Goal: Task Accomplishment & Management: Use online tool/utility

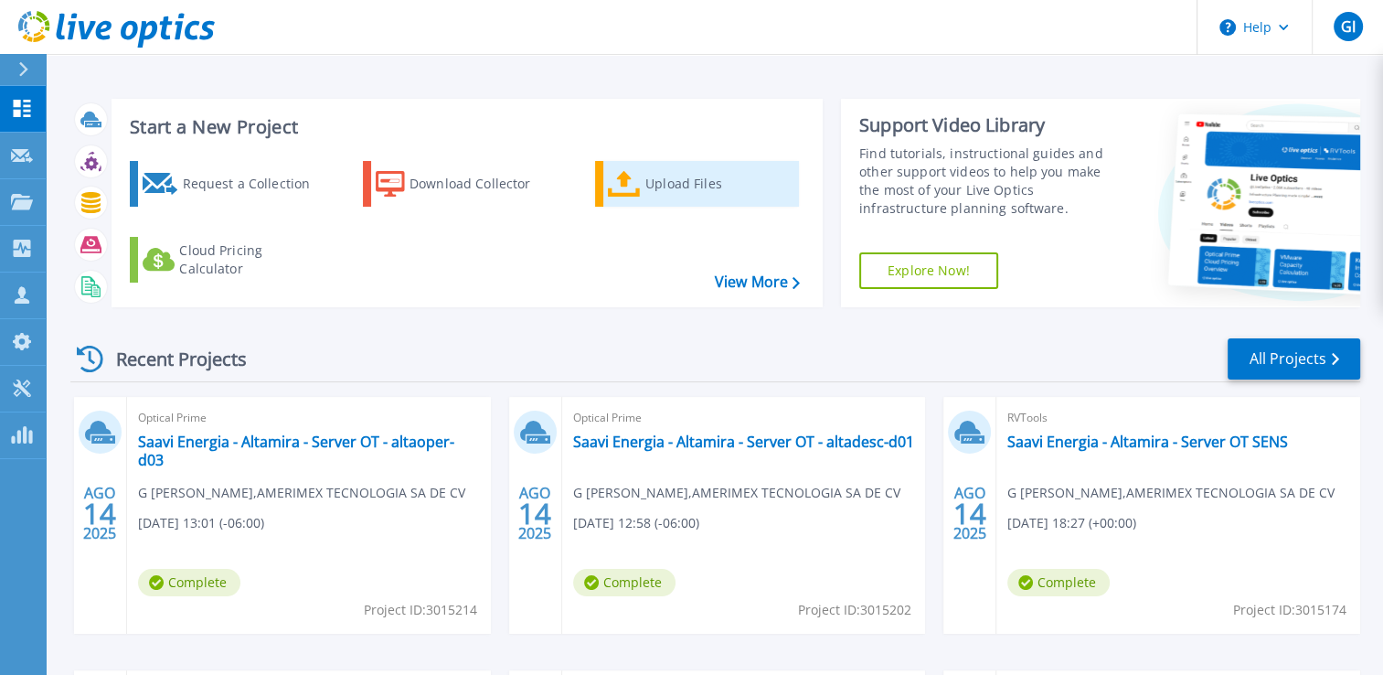
click at [686, 203] on link "Upload Files" at bounding box center [697, 184] width 204 height 46
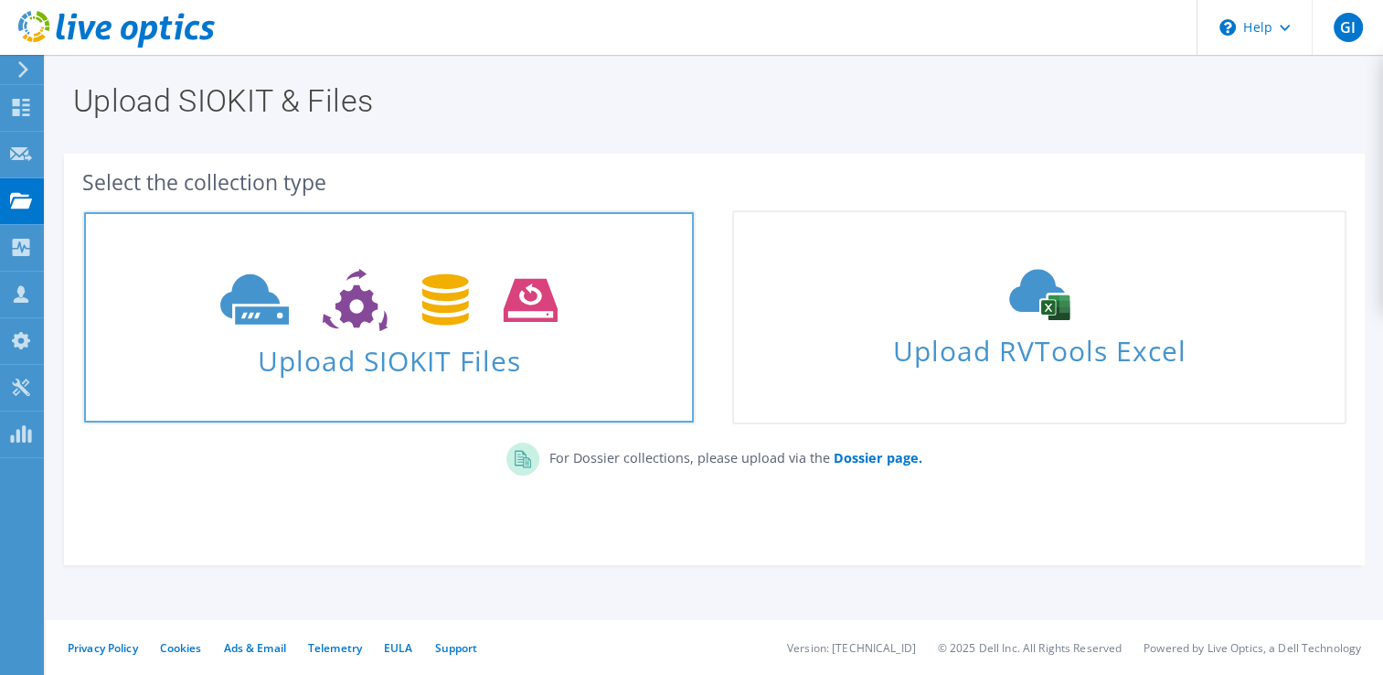
click at [441, 256] on link "Upload SIOKIT Files" at bounding box center [388, 317] width 613 height 214
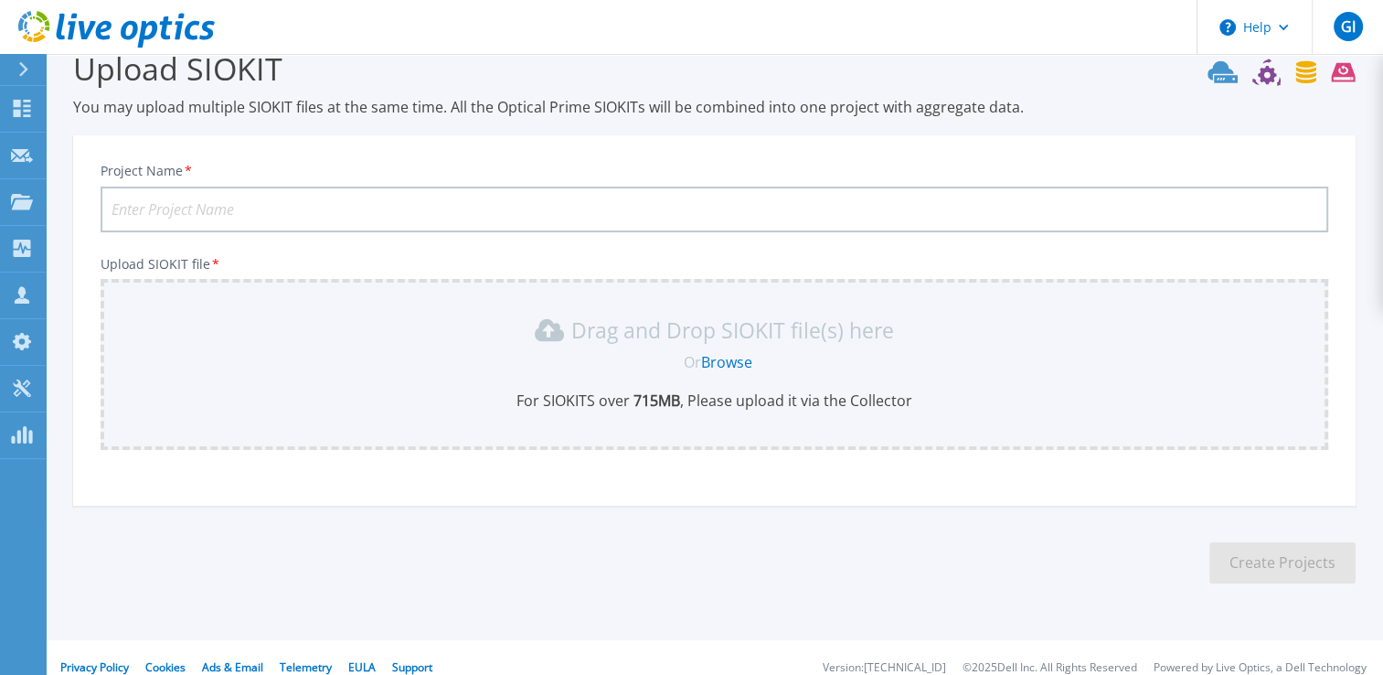
scroll to position [51, 0]
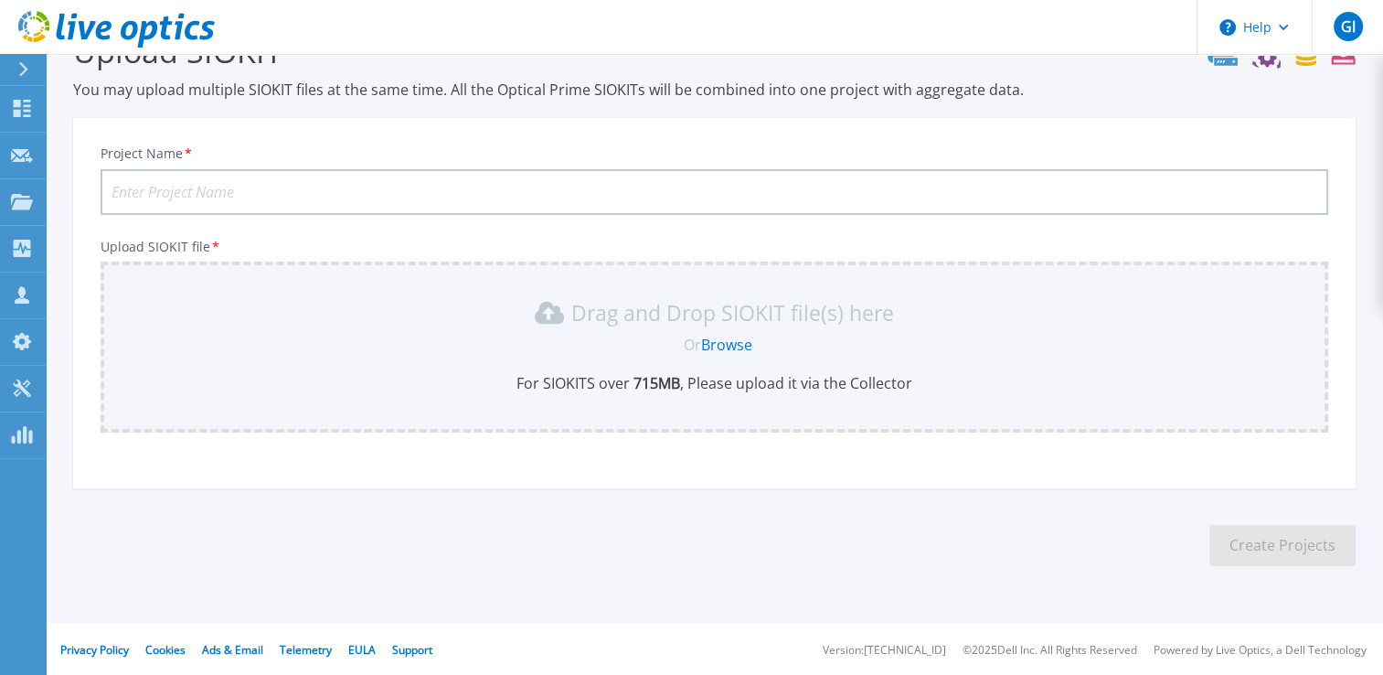
click at [488, 165] on div "Project Name *" at bounding box center [715, 179] width 1228 height 69
click at [482, 199] on input "Project Name *" at bounding box center [715, 192] width 1228 height 46
paste input "Saavi Energia - La lucha - PC CCTV"
type input "Saavi Energia - La lucha - PC CCTV"
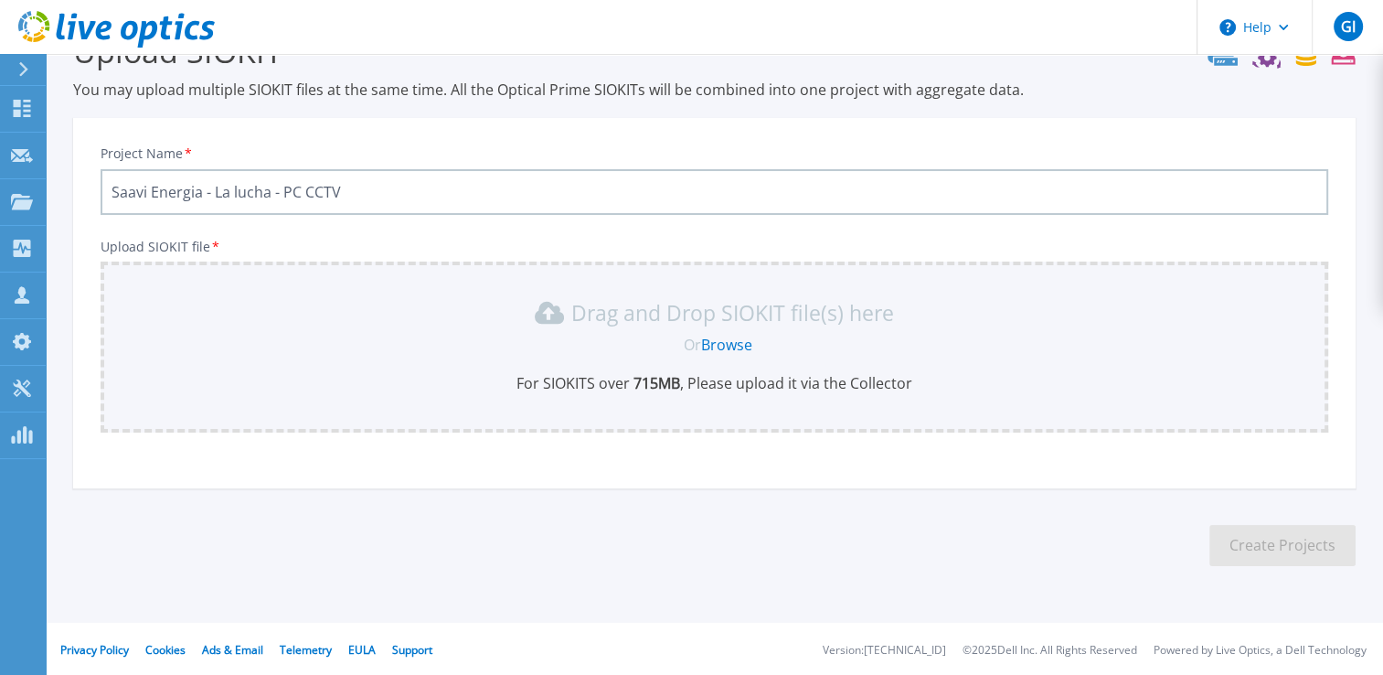
click at [743, 328] on div "Drag and Drop SIOKIT file(s) here Or Browse For SIOKITS over 715 MB , Please up…" at bounding box center [715, 345] width 1206 height 95
click at [735, 338] on link "Browse" at bounding box center [726, 345] width 51 height 20
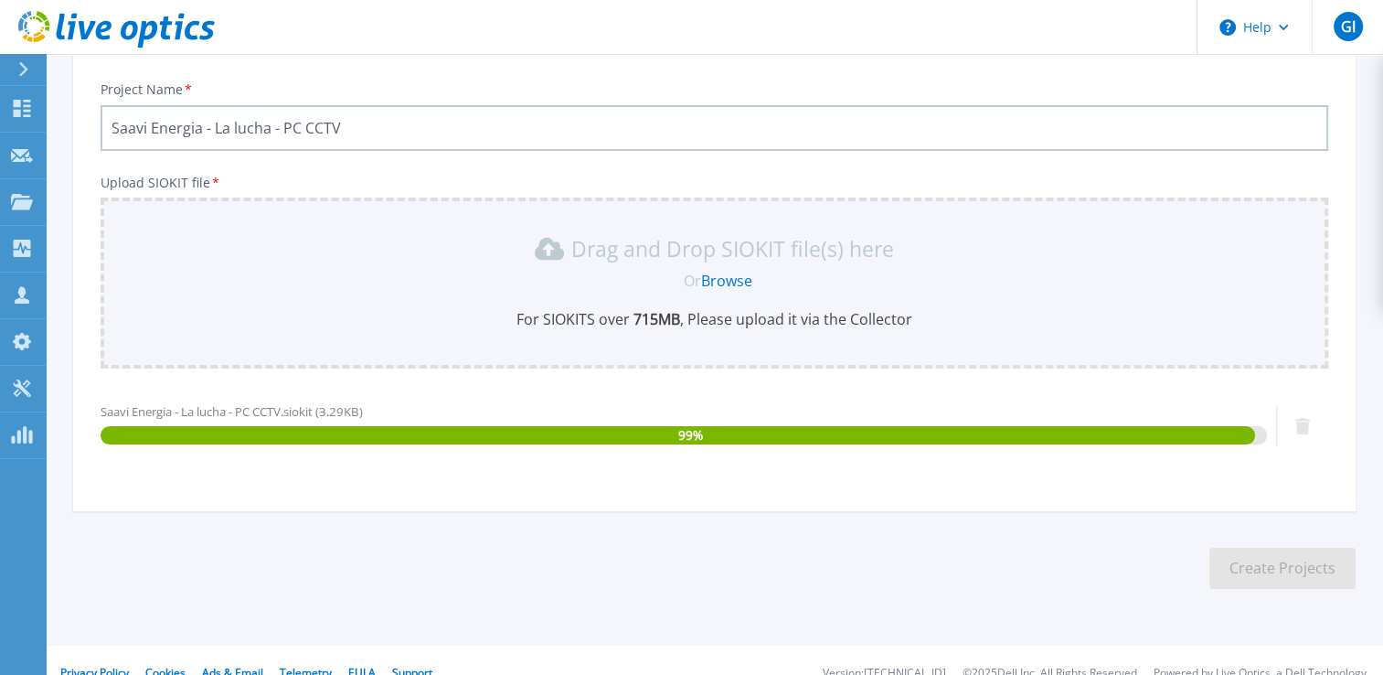
scroll to position [139, 0]
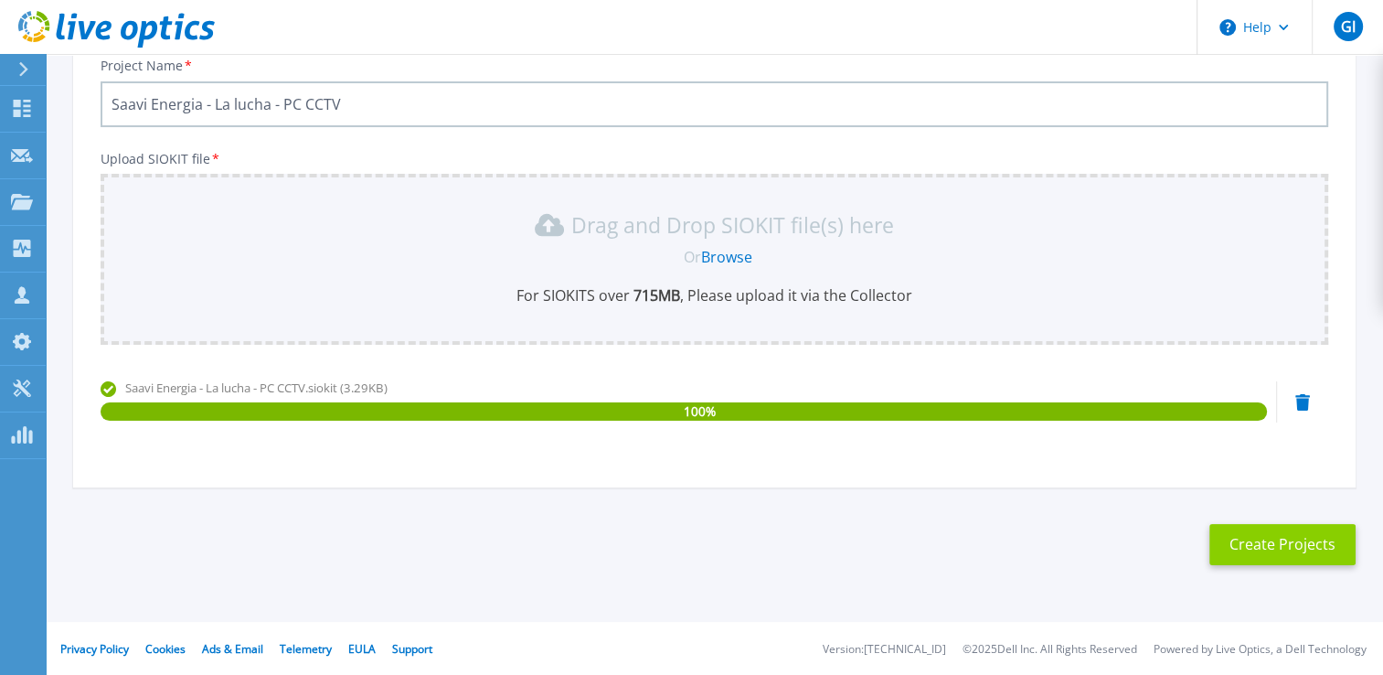
click at [1312, 549] on button "Create Projects" at bounding box center [1283, 544] width 146 height 41
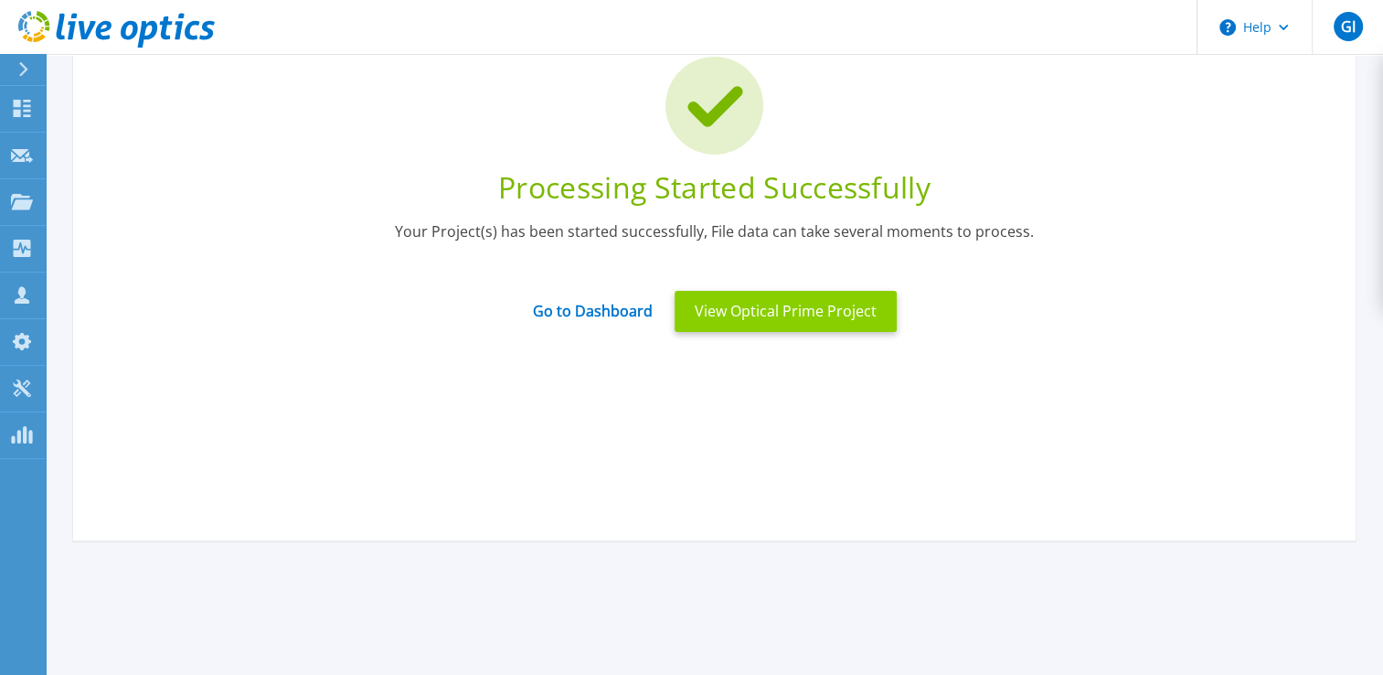
click at [793, 305] on button "View Optical Prime Project" at bounding box center [786, 311] width 222 height 41
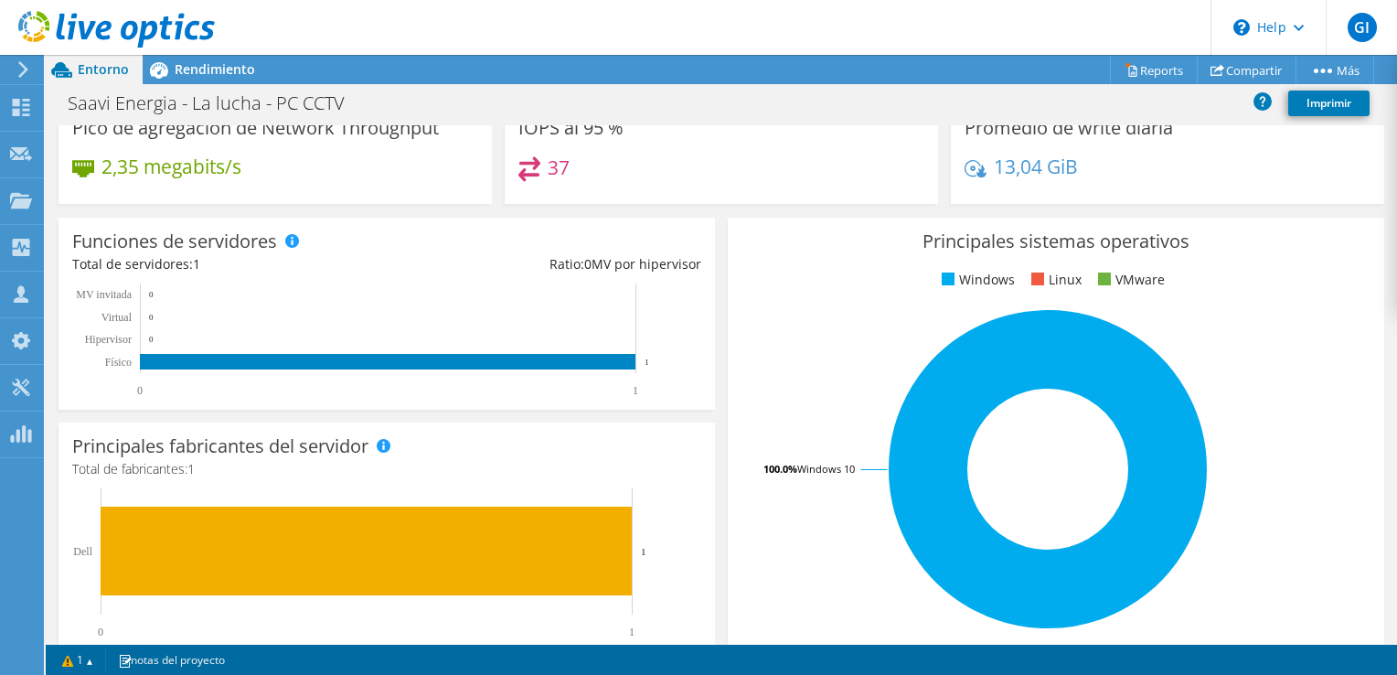
scroll to position [136, 0]
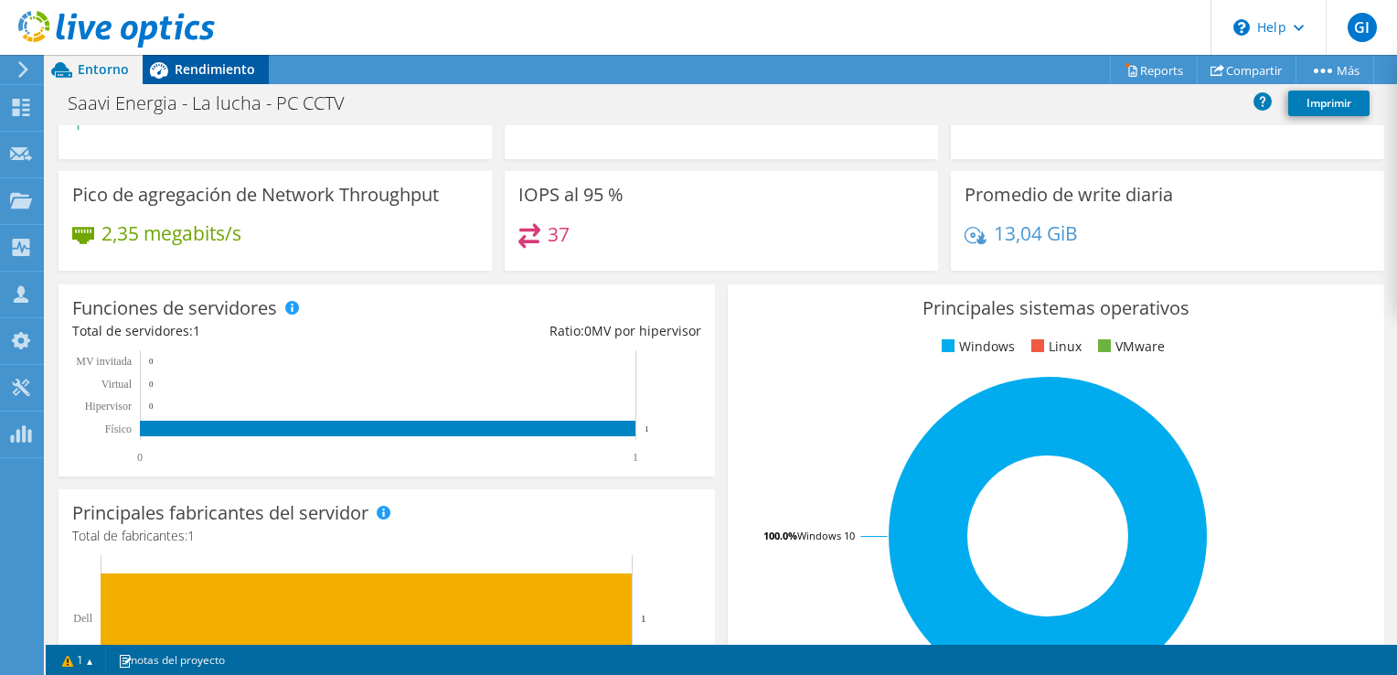
click at [214, 80] on div "Rendimiento" at bounding box center [206, 69] width 126 height 29
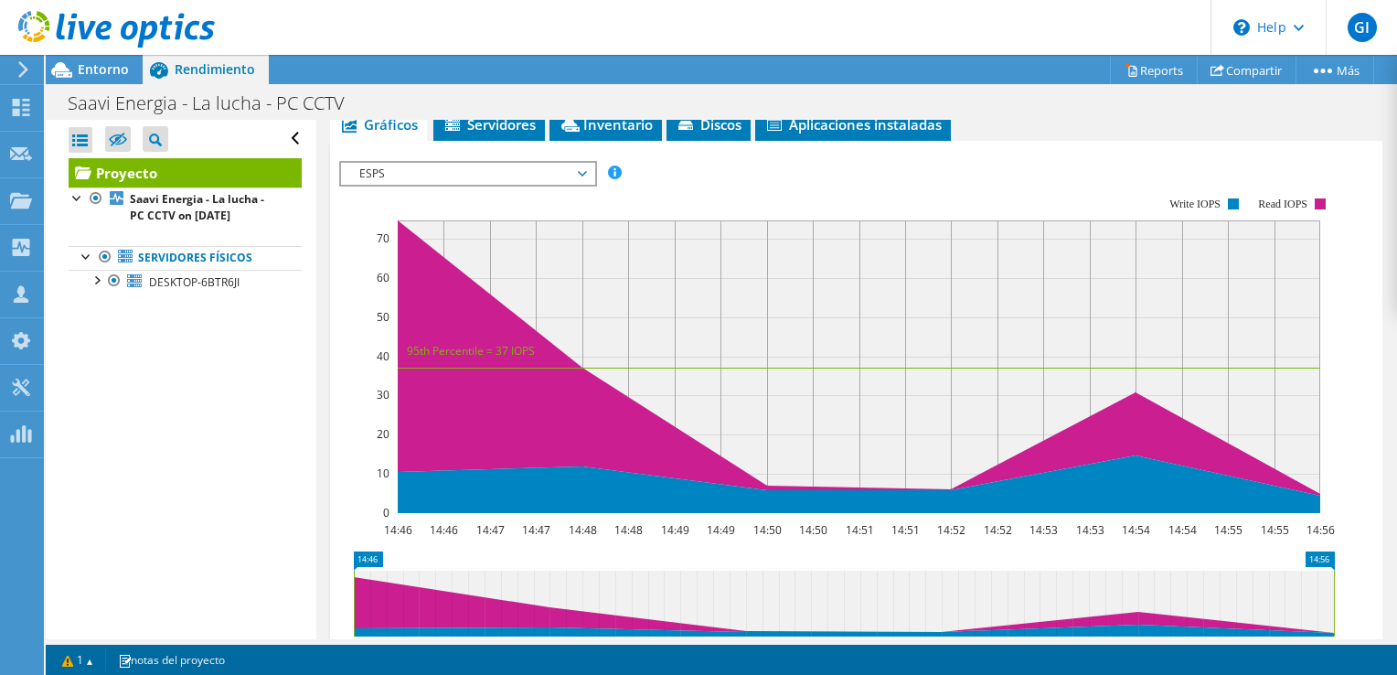
scroll to position [677, 0]
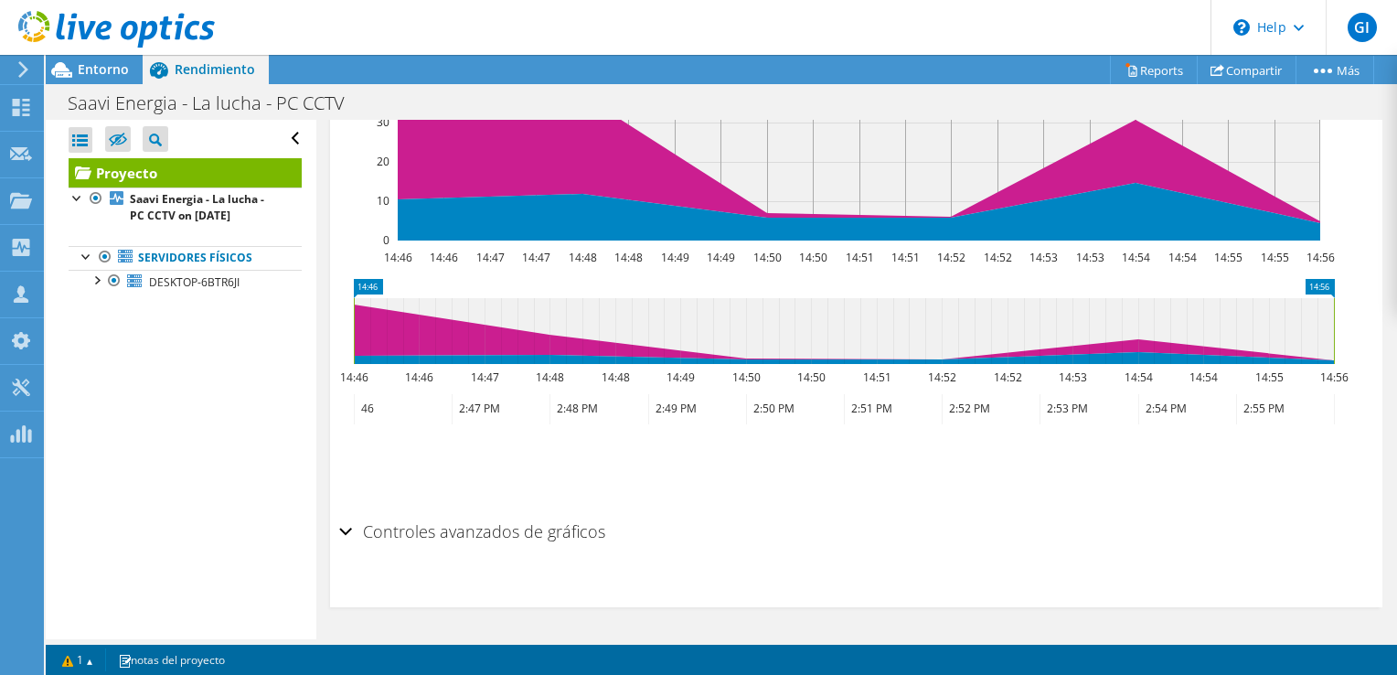
click at [351, 532] on div "Controles avanzados de gráficos" at bounding box center [856, 532] width 1034 height 39
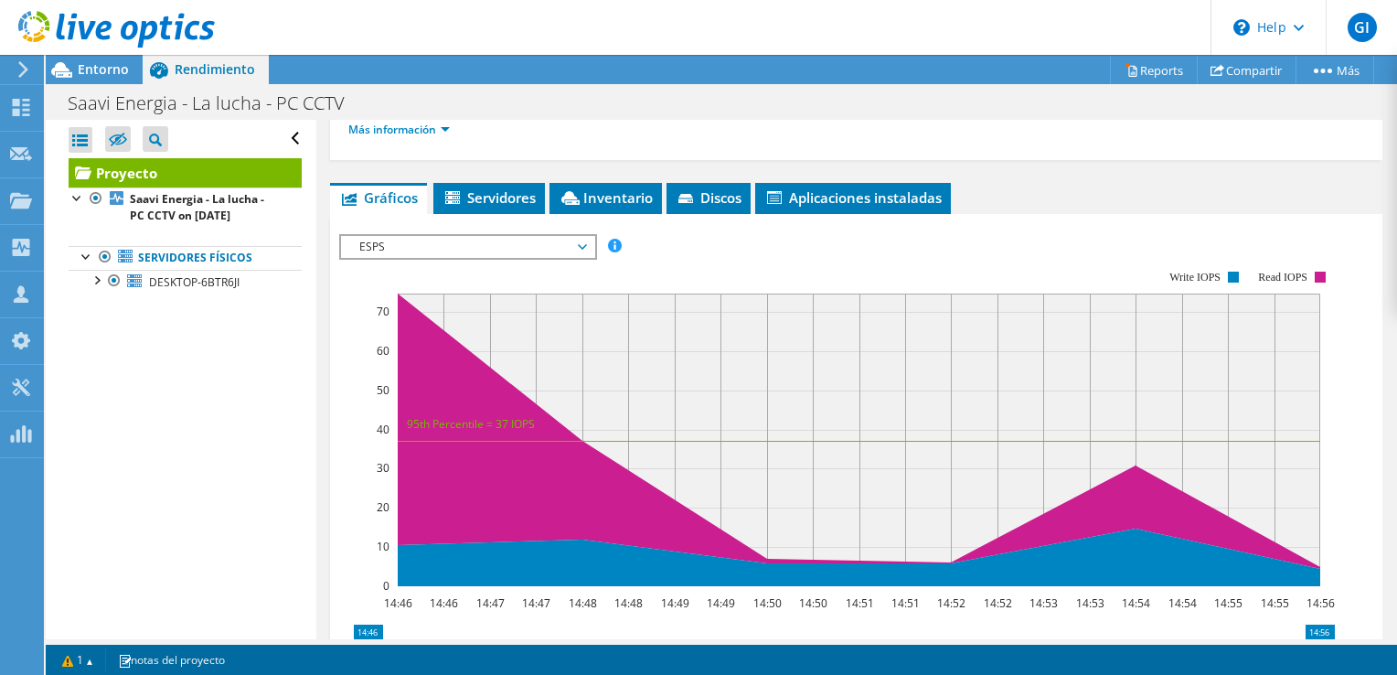
scroll to position [386, 0]
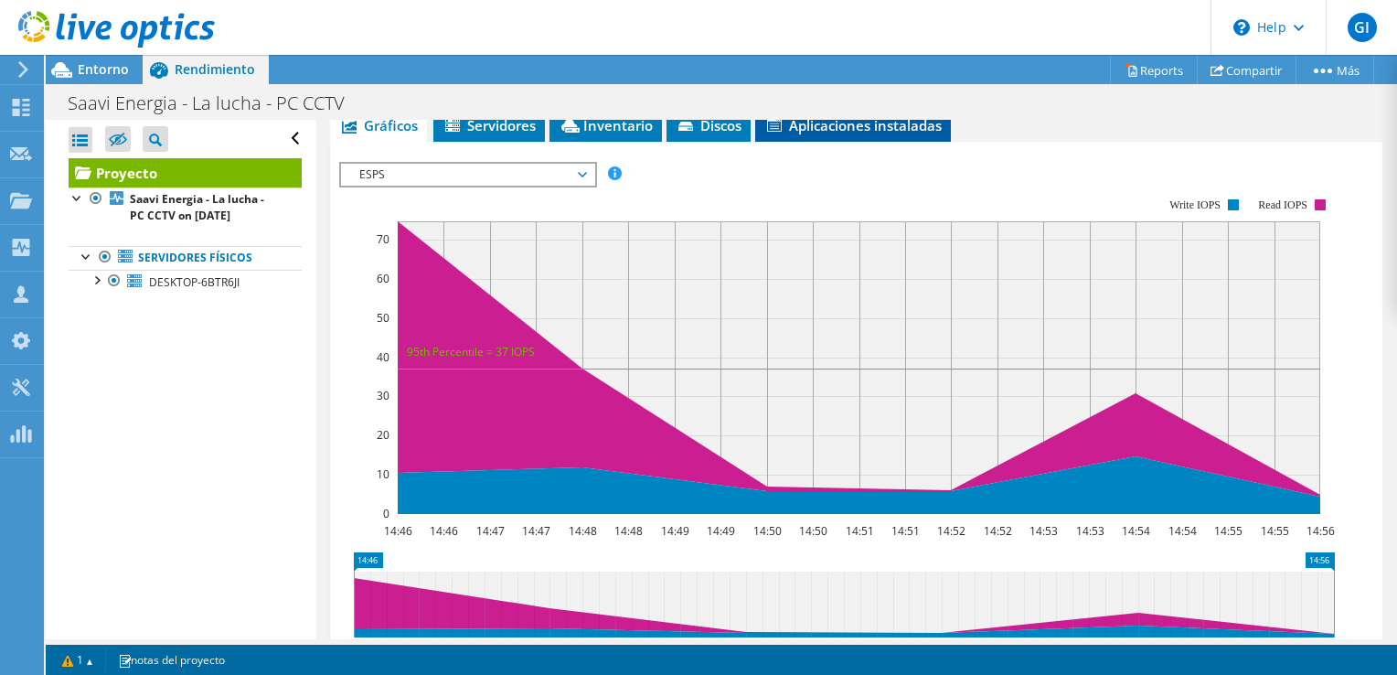
click at [847, 134] on span "Aplicaciones instaladas" at bounding box center [852, 125] width 177 height 18
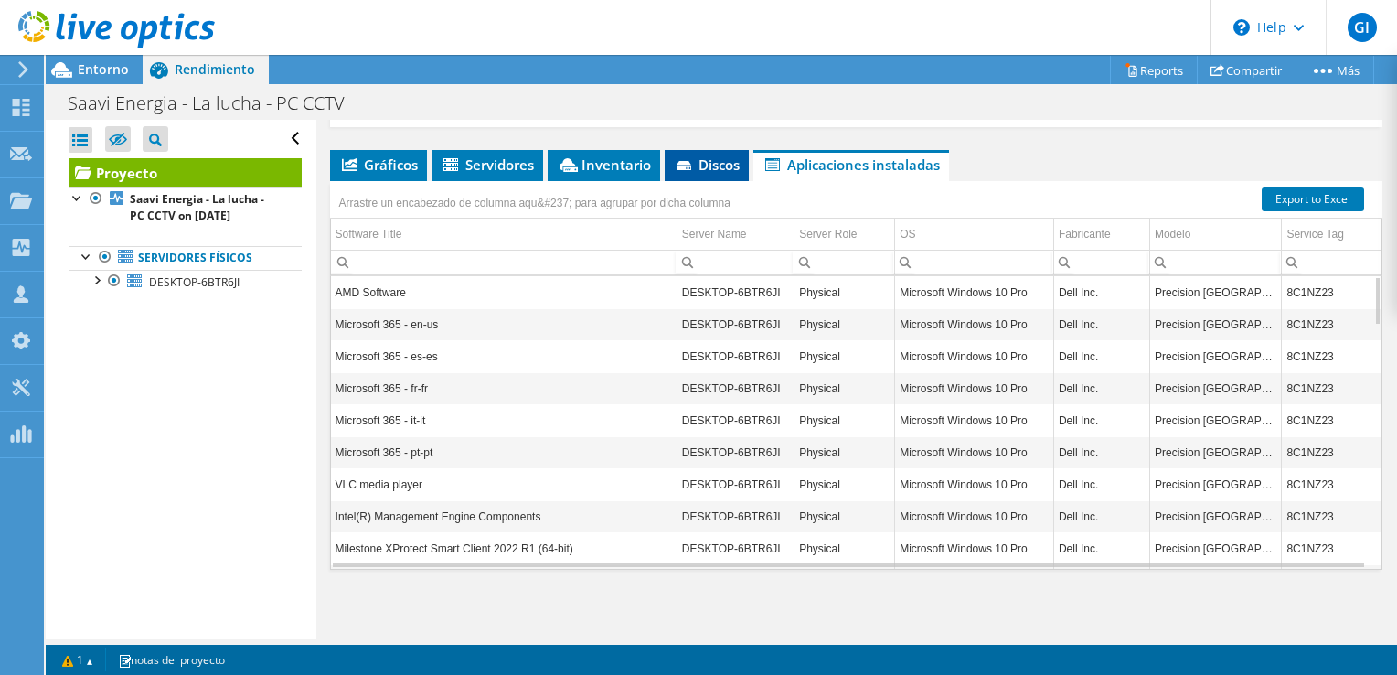
click at [707, 171] on span "Discos" at bounding box center [707, 164] width 66 height 18
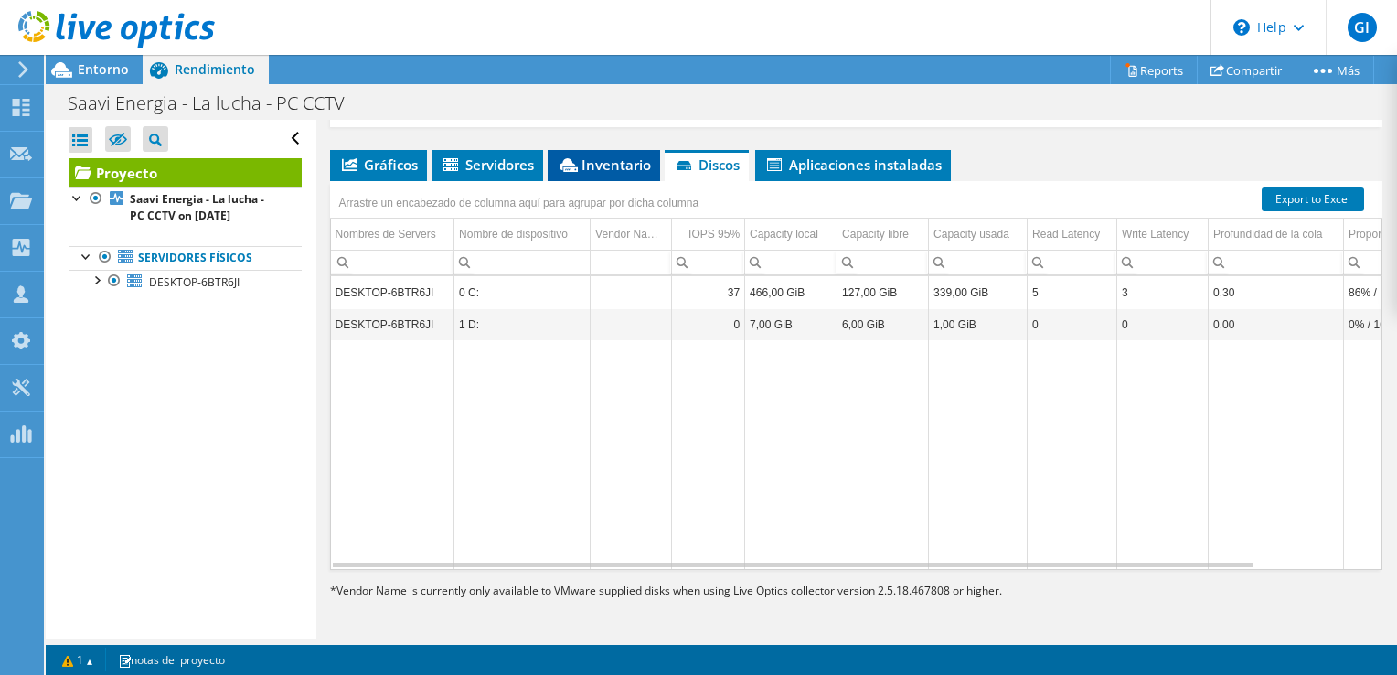
click at [643, 163] on span "Inventario" at bounding box center [604, 164] width 94 height 18
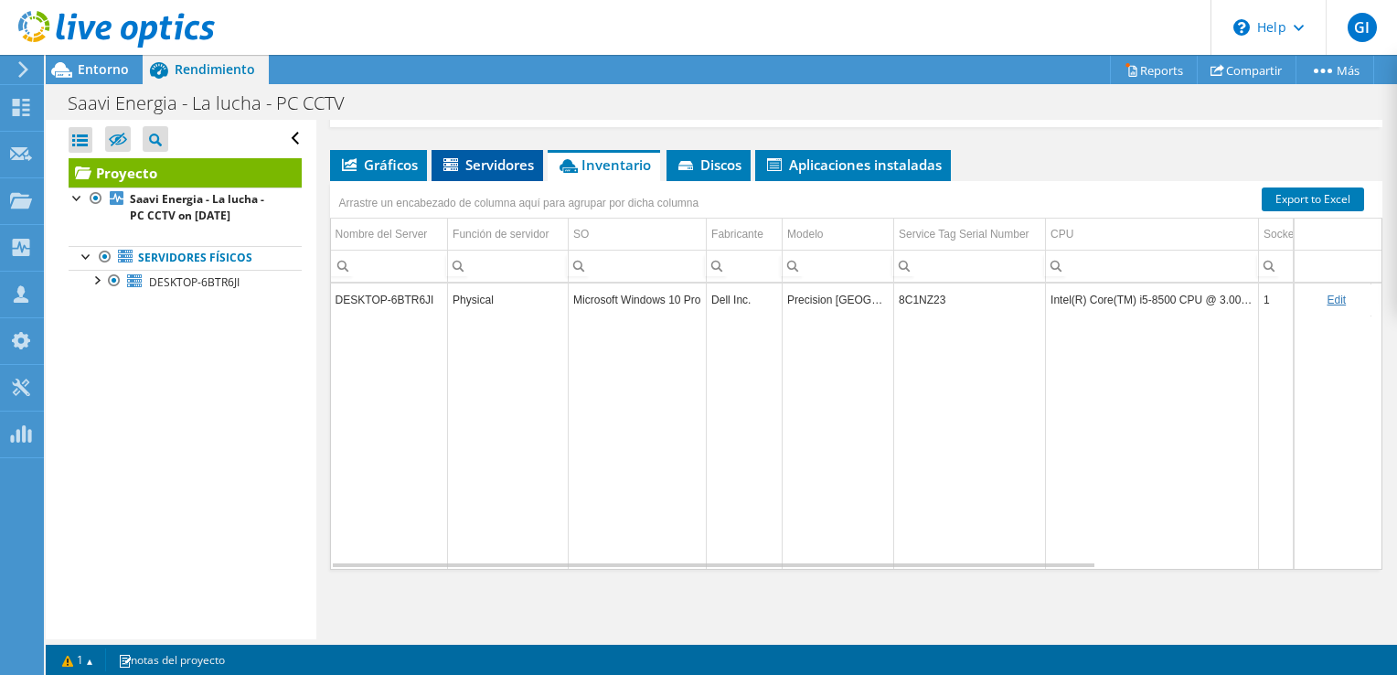
click at [505, 162] on span "Servidores" at bounding box center [487, 164] width 93 height 18
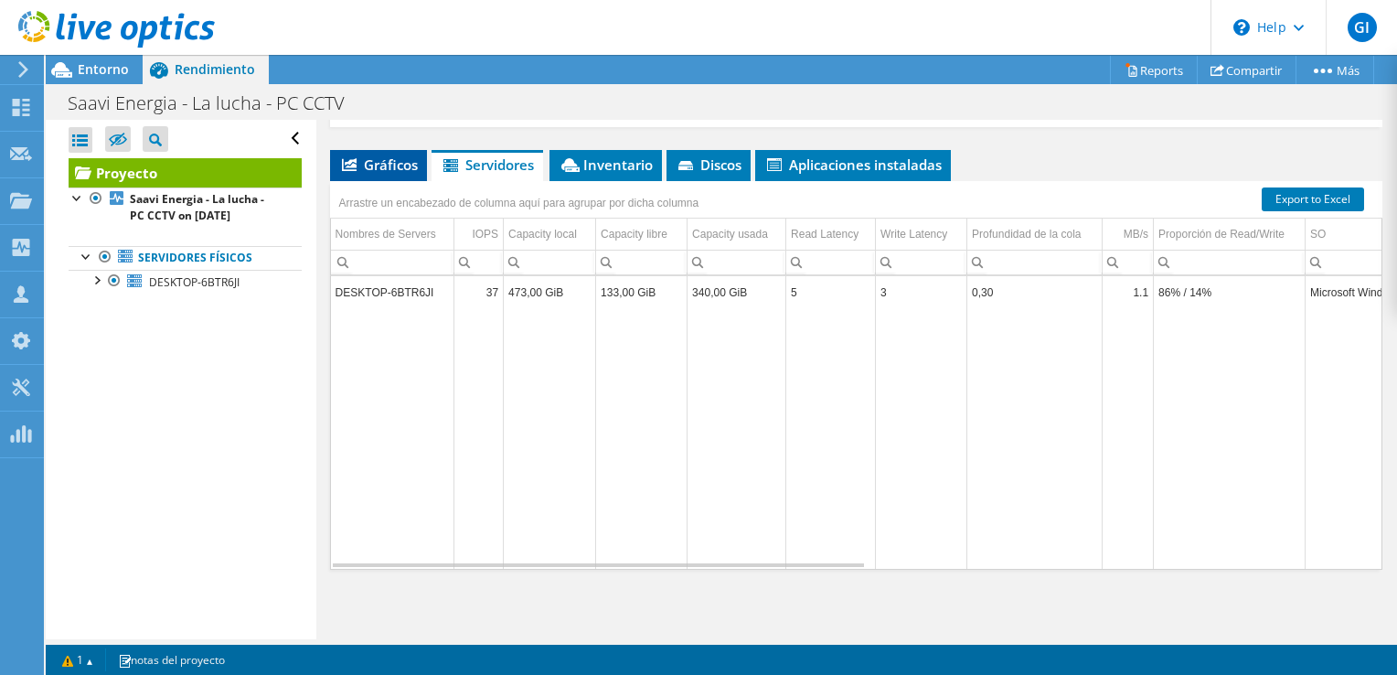
click at [378, 172] on span "Gráficos" at bounding box center [378, 164] width 79 height 18
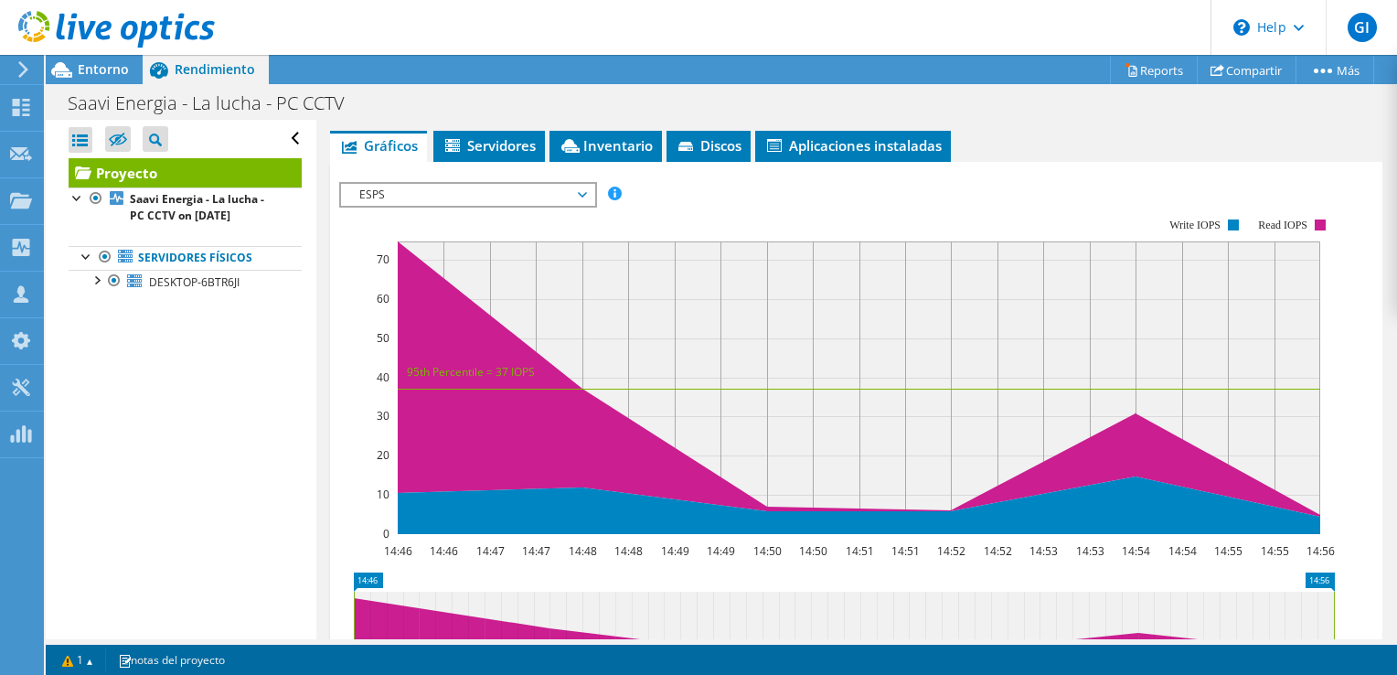
scroll to position [386, 0]
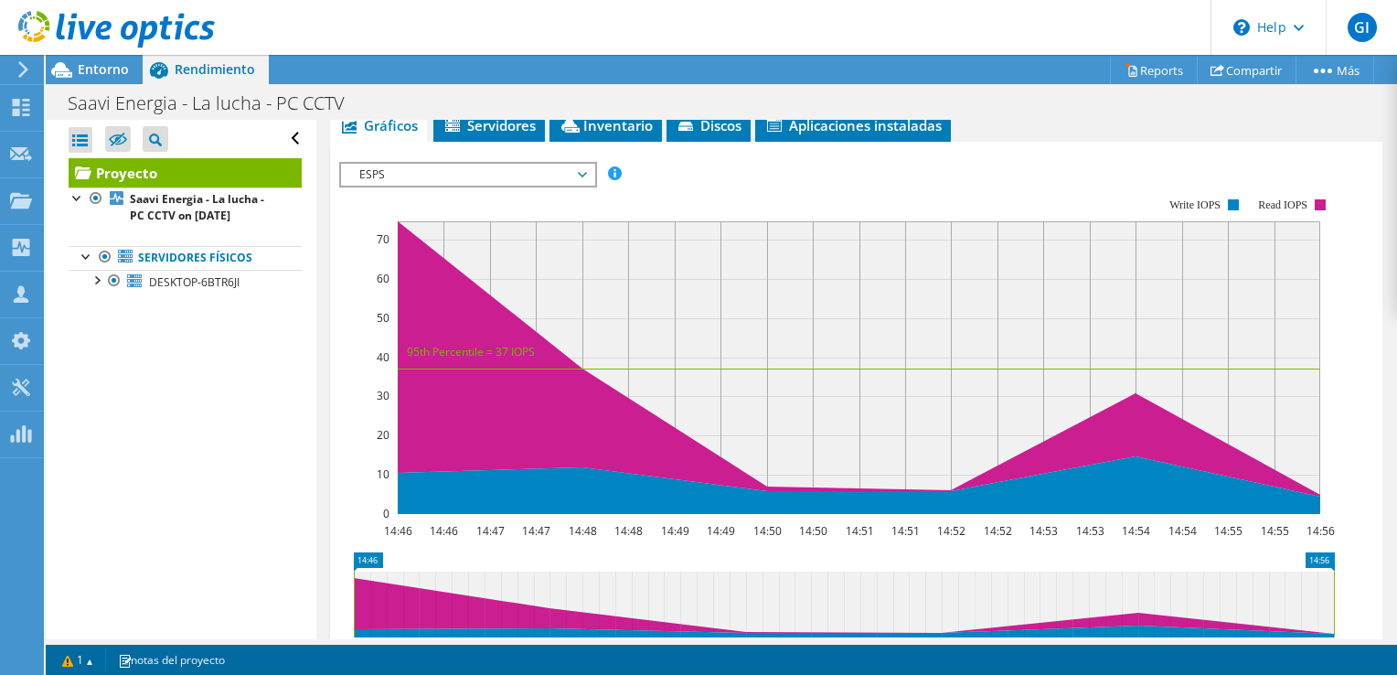
click at [577, 186] on span "ESPS" at bounding box center [467, 175] width 235 height 22
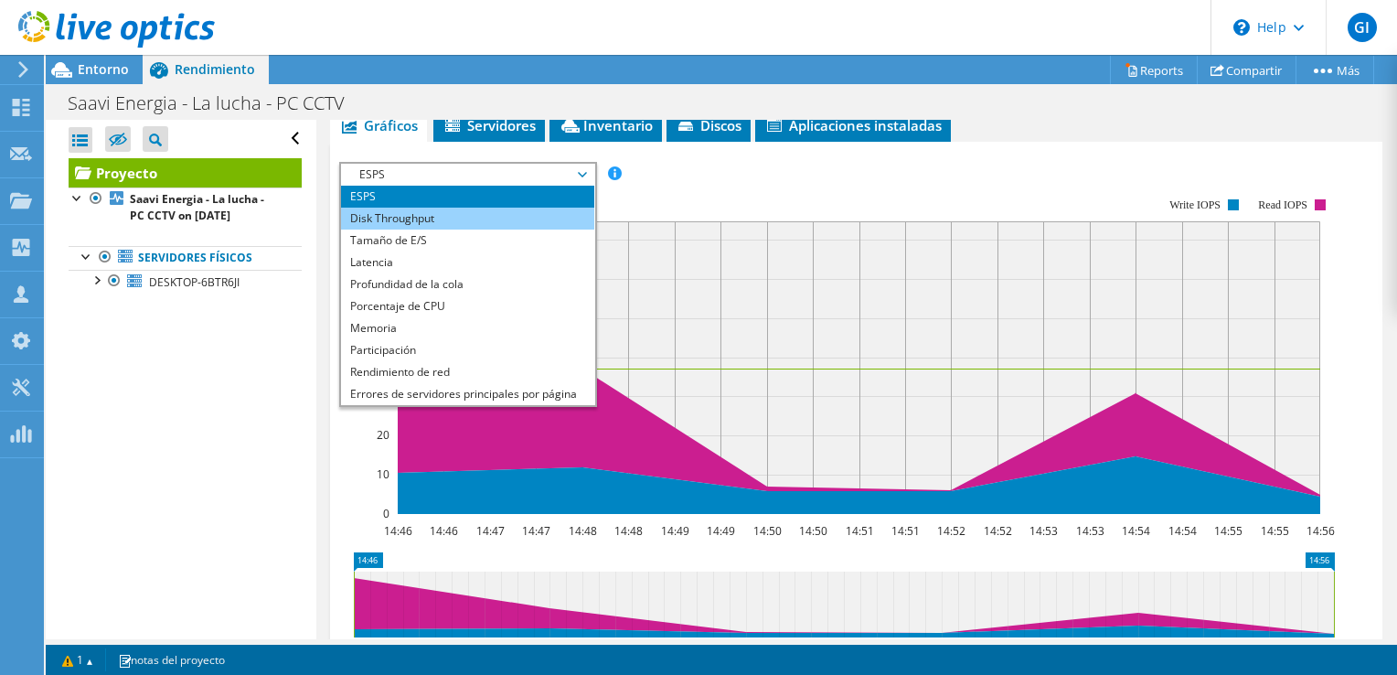
click at [480, 229] on li "Disk Throughput" at bounding box center [467, 219] width 253 height 22
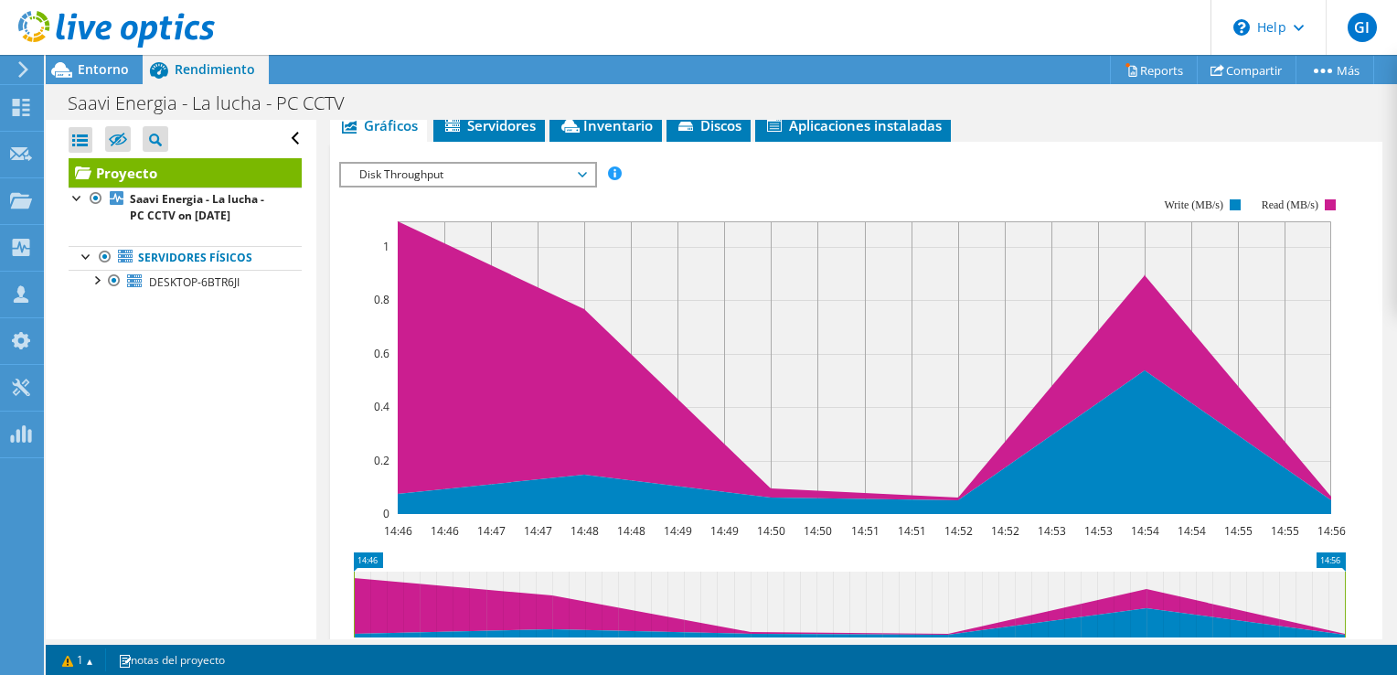
click at [589, 186] on span "Disk Throughput" at bounding box center [467, 175] width 253 height 22
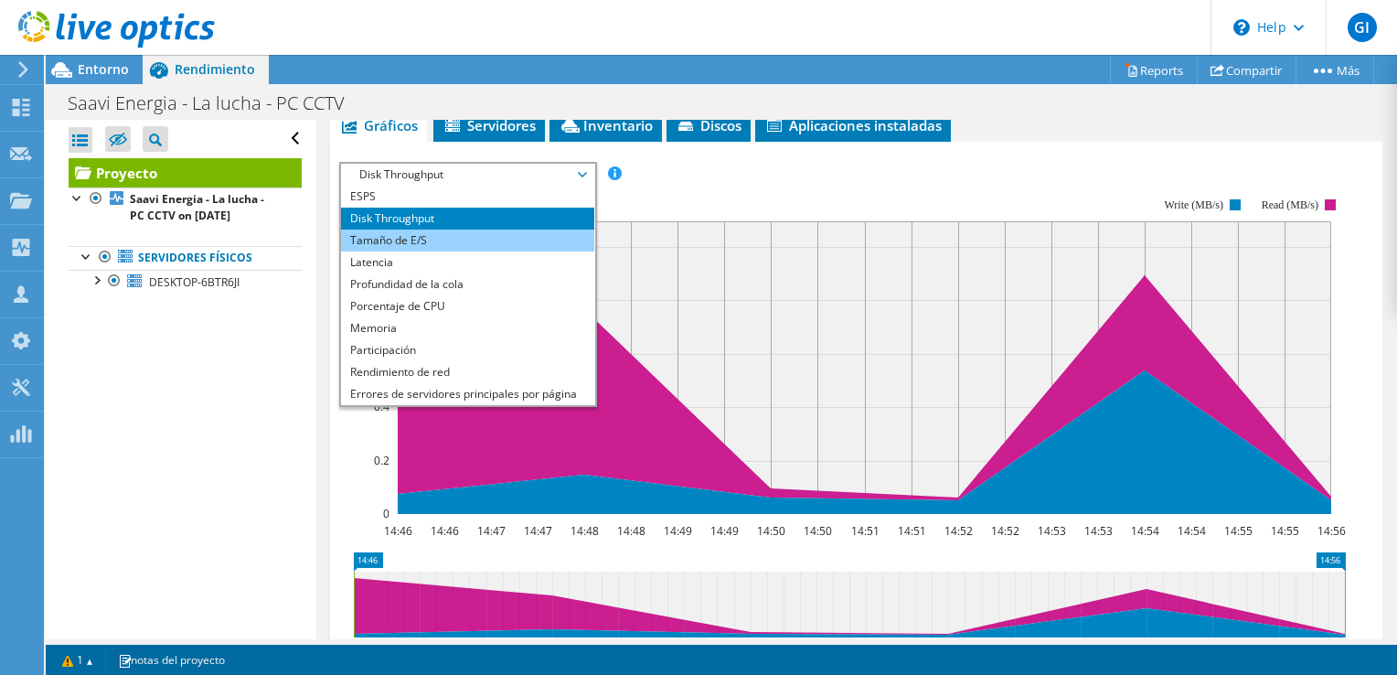
click at [520, 251] on li "Tamaño de E/S" at bounding box center [467, 240] width 253 height 22
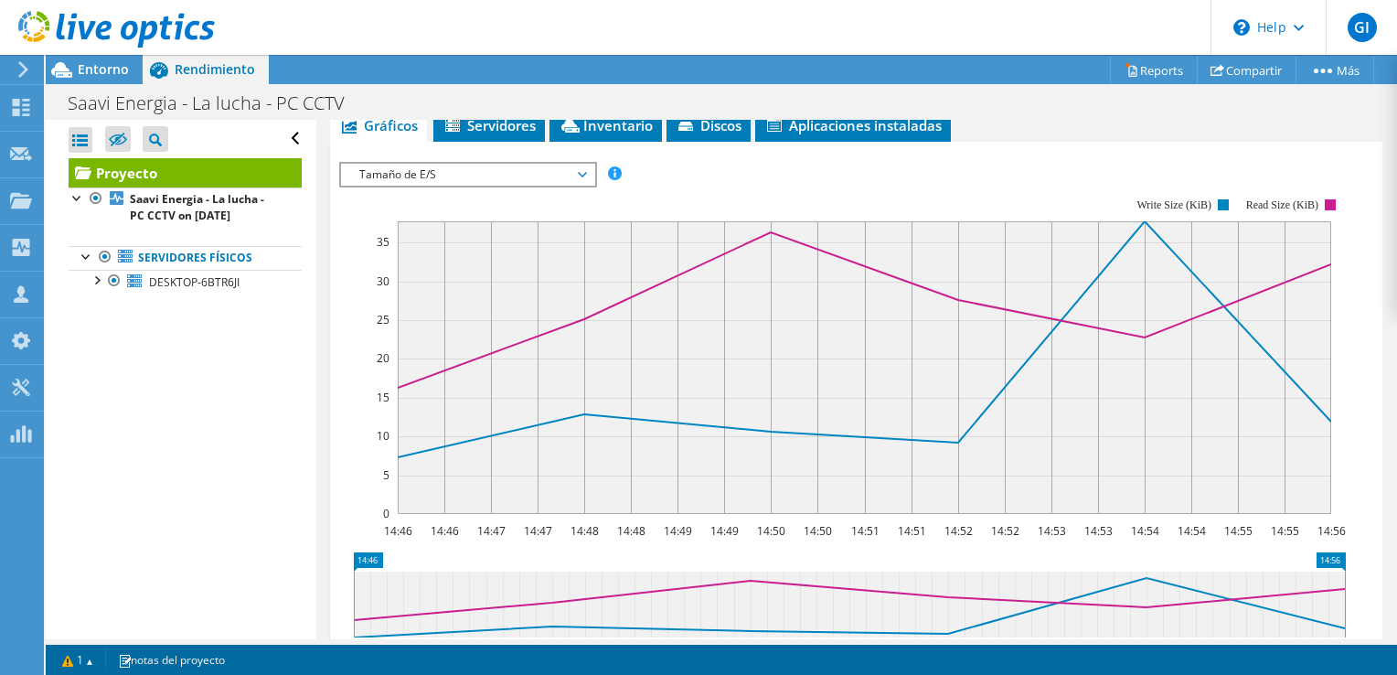
click at [585, 186] on span "Tamaño de E/S" at bounding box center [467, 175] width 235 height 22
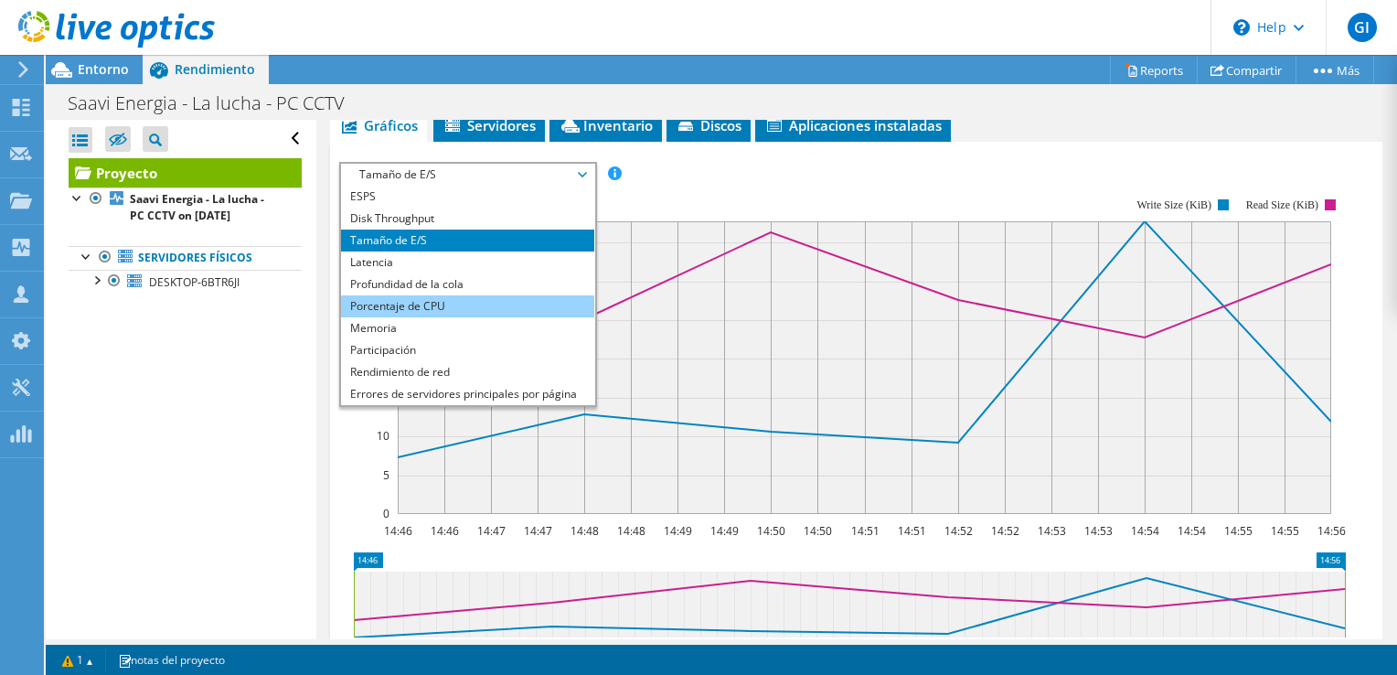
click at [523, 317] on li "Porcentaje de CPU" at bounding box center [467, 306] width 253 height 22
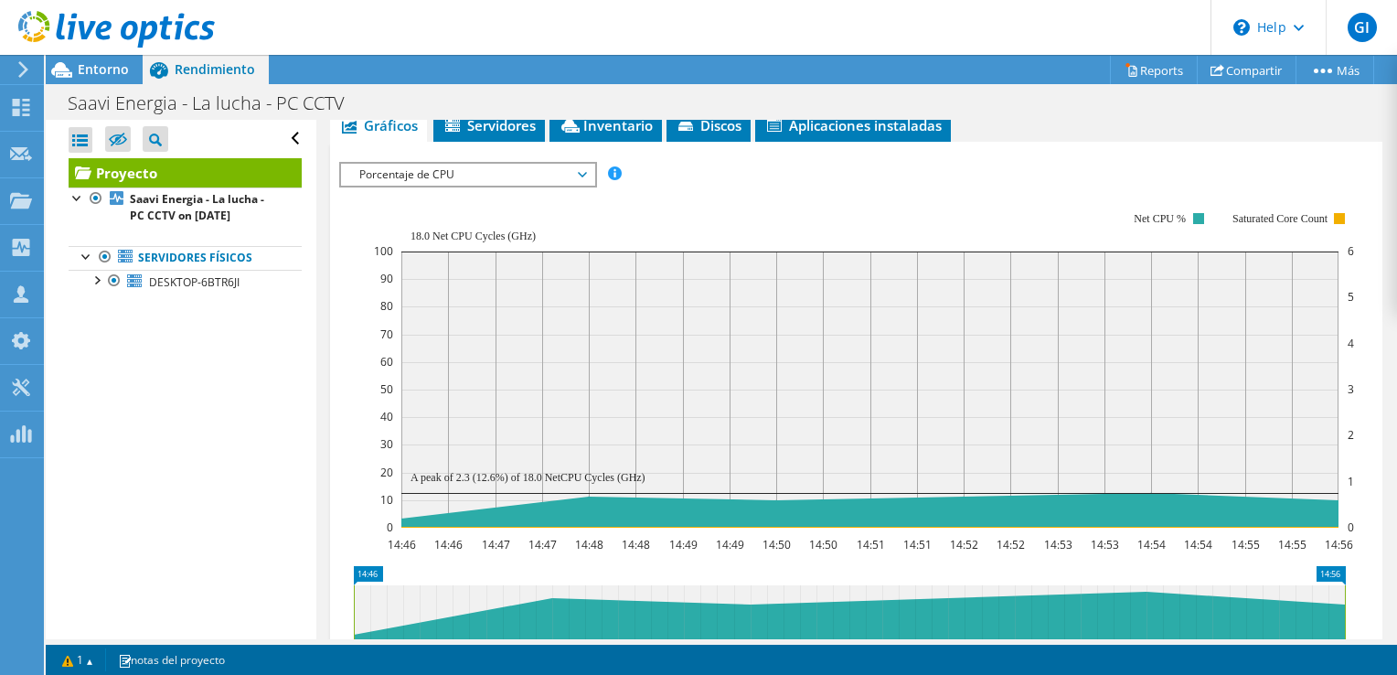
click at [584, 186] on span "Porcentaje de CPU" at bounding box center [467, 175] width 235 height 22
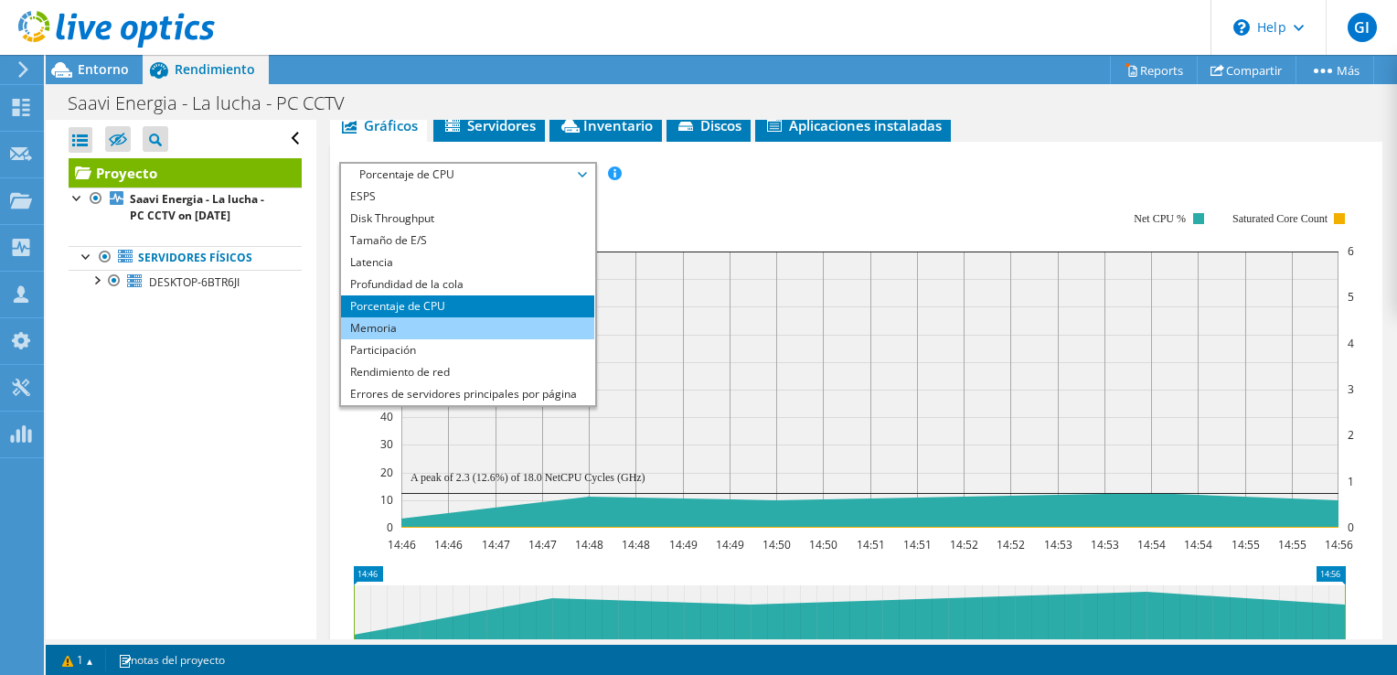
click at [498, 339] on li "Memoria" at bounding box center [467, 328] width 253 height 22
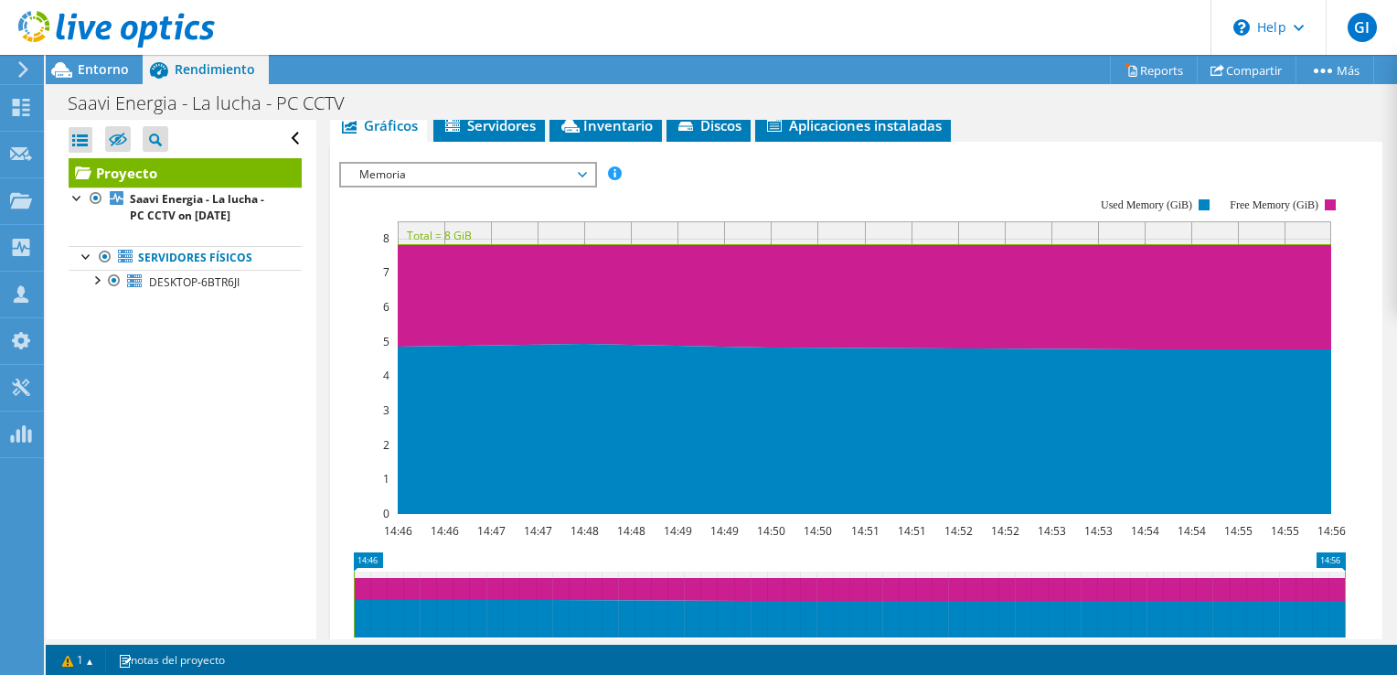
click at [584, 186] on span "Memoria" at bounding box center [467, 175] width 235 height 22
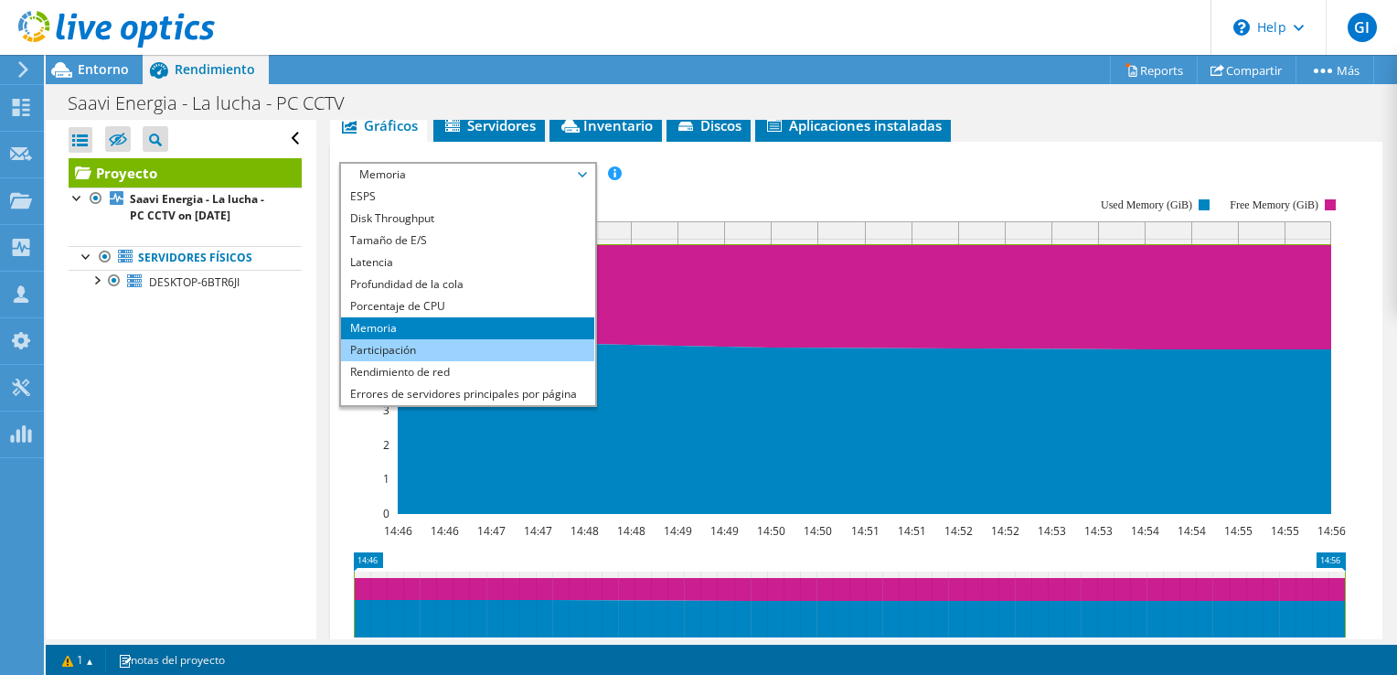
click at [463, 361] on li "Participación" at bounding box center [467, 350] width 253 height 22
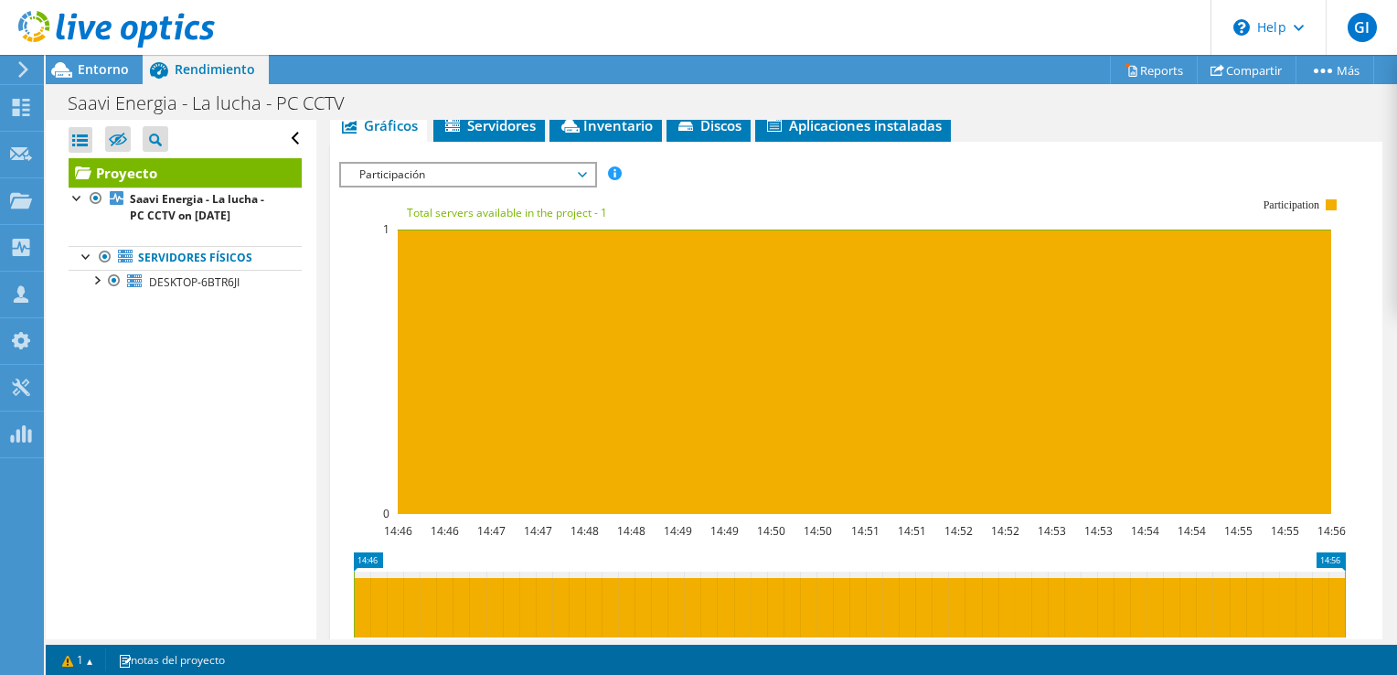
click at [587, 177] on icon at bounding box center [582, 174] width 9 height 5
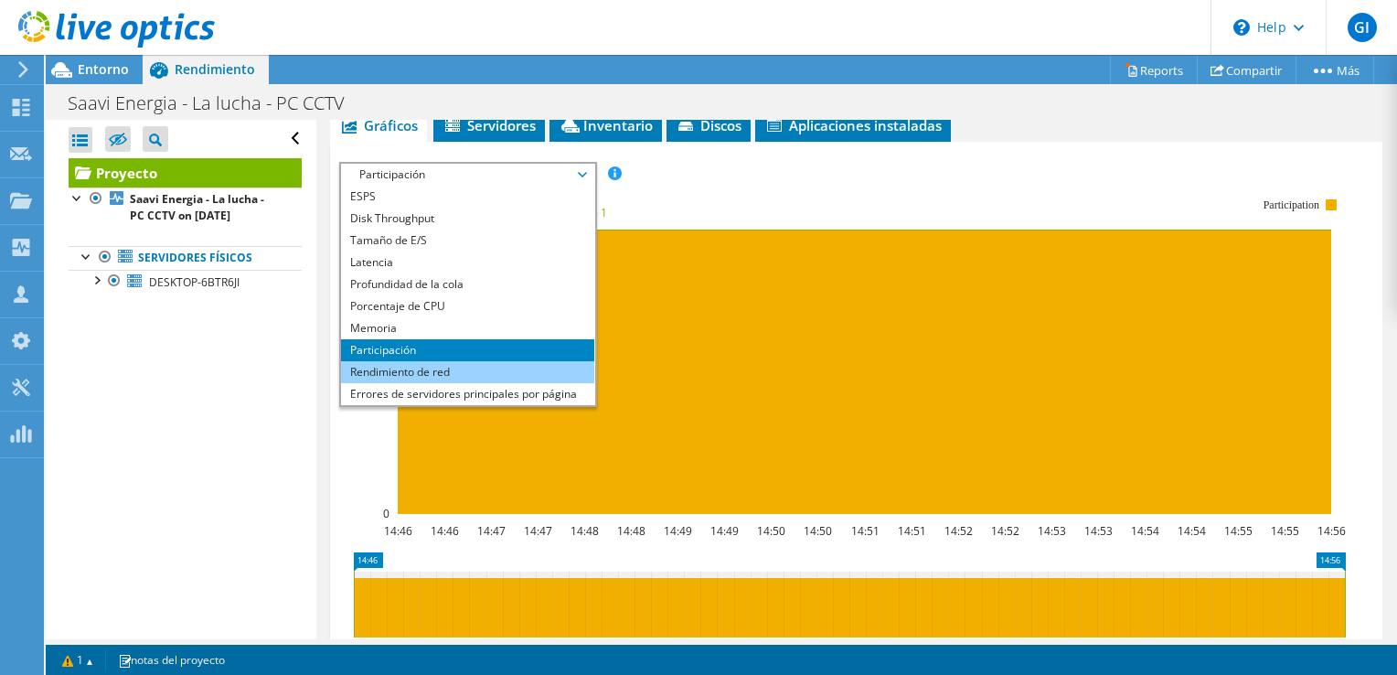
click at [476, 383] on li "Rendimiento de red" at bounding box center [467, 372] width 253 height 22
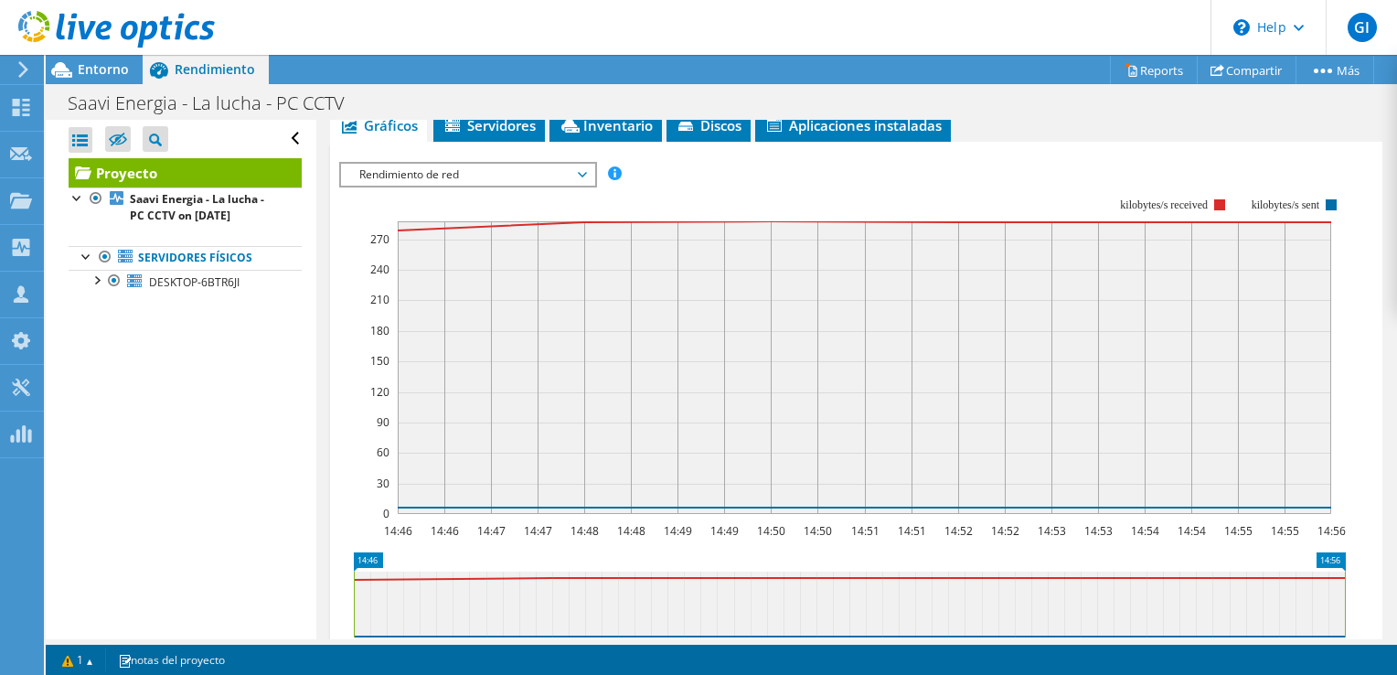
click at [585, 186] on span "Rendimiento de red" at bounding box center [467, 175] width 235 height 22
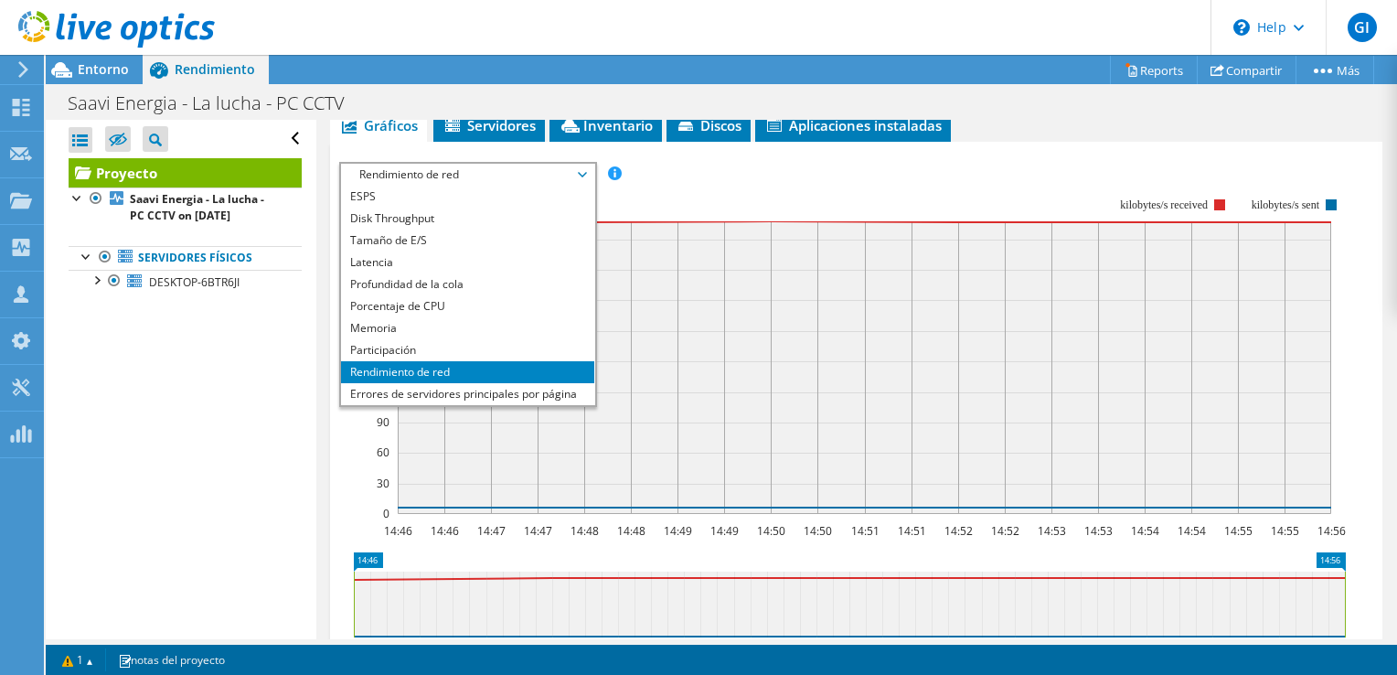
click at [875, 196] on rect at bounding box center [842, 356] width 1007 height 366
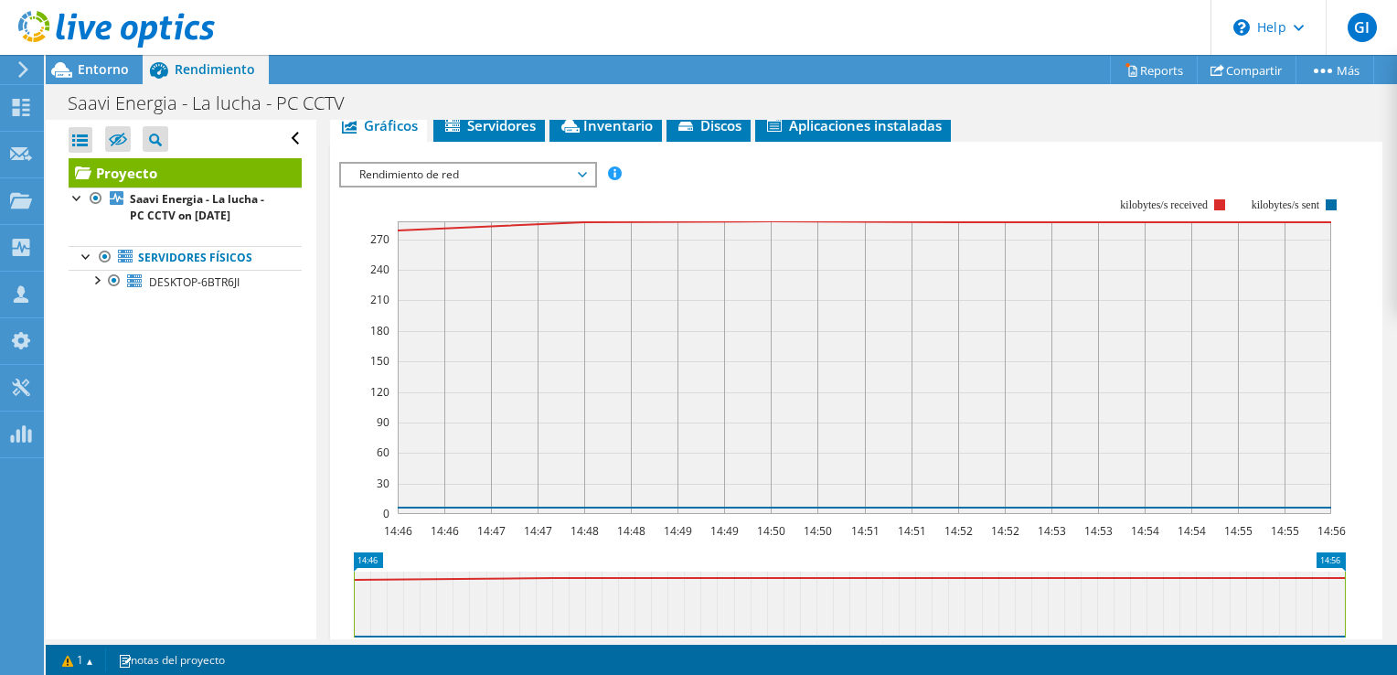
click at [592, 186] on span "Rendimiento de red" at bounding box center [467, 175] width 253 height 22
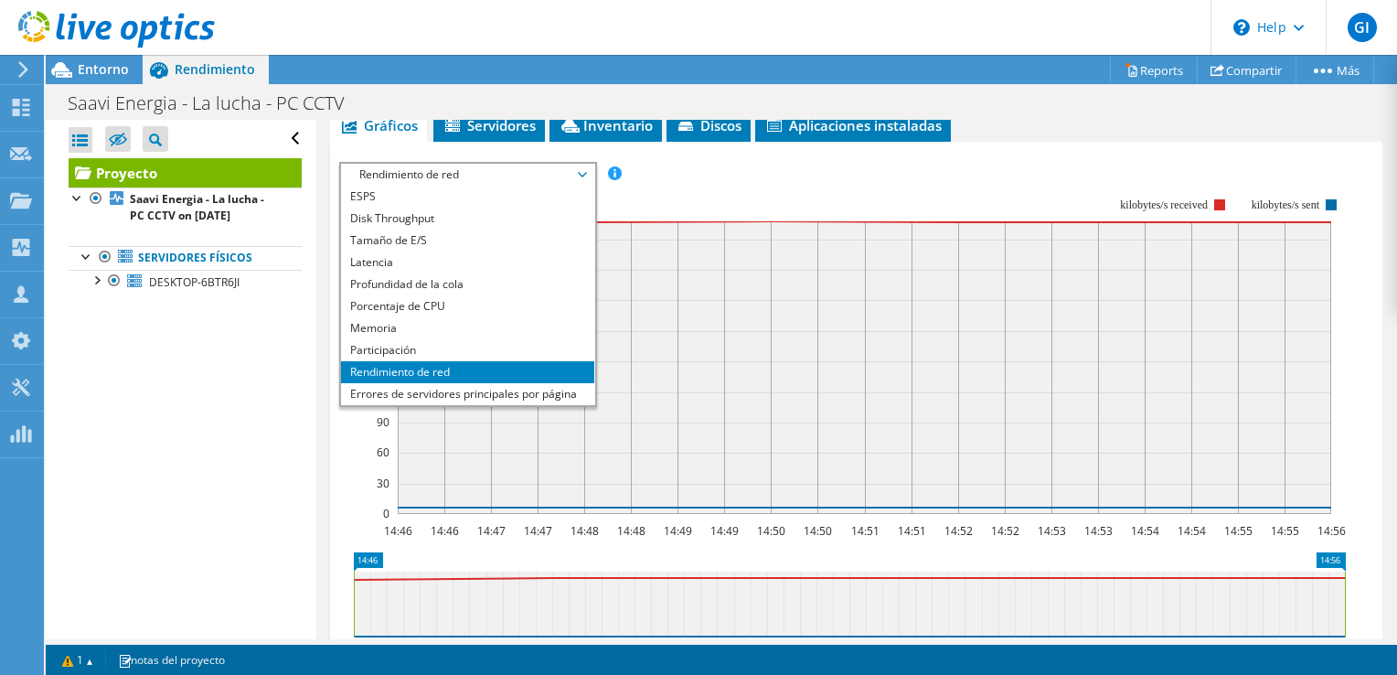
scroll to position [66, 0]
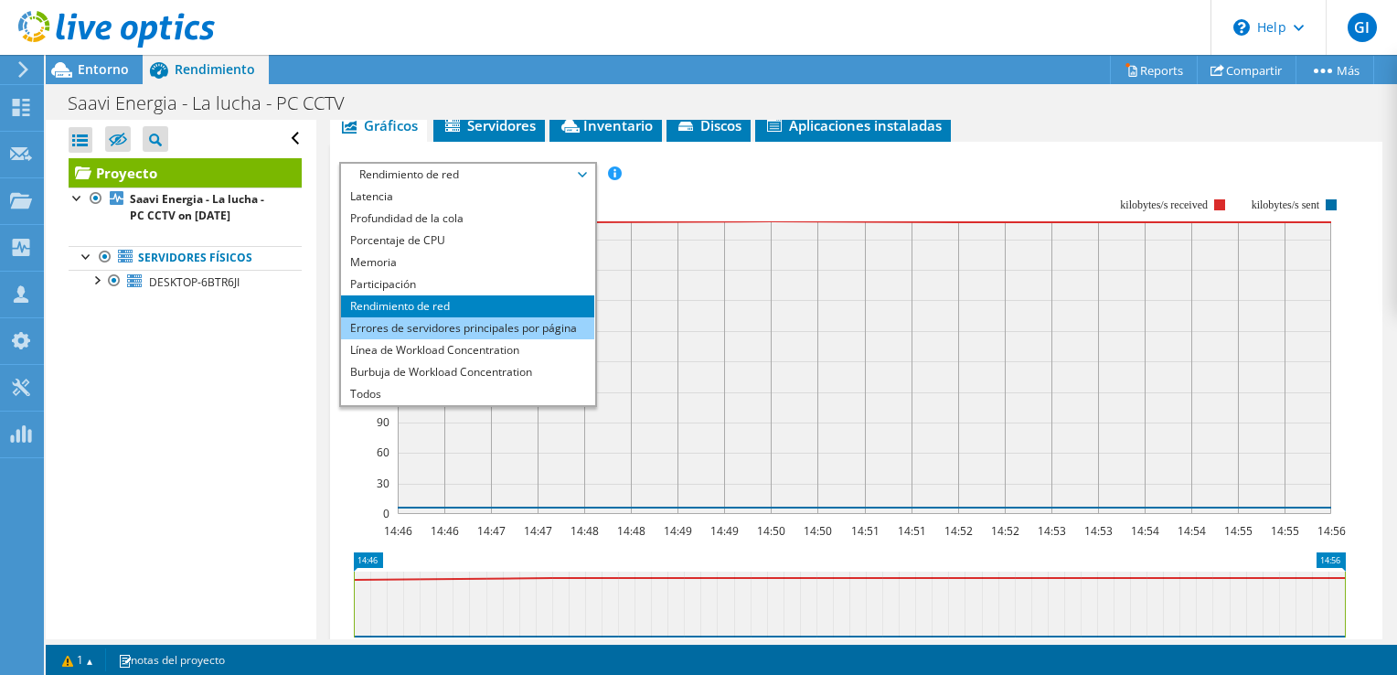
click at [524, 339] on li "Errores de servidores principales por página" at bounding box center [467, 328] width 253 height 22
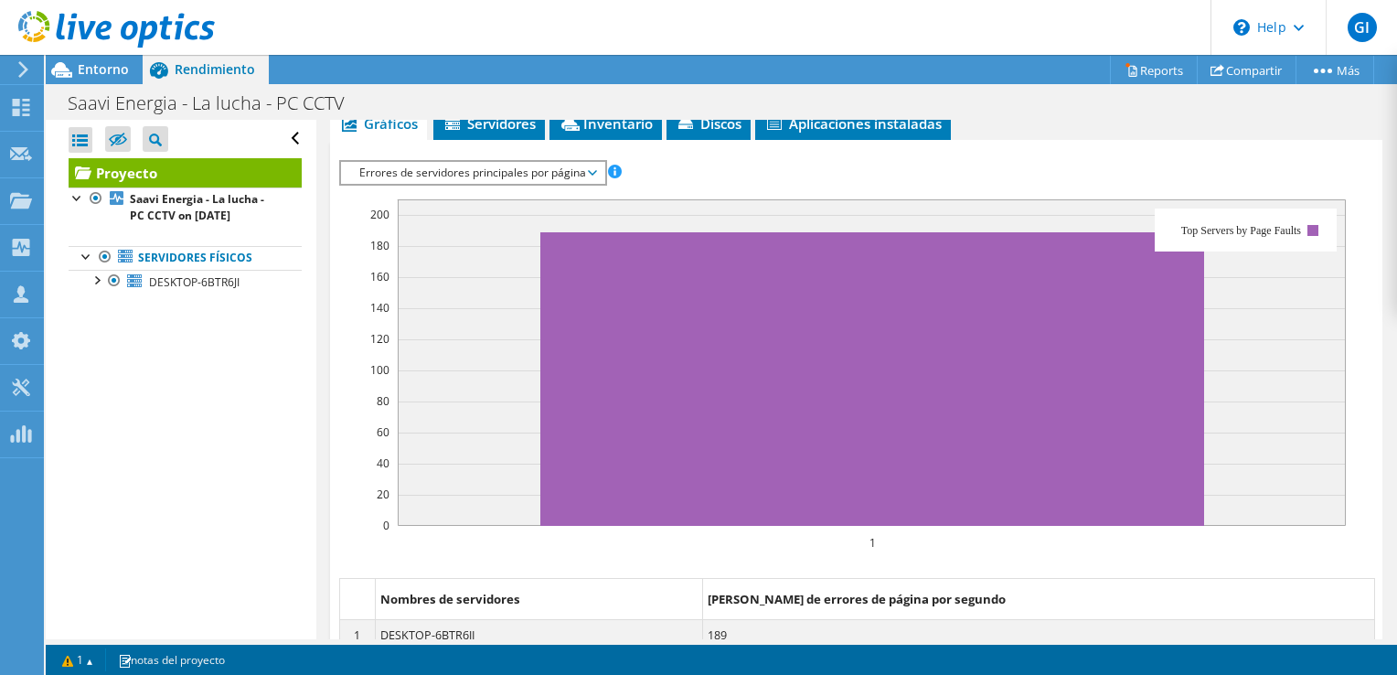
scroll to position [420, 0]
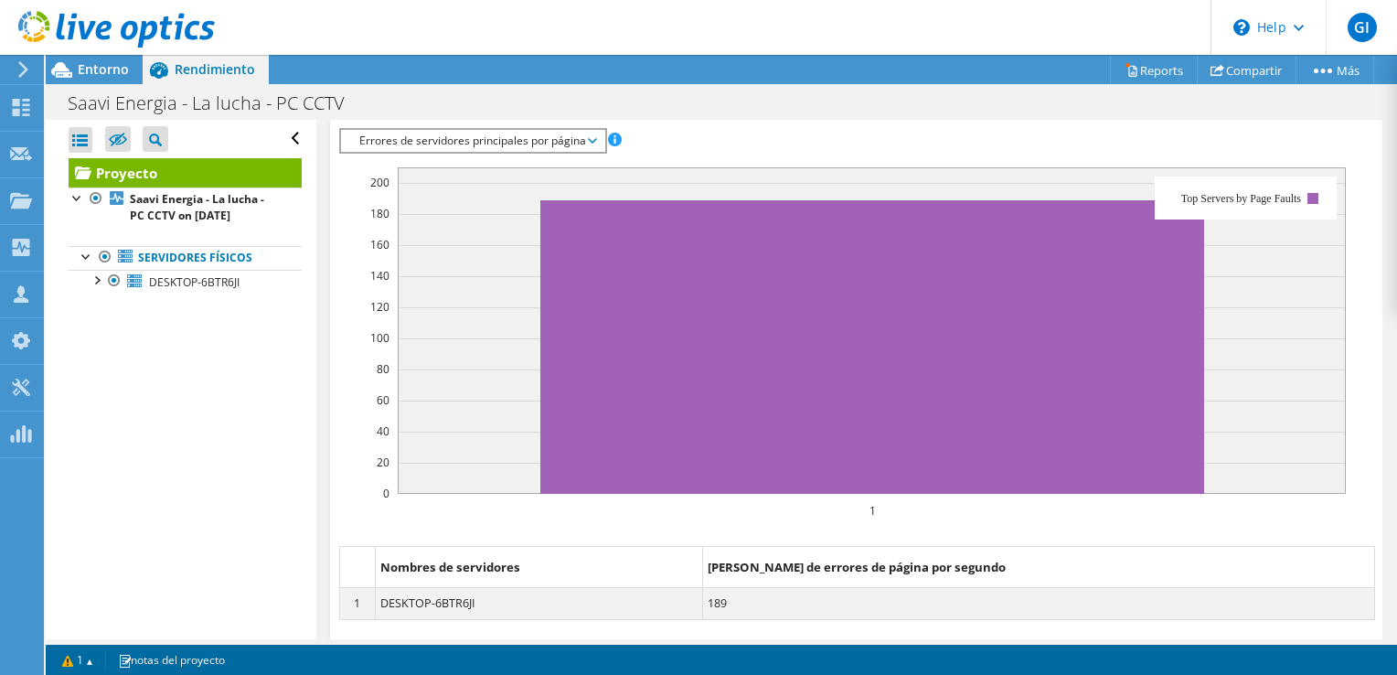
click at [589, 152] on span "Errores de servidores principales por página" at bounding box center [472, 141] width 245 height 22
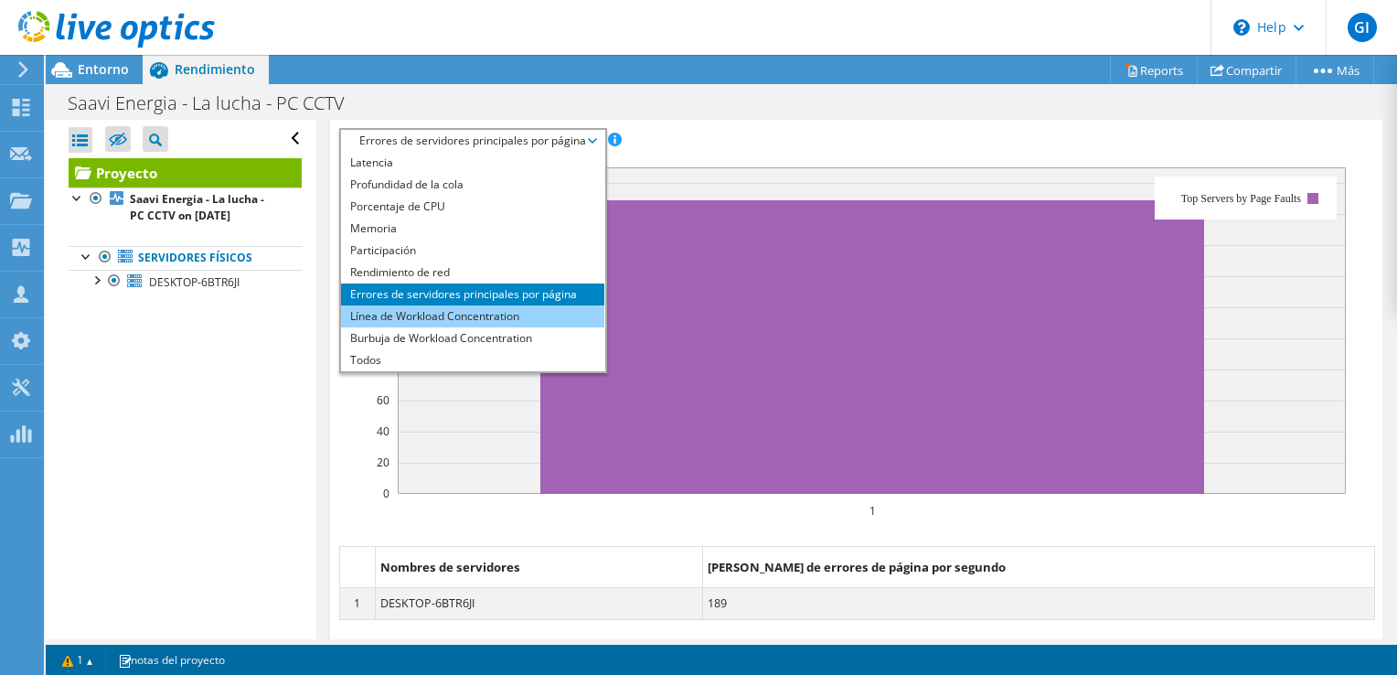
click at [450, 327] on li "Línea de Workload Concentration" at bounding box center [472, 316] width 263 height 22
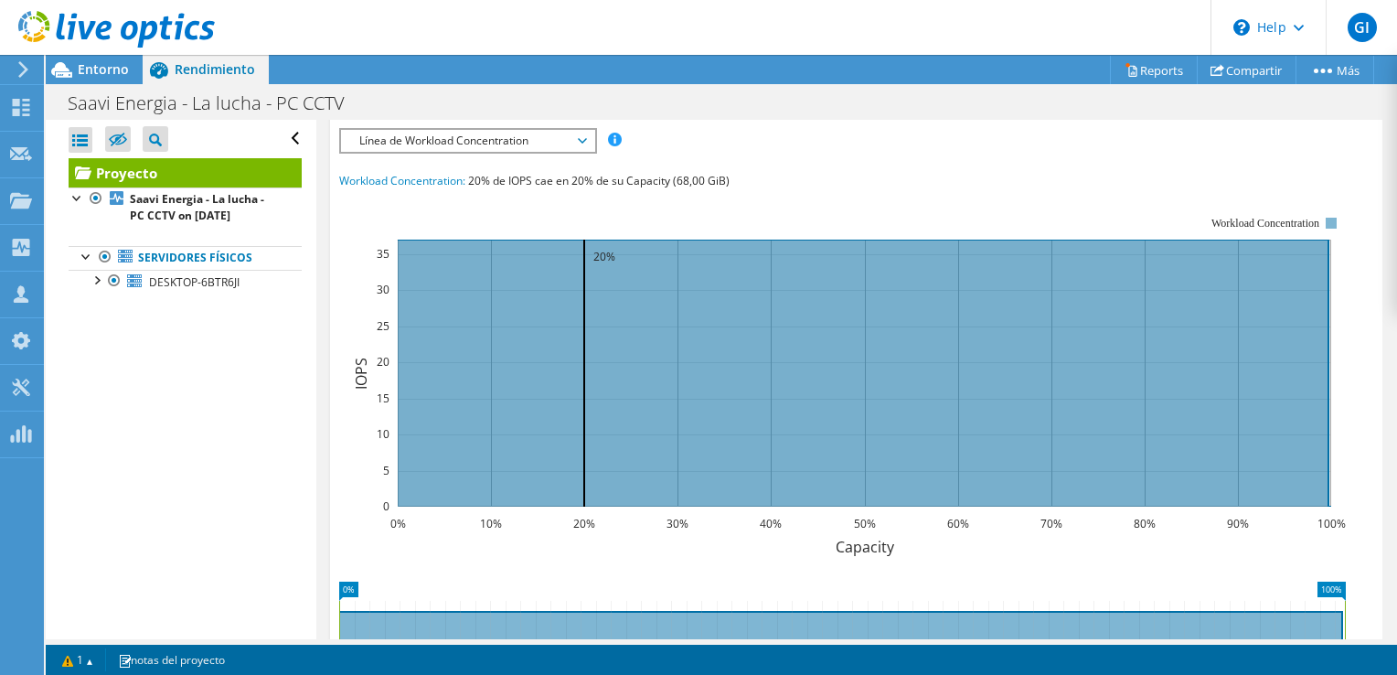
click at [591, 152] on span "Línea de Workload Concentration" at bounding box center [467, 141] width 253 height 22
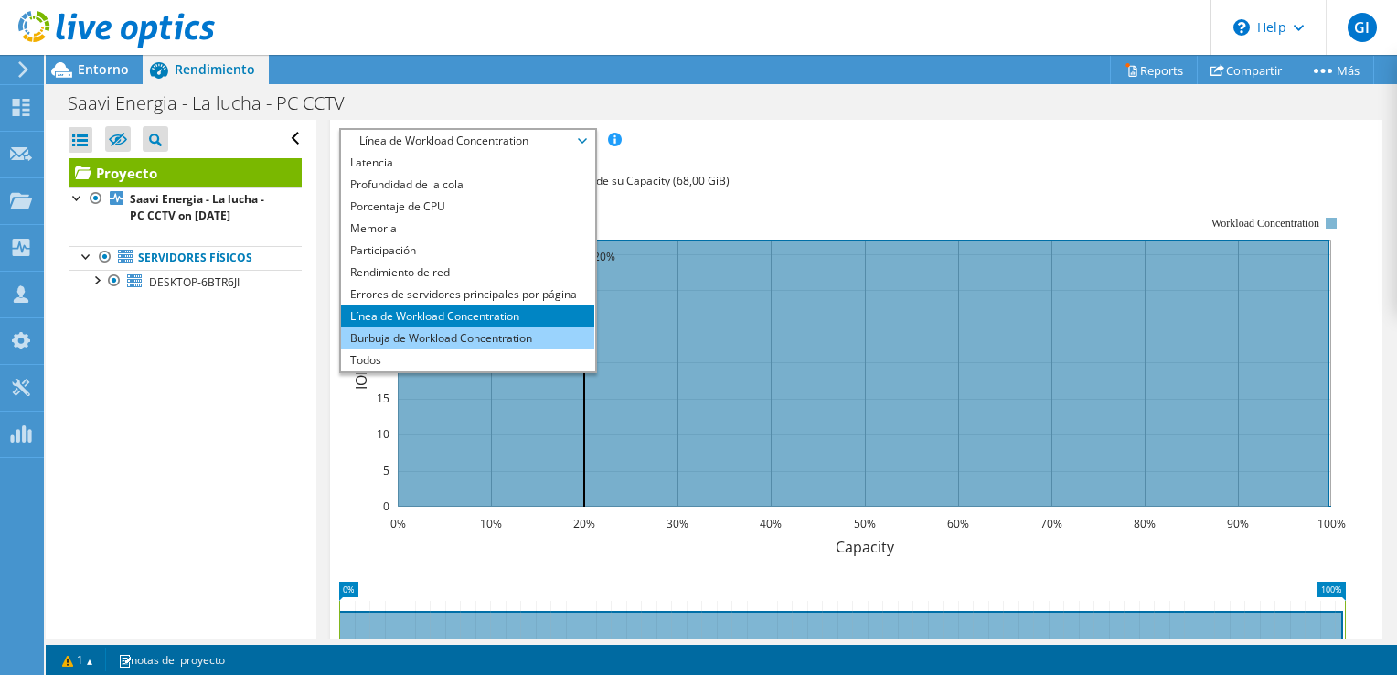
click at [489, 349] on li "Burbuja de Workload Concentration" at bounding box center [467, 338] width 253 height 22
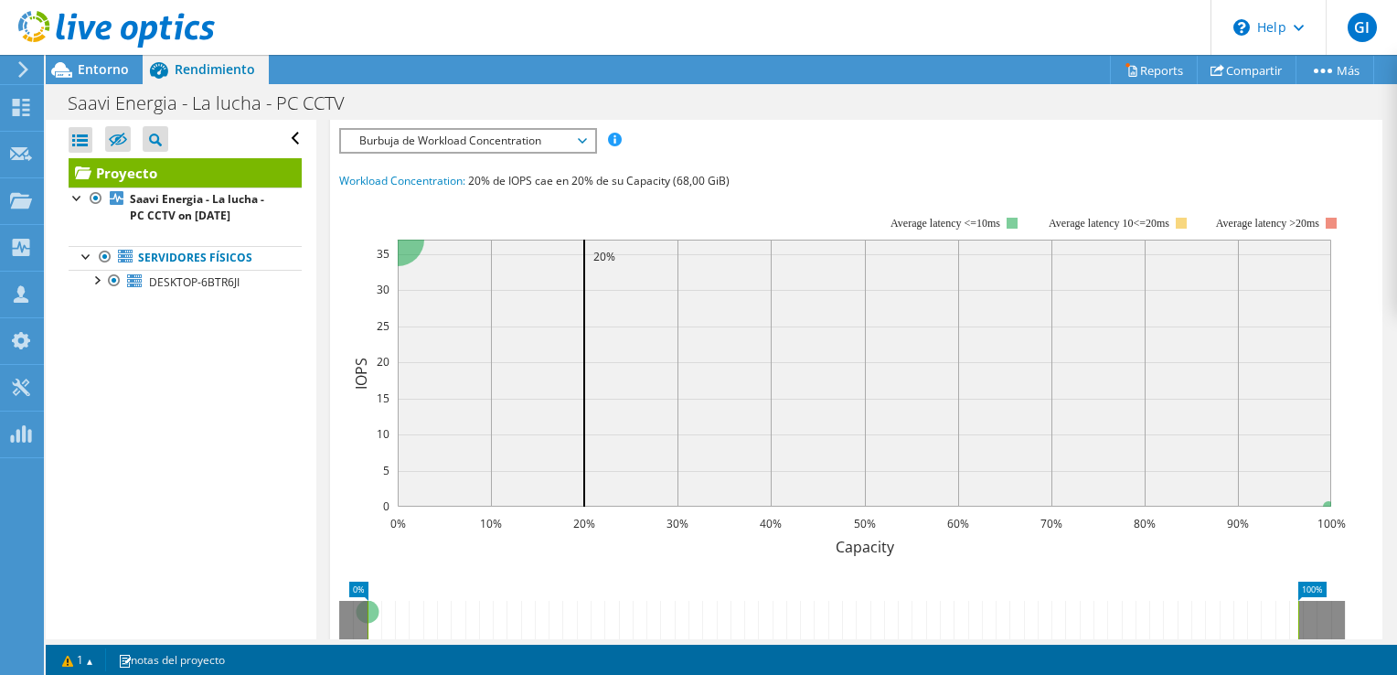
click at [585, 152] on span "Burbuja de Workload Concentration" at bounding box center [467, 141] width 235 height 22
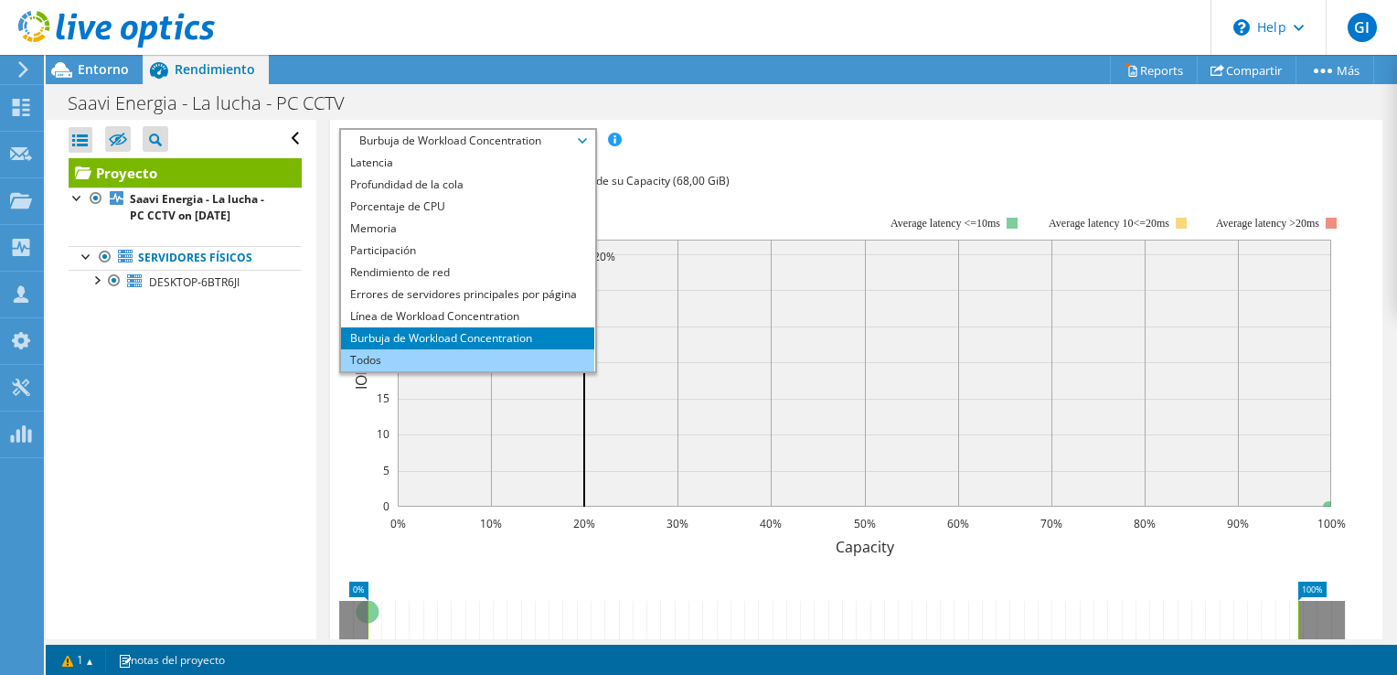
click at [514, 371] on li "Todos" at bounding box center [467, 360] width 253 height 22
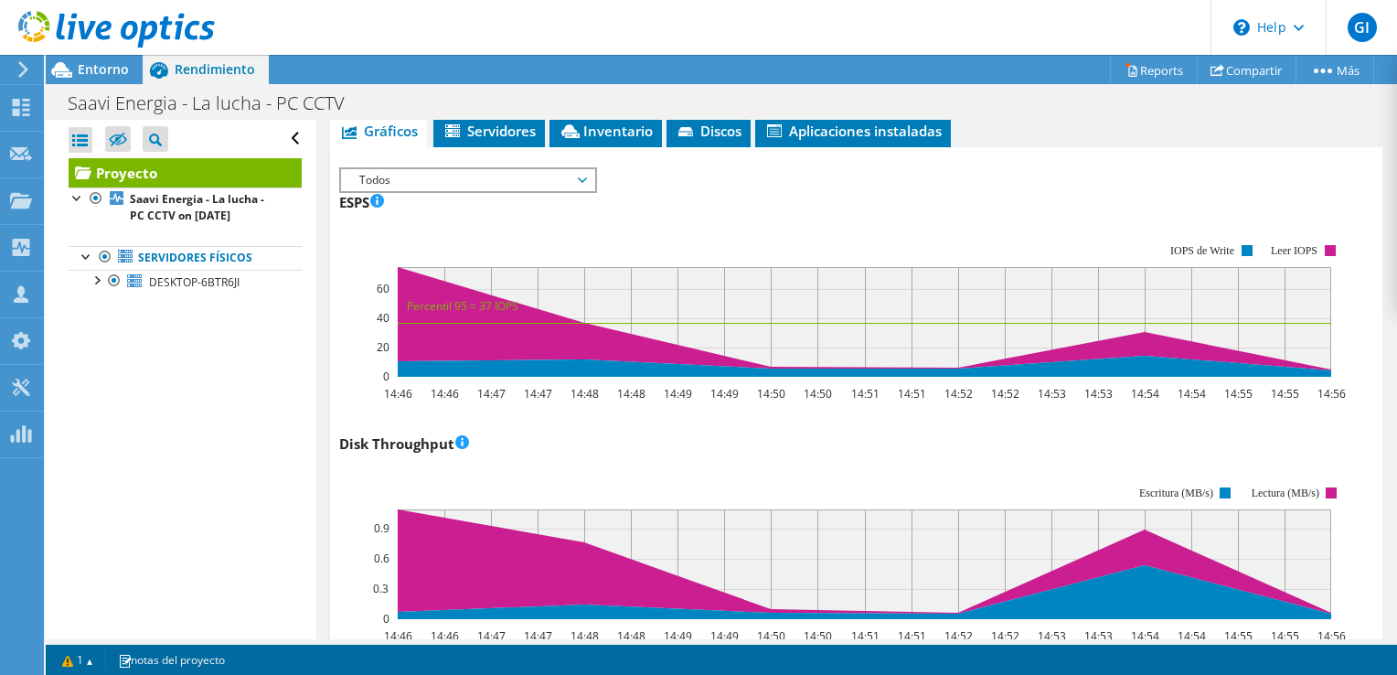
scroll to position [347, 0]
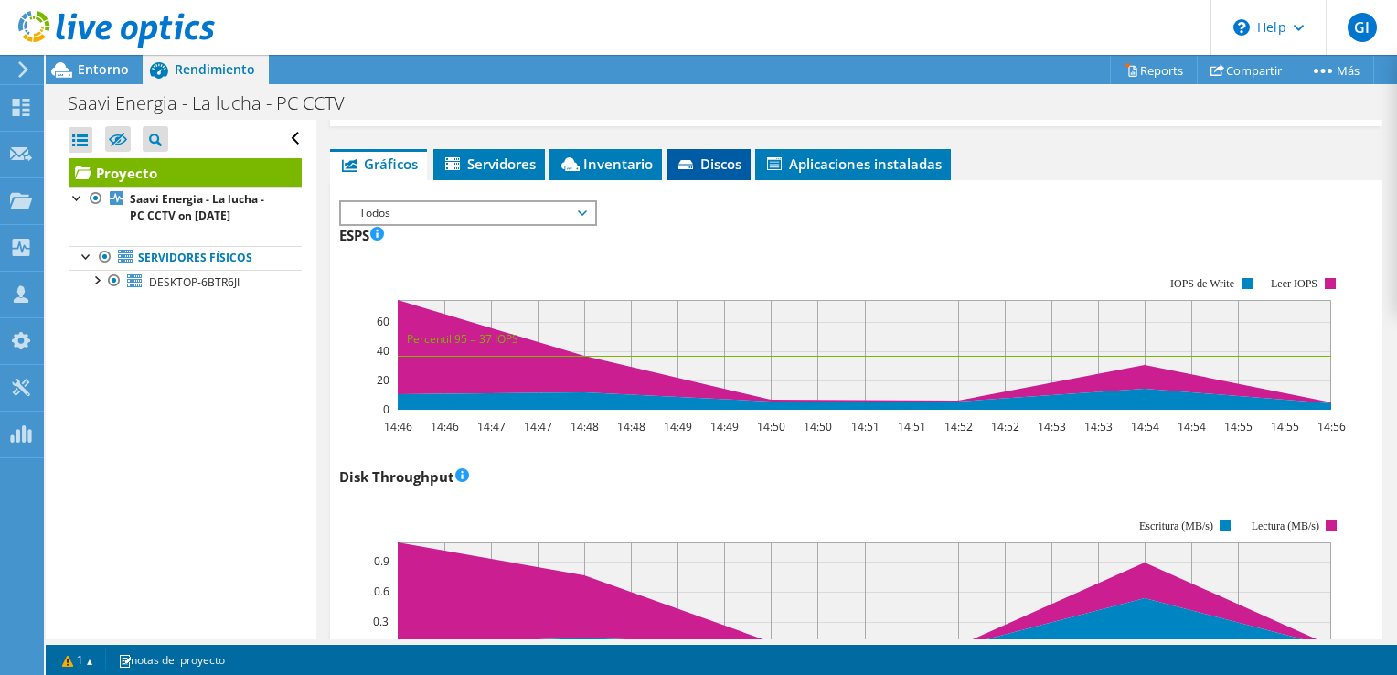
click at [727, 173] on span "Discos" at bounding box center [709, 164] width 66 height 18
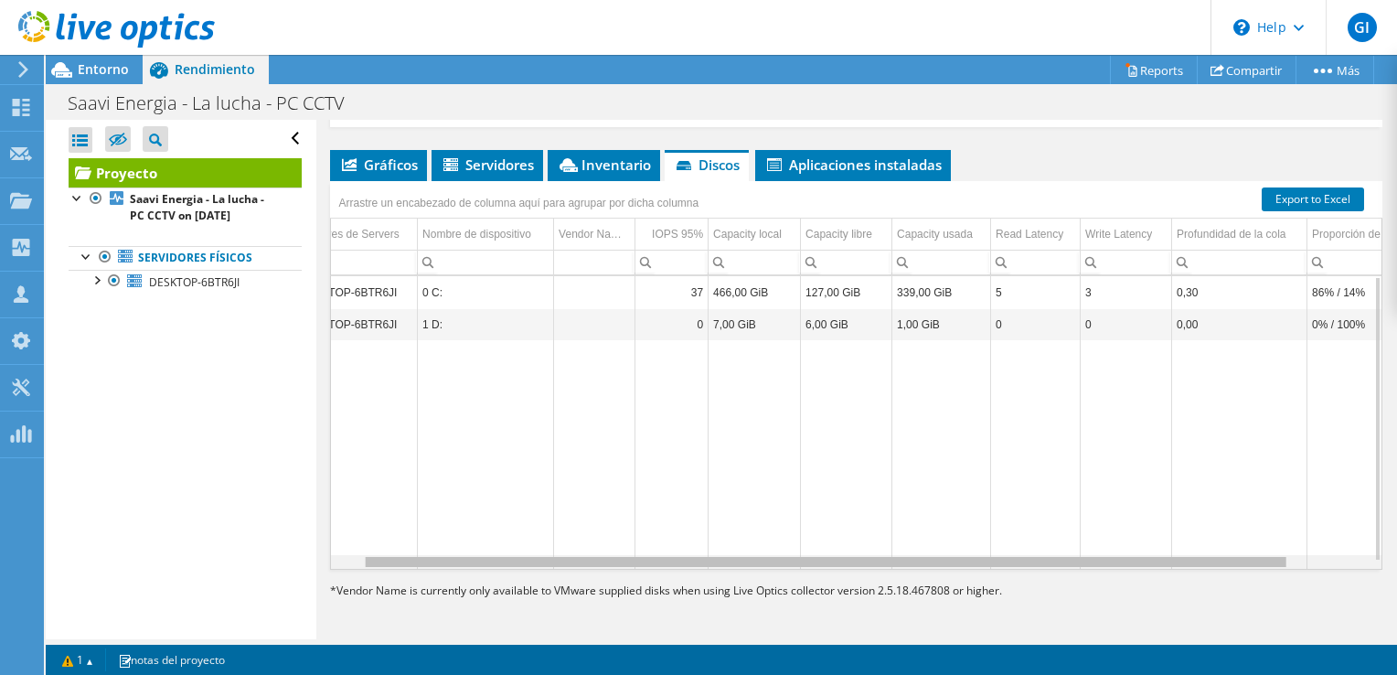
scroll to position [0, 0]
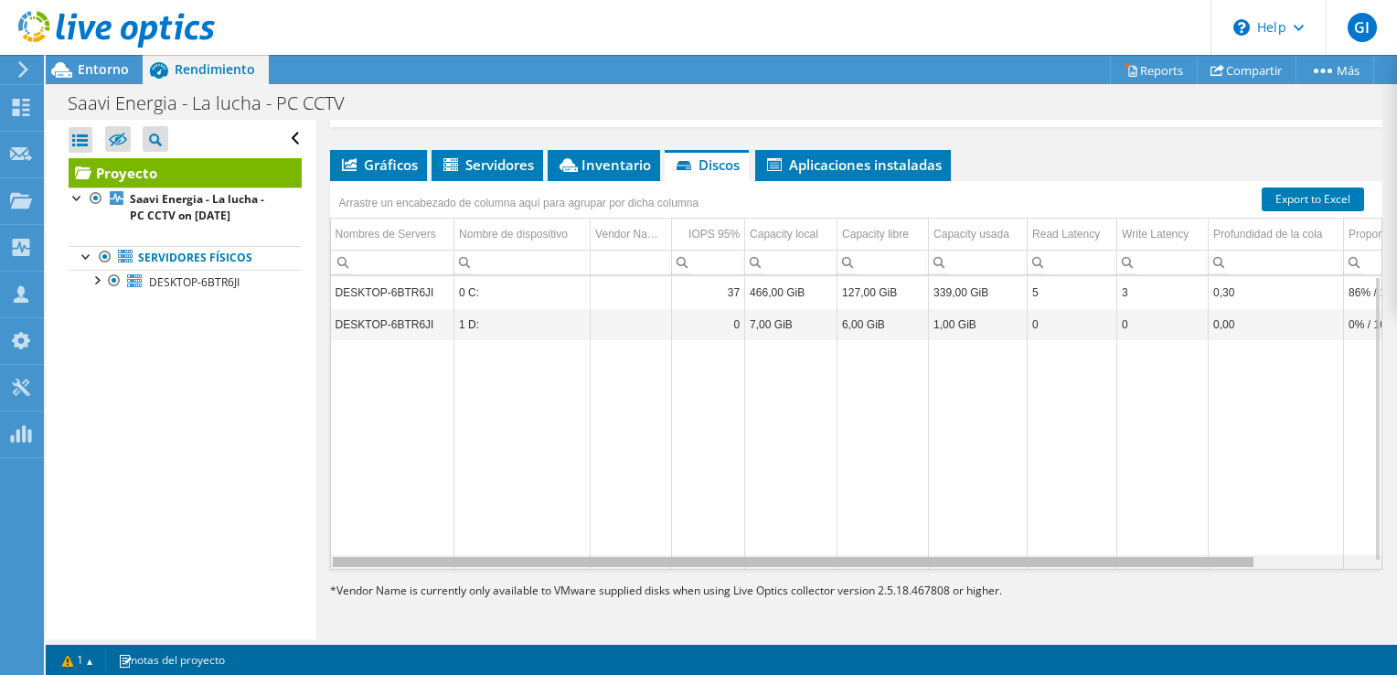
drag, startPoint x: 1161, startPoint y: 580, endPoint x: 1036, endPoint y: 561, distance: 126.6
click at [1036, 561] on body "GI Asociado de canal G Ibarra gibarra@amx.mx AMERIMEX TECNOLOGIA SA DE CV My Pr…" at bounding box center [698, 337] width 1397 height 675
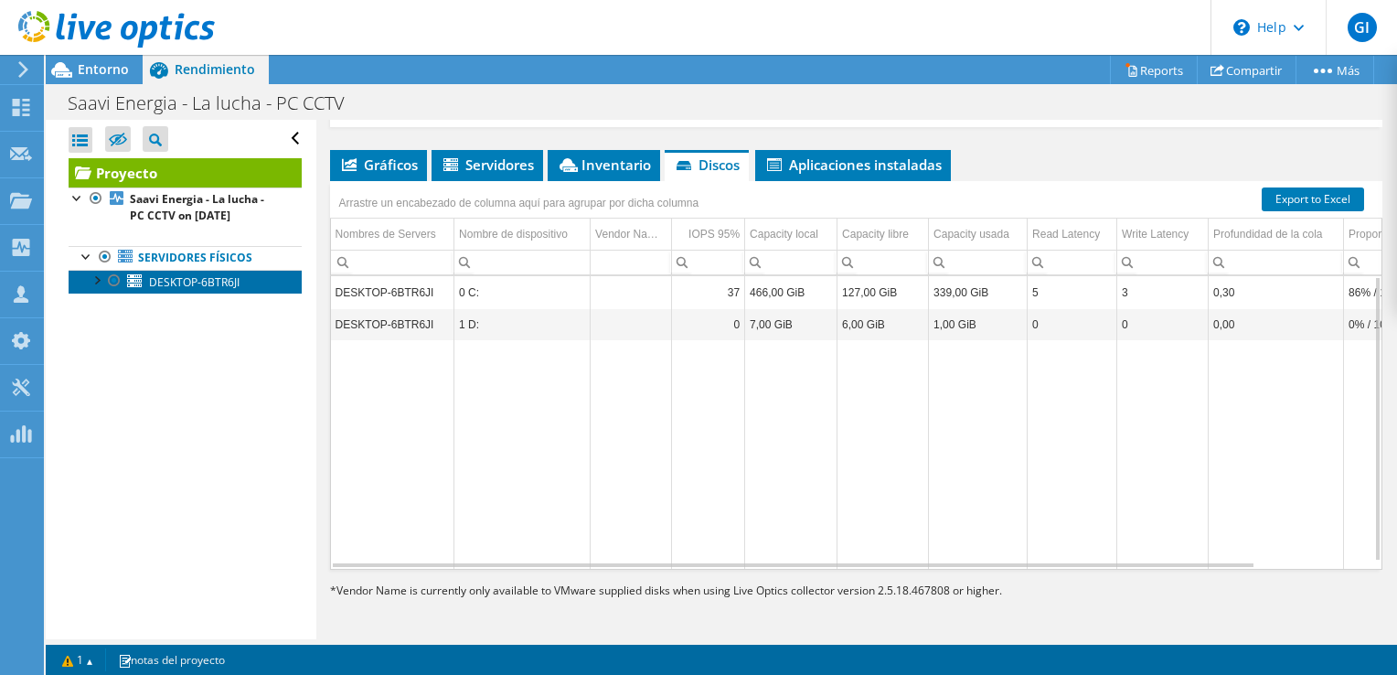
click at [187, 283] on span "DESKTOP-6BTR6JI" at bounding box center [194, 282] width 91 height 16
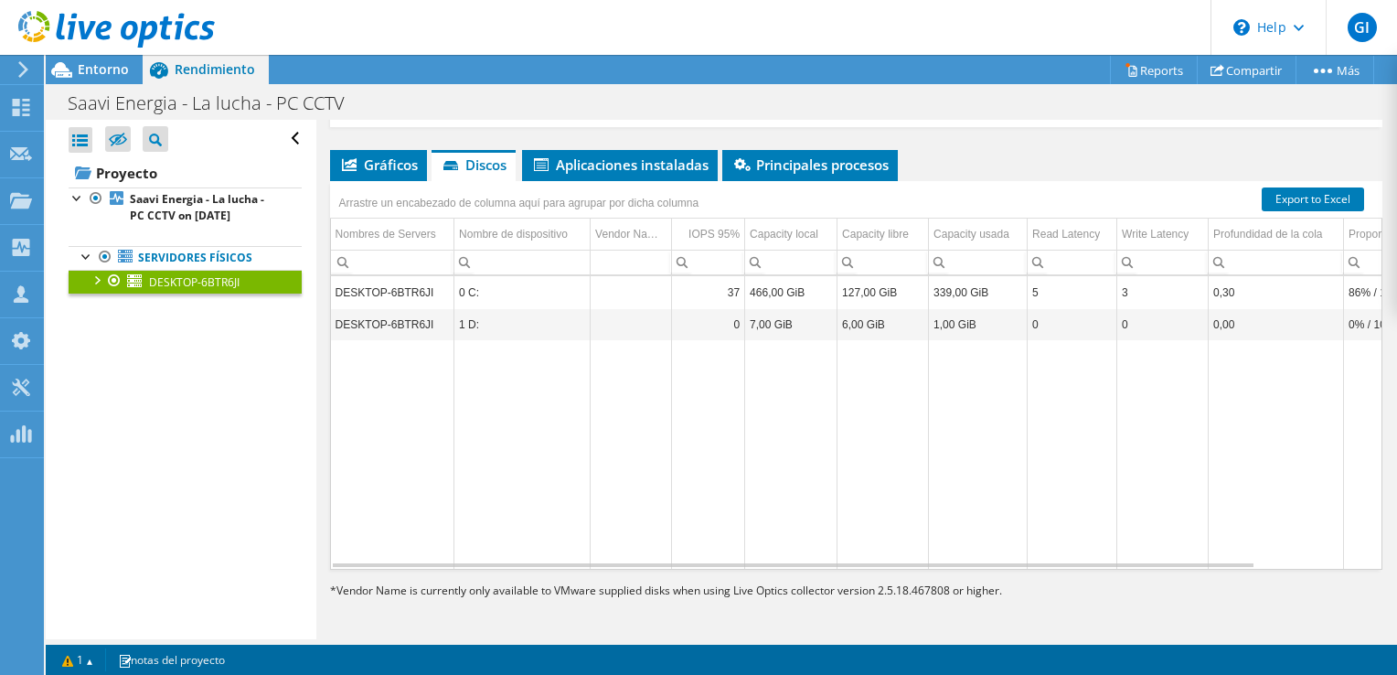
scroll to position [246, 0]
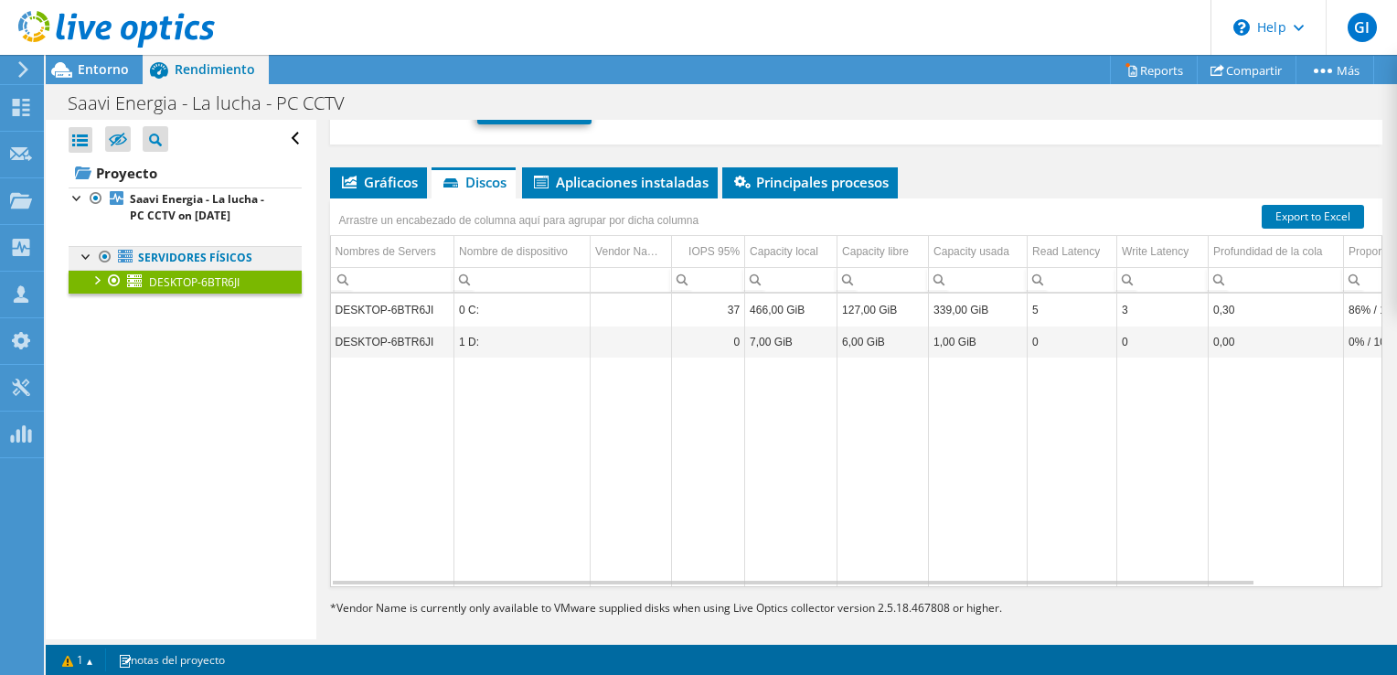
click at [172, 251] on link "Servidores físicos" at bounding box center [185, 258] width 233 height 24
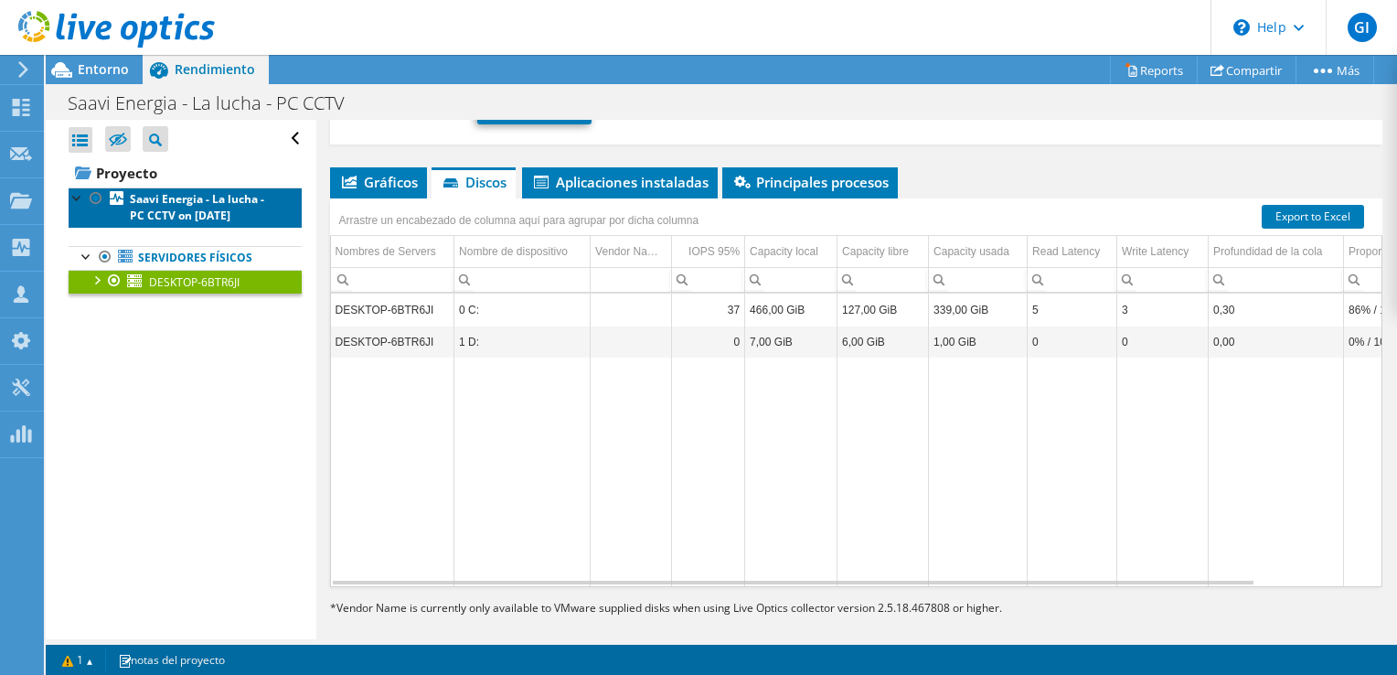
click at [176, 190] on link "Saavi Energia - La lucha - PC CCTV on 9/8/2025" at bounding box center [185, 207] width 233 height 40
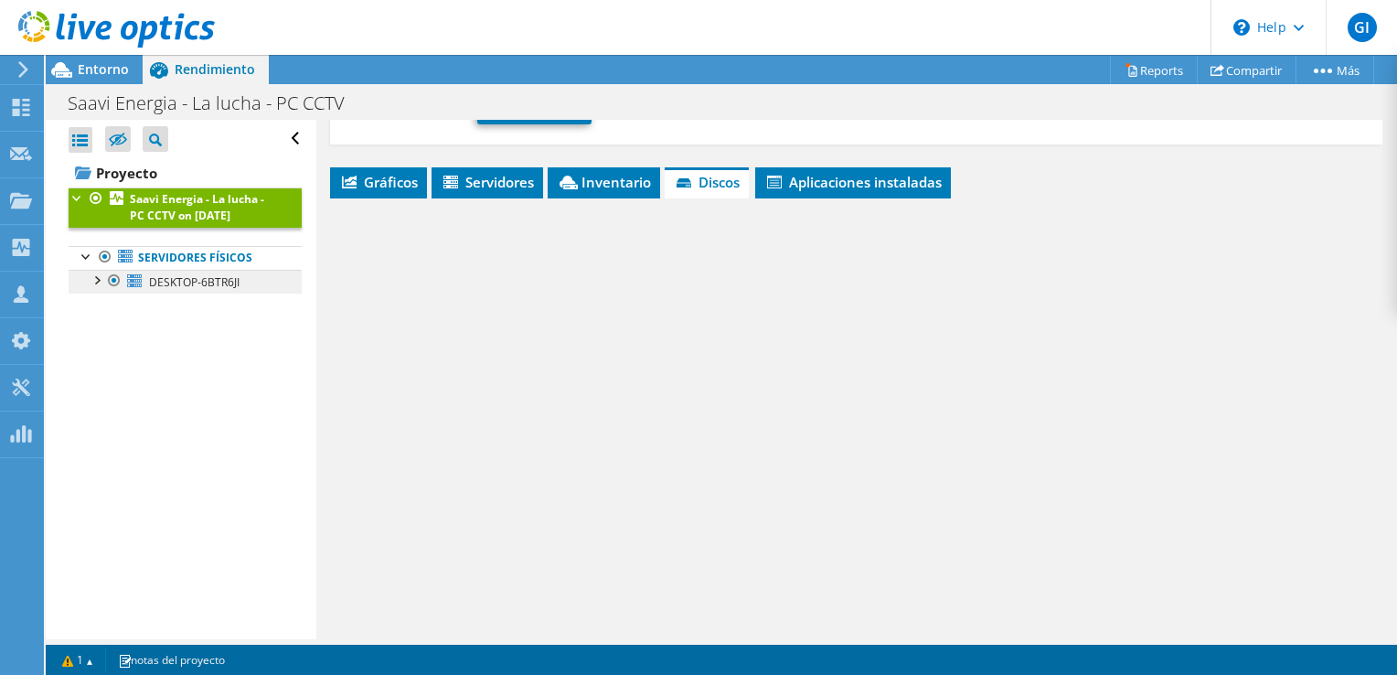
scroll to position [278, 0]
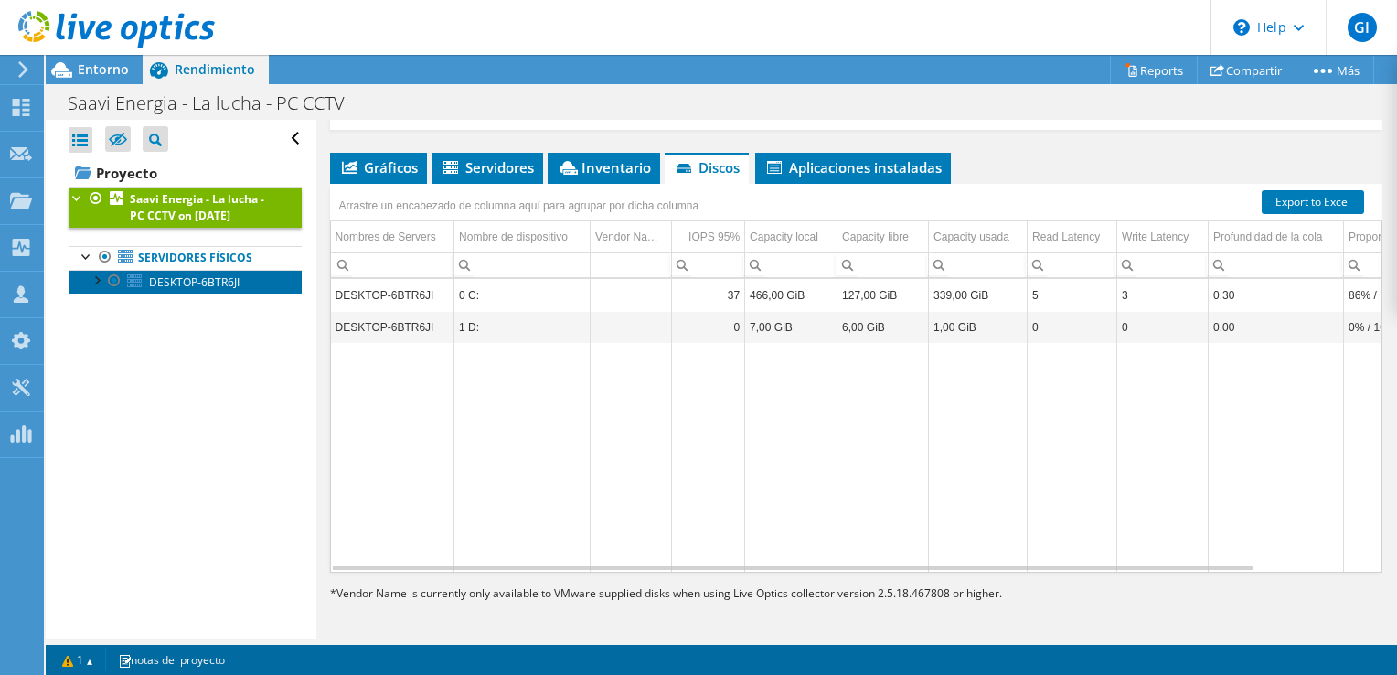
click at [173, 277] on span "DESKTOP-6BTR6JI" at bounding box center [194, 282] width 91 height 16
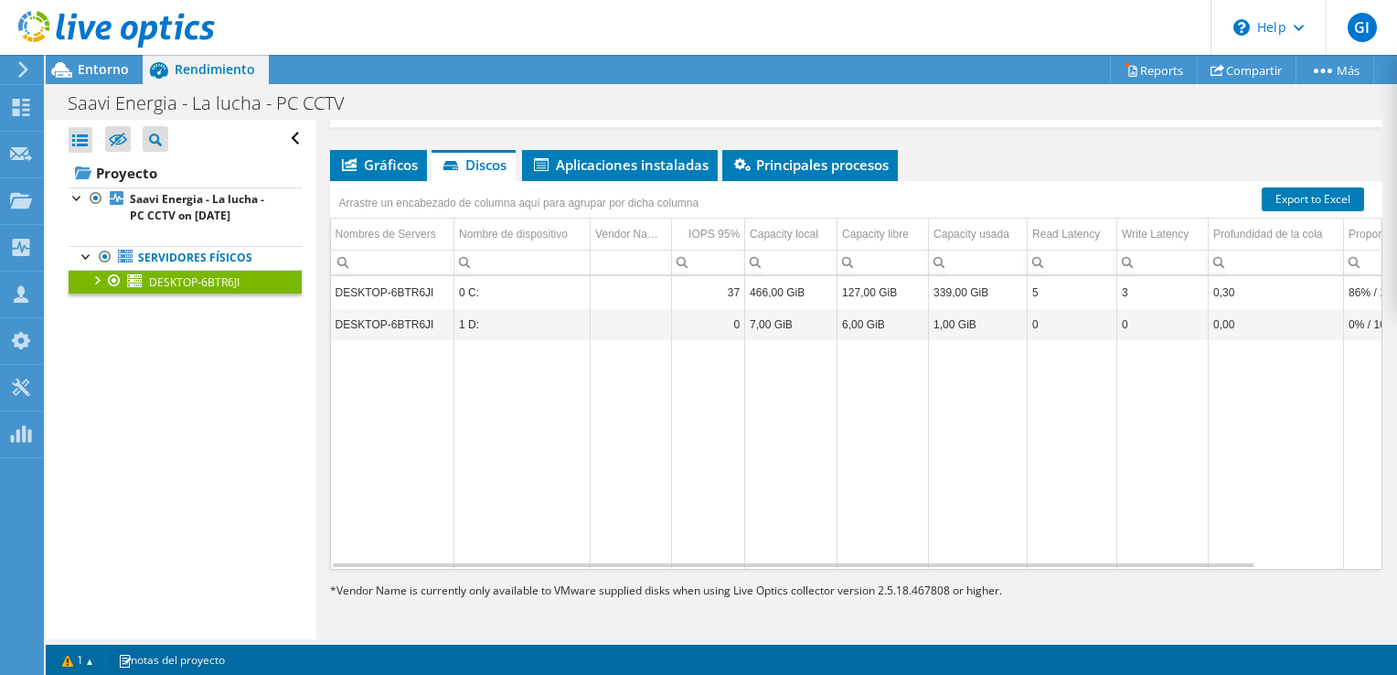
scroll to position [246, 0]
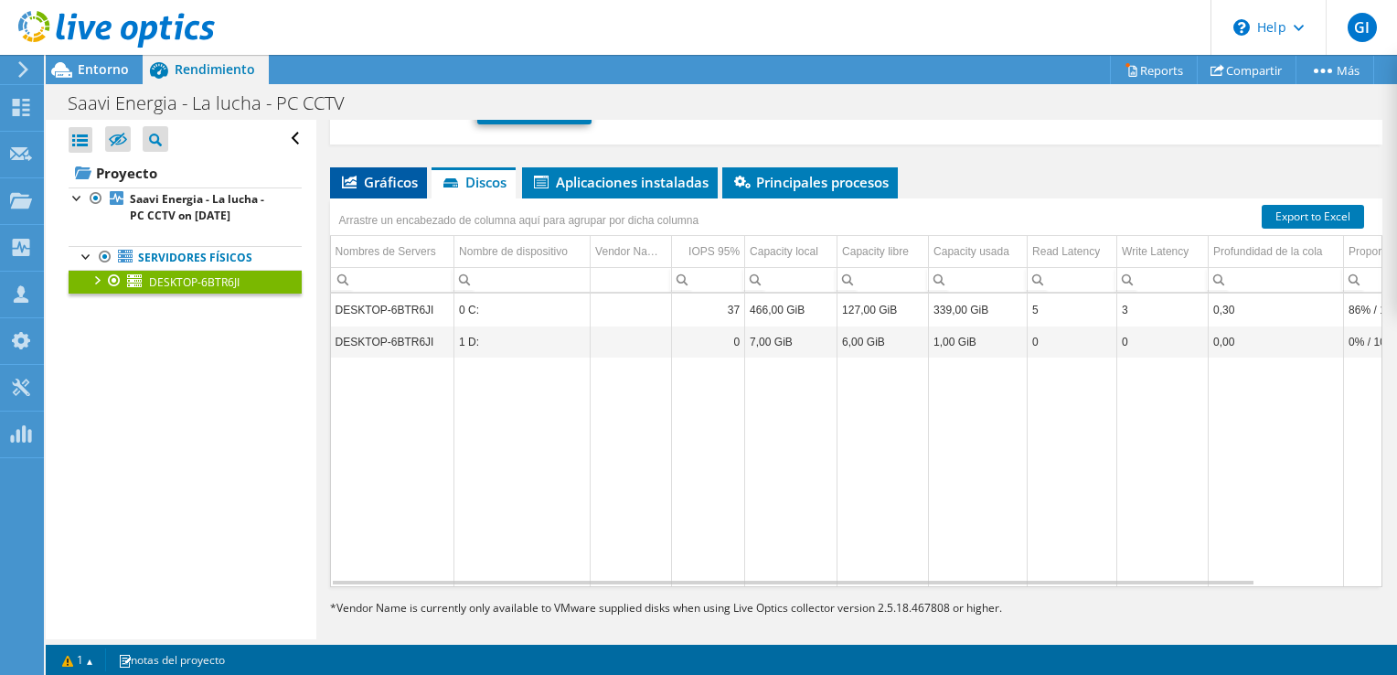
click at [391, 173] on span "Gráficos" at bounding box center [378, 182] width 79 height 18
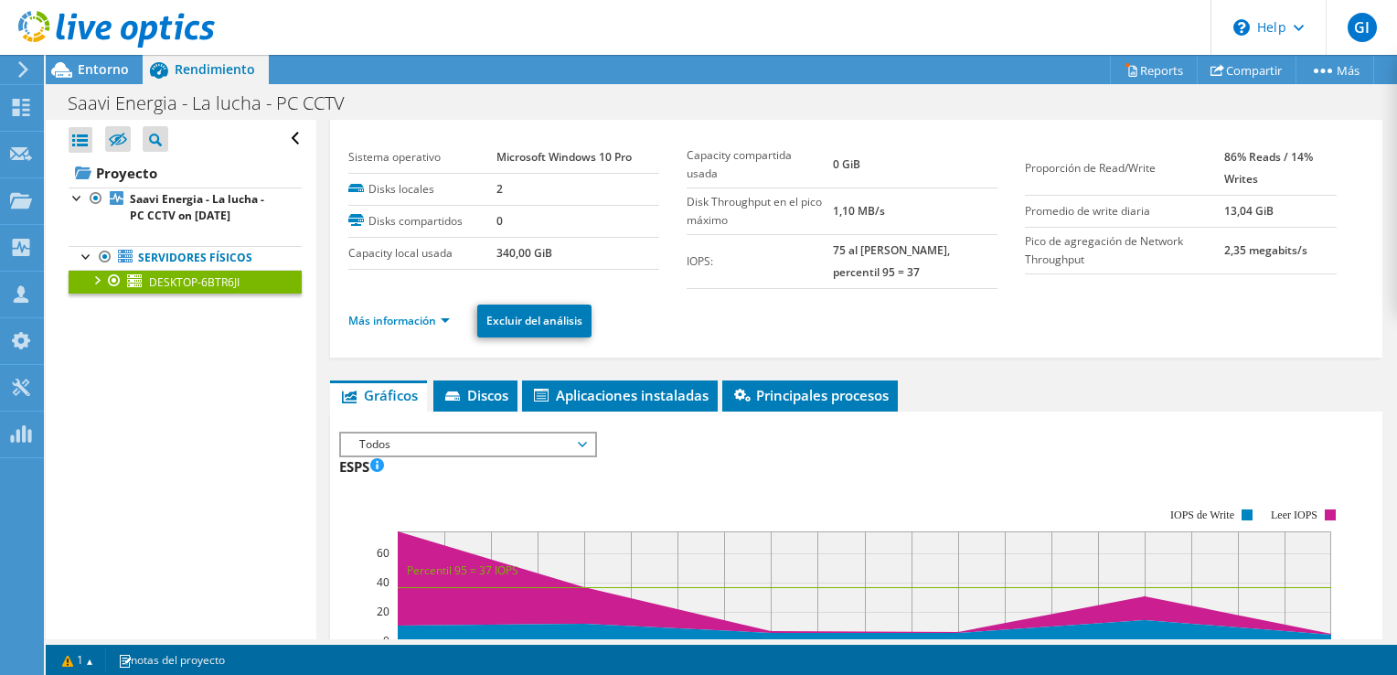
scroll to position [0, 0]
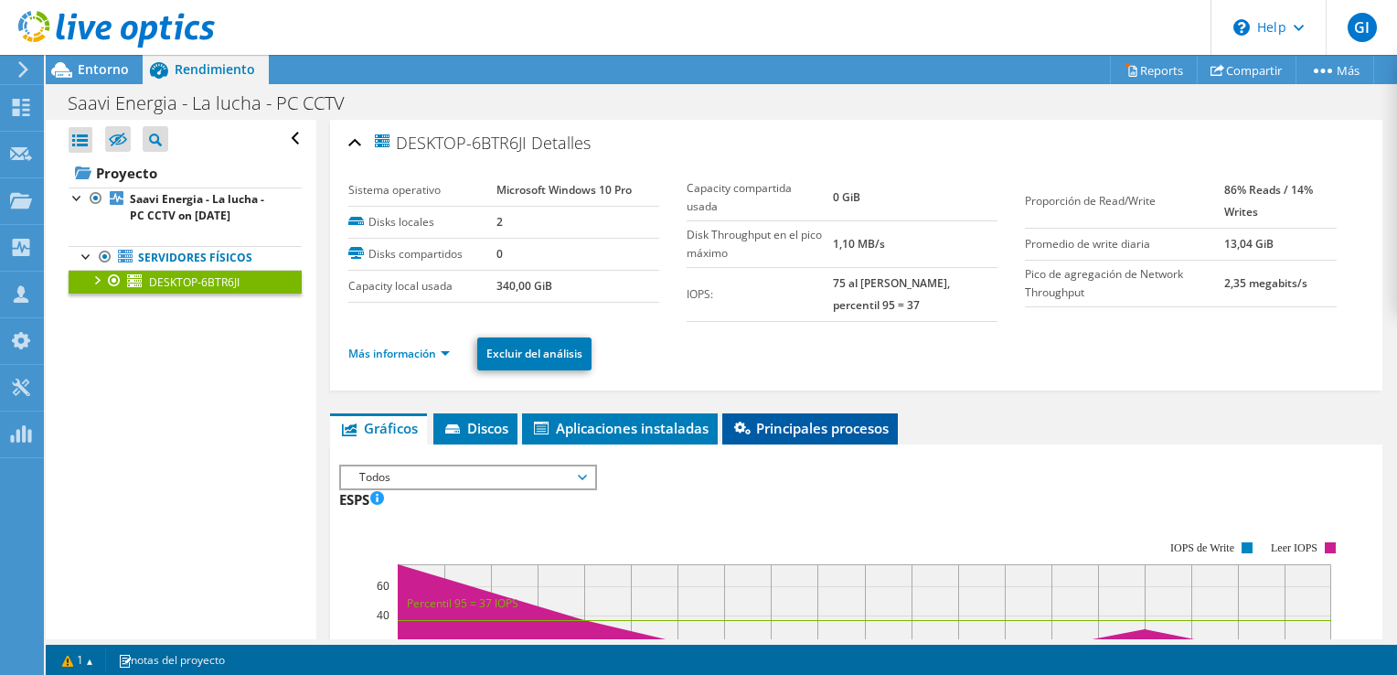
click at [861, 419] on span "Principales procesos" at bounding box center [809, 428] width 157 height 18
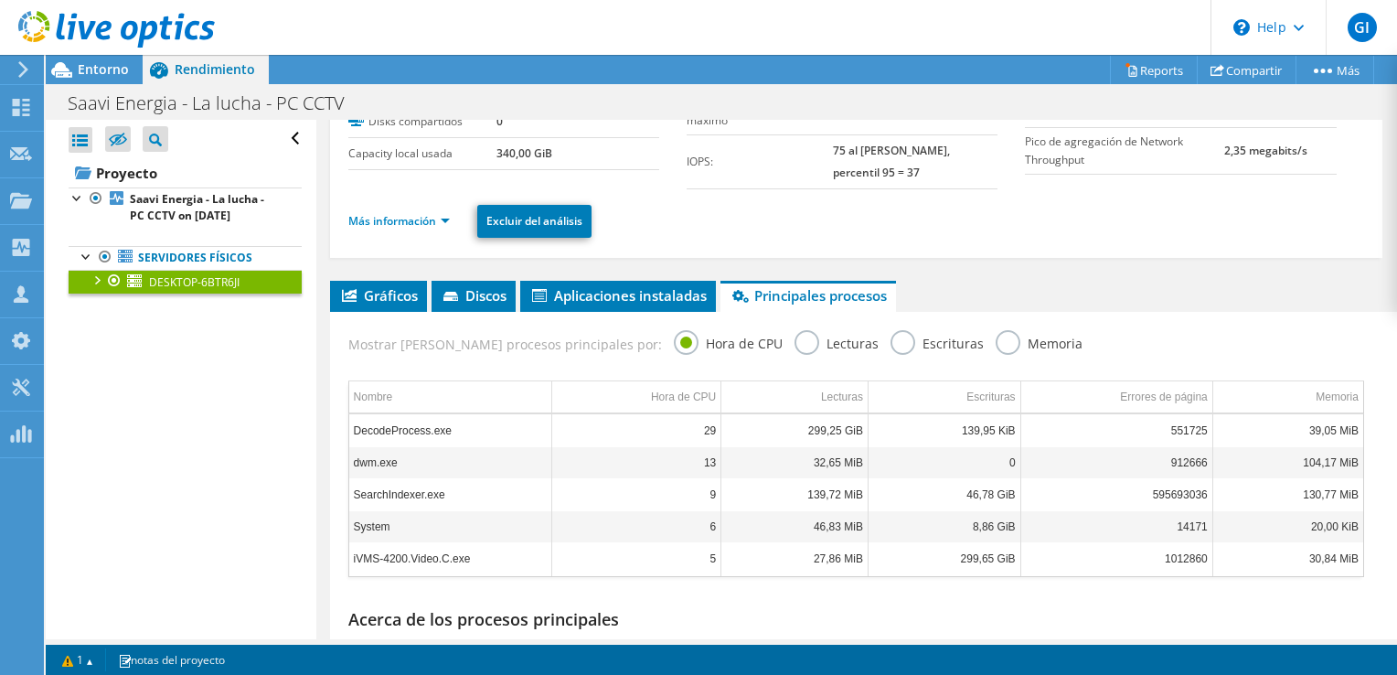
scroll to position [133, 0]
click at [487, 413] on td "DecodeProcess.exe" at bounding box center [450, 429] width 203 height 32
click at [794, 329] on label "Lecturas" at bounding box center [836, 340] width 84 height 23
click at [0, 0] on input "Lecturas" at bounding box center [0, 0] width 0 height 0
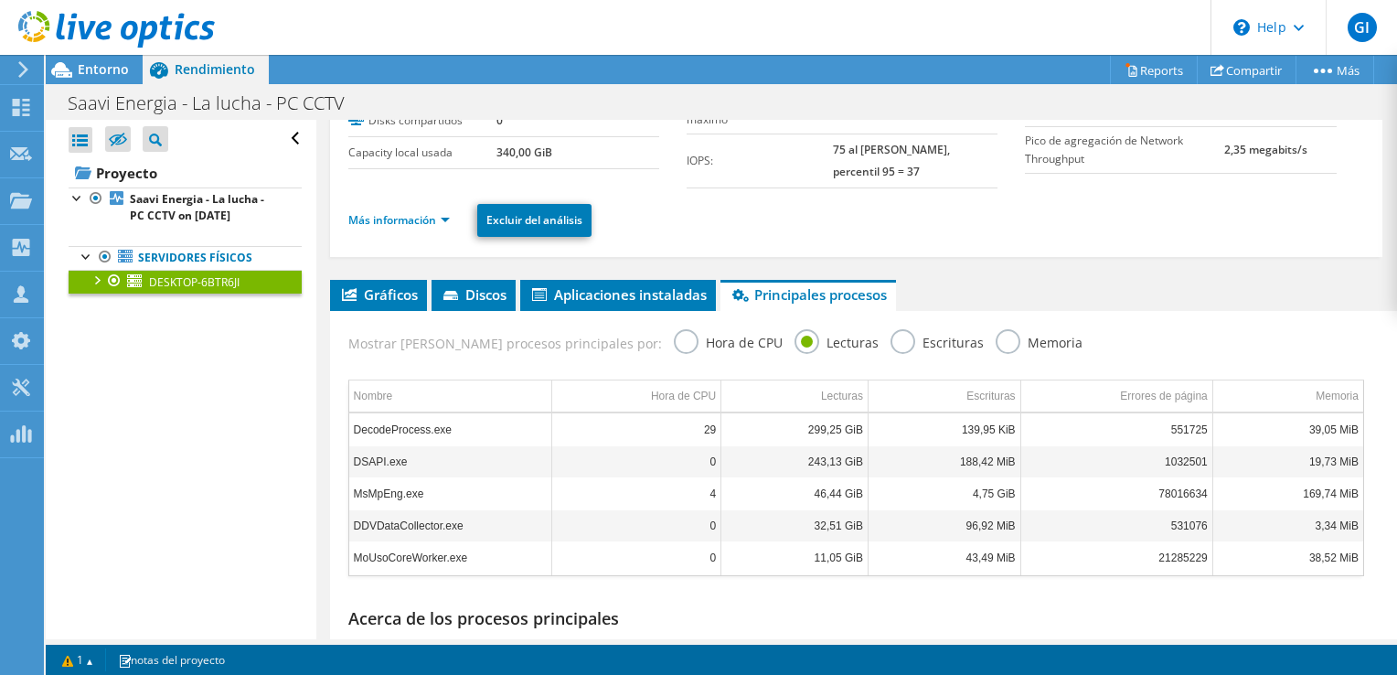
click at [890, 329] on label "Escrituras" at bounding box center [936, 340] width 93 height 23
click at [0, 0] on input "Escrituras" at bounding box center [0, 0] width 0 height 0
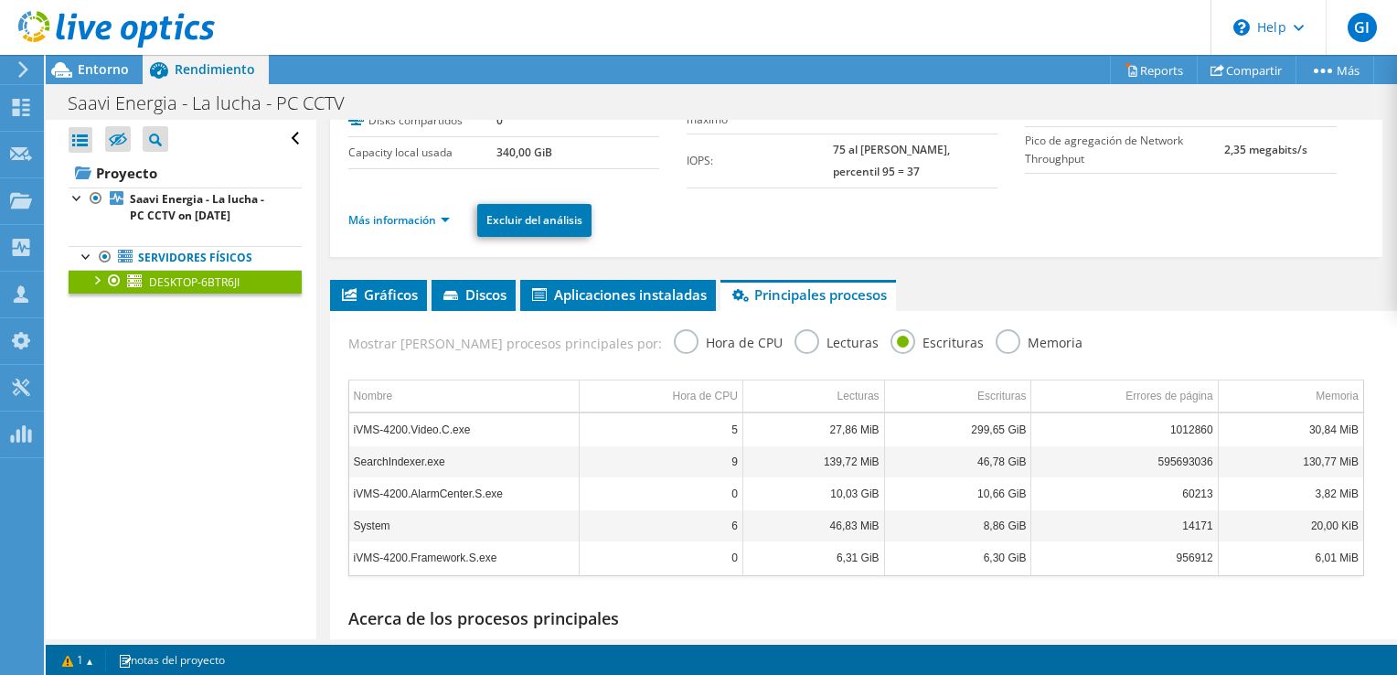
click at [996, 329] on label "Memoria" at bounding box center [1039, 340] width 87 height 23
click at [0, 0] on input "Memoria" at bounding box center [0, 0] width 0 height 0
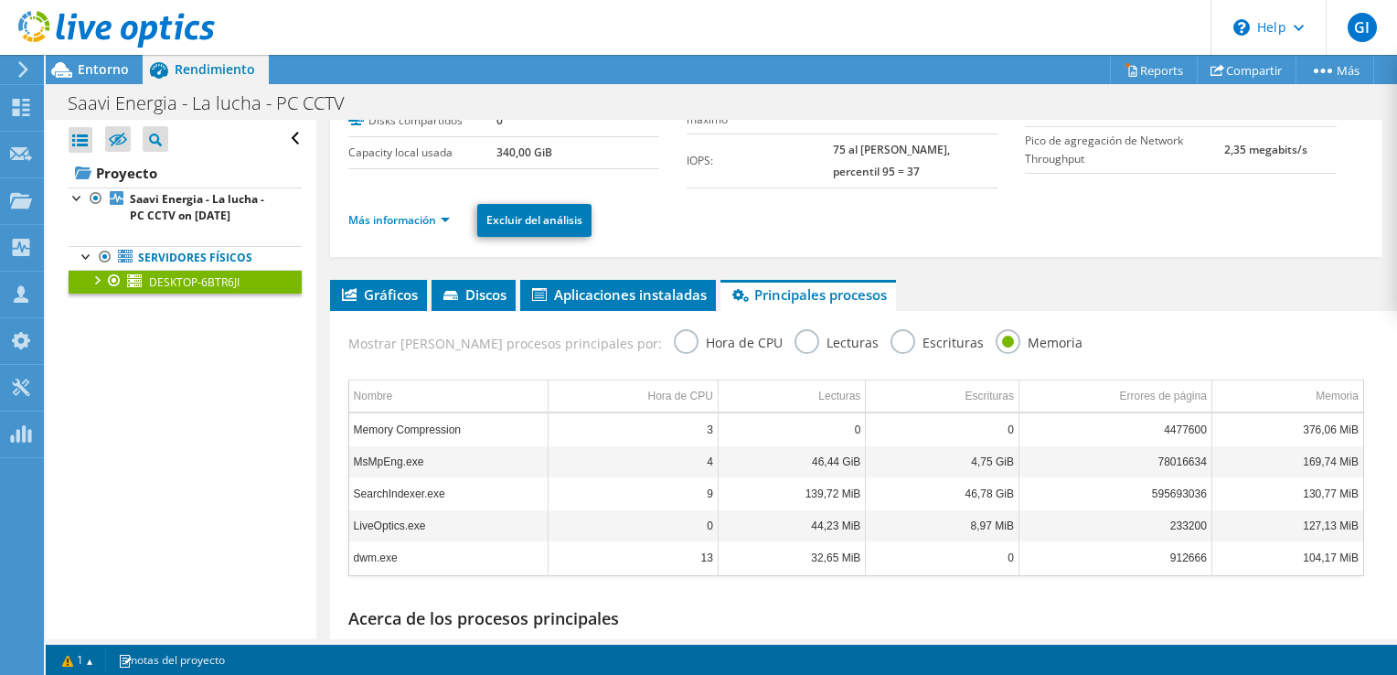
click at [890, 329] on label "Escrituras" at bounding box center [936, 340] width 93 height 23
click at [0, 0] on input "Escrituras" at bounding box center [0, 0] width 0 height 0
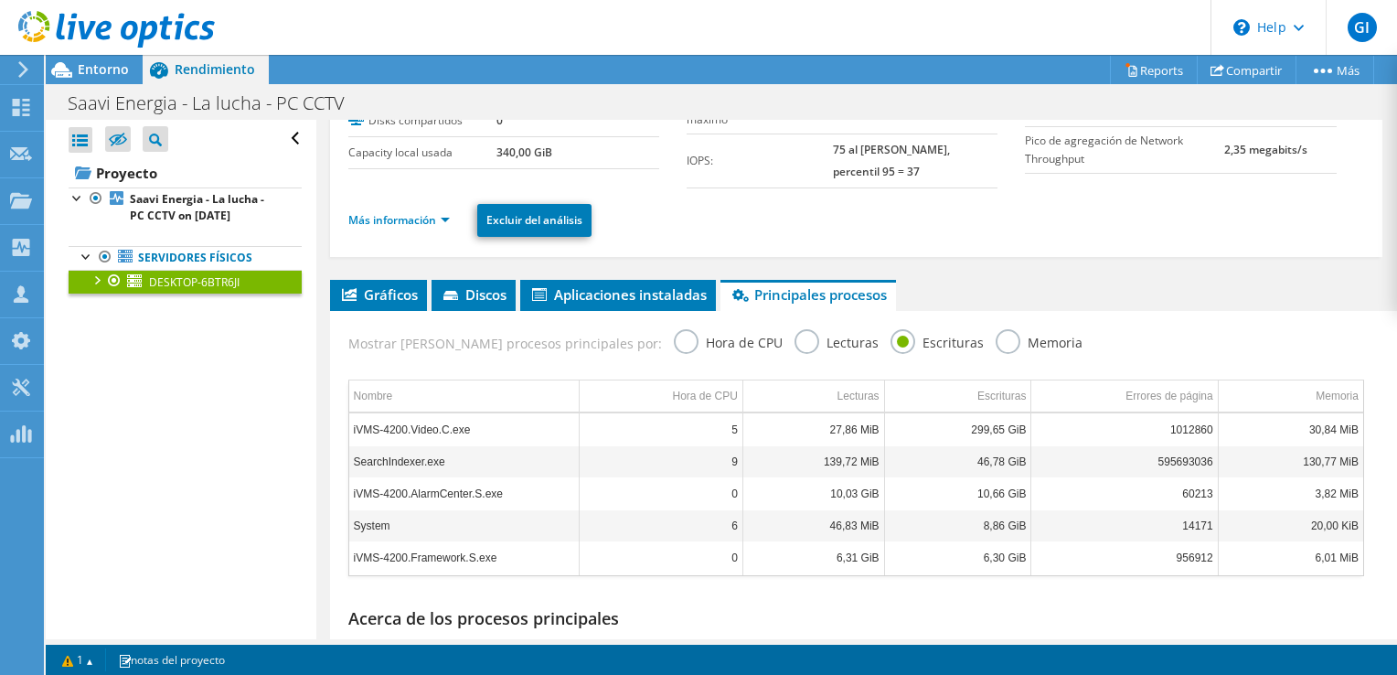
click at [794, 329] on label "Lecturas" at bounding box center [836, 340] width 84 height 23
click at [0, 0] on input "Lecturas" at bounding box center [0, 0] width 0 height 0
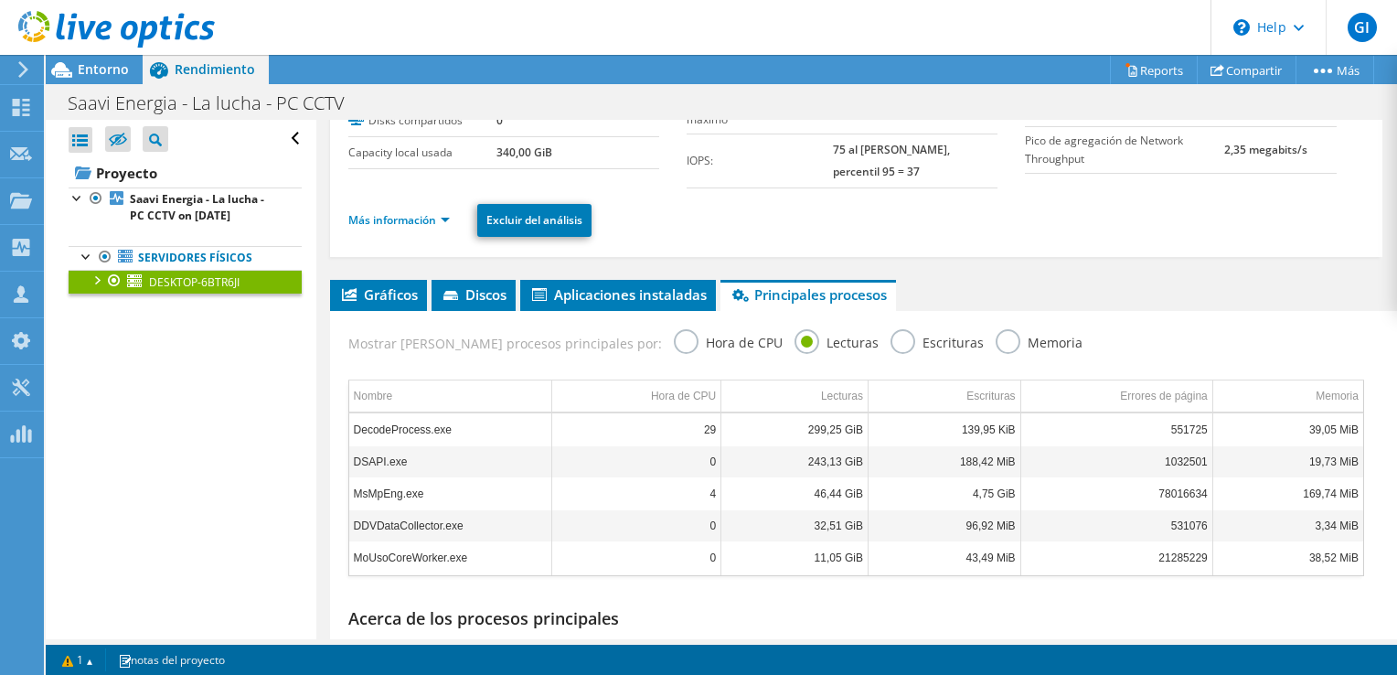
click at [890, 329] on label "Escrituras" at bounding box center [936, 340] width 93 height 23
click at [0, 0] on input "Escrituras" at bounding box center [0, 0] width 0 height 0
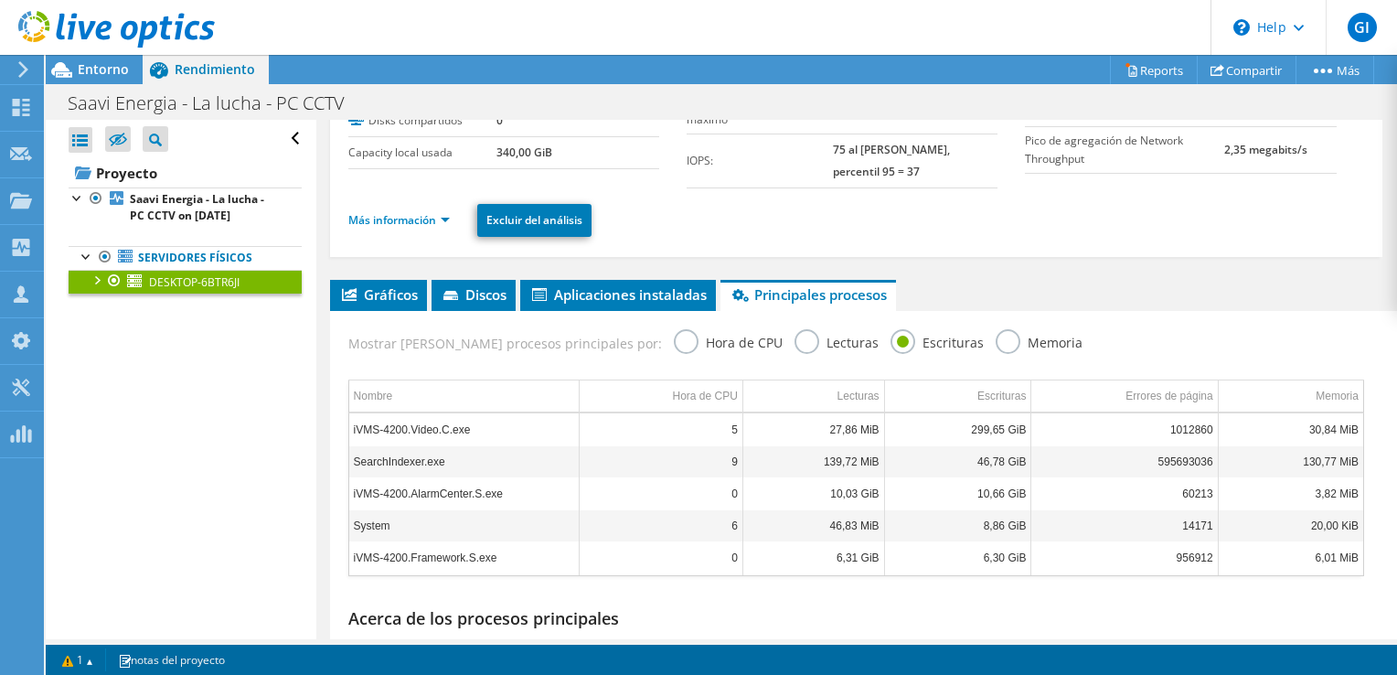
click at [794, 329] on label "Lecturas" at bounding box center [836, 340] width 84 height 23
click at [0, 0] on input "Lecturas" at bounding box center [0, 0] width 0 height 0
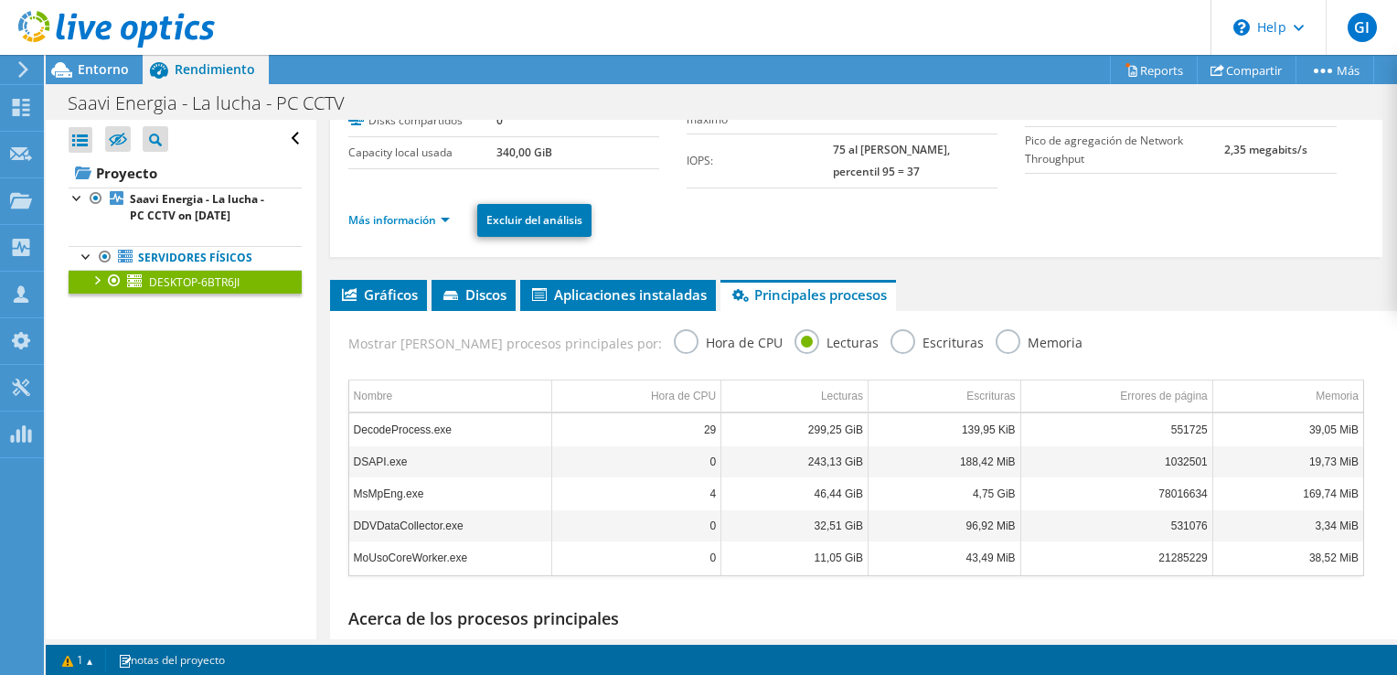
click at [674, 329] on label "Hora de CPU" at bounding box center [728, 340] width 109 height 23
click at [0, 0] on input "Hora de CPU" at bounding box center [0, 0] width 0 height 0
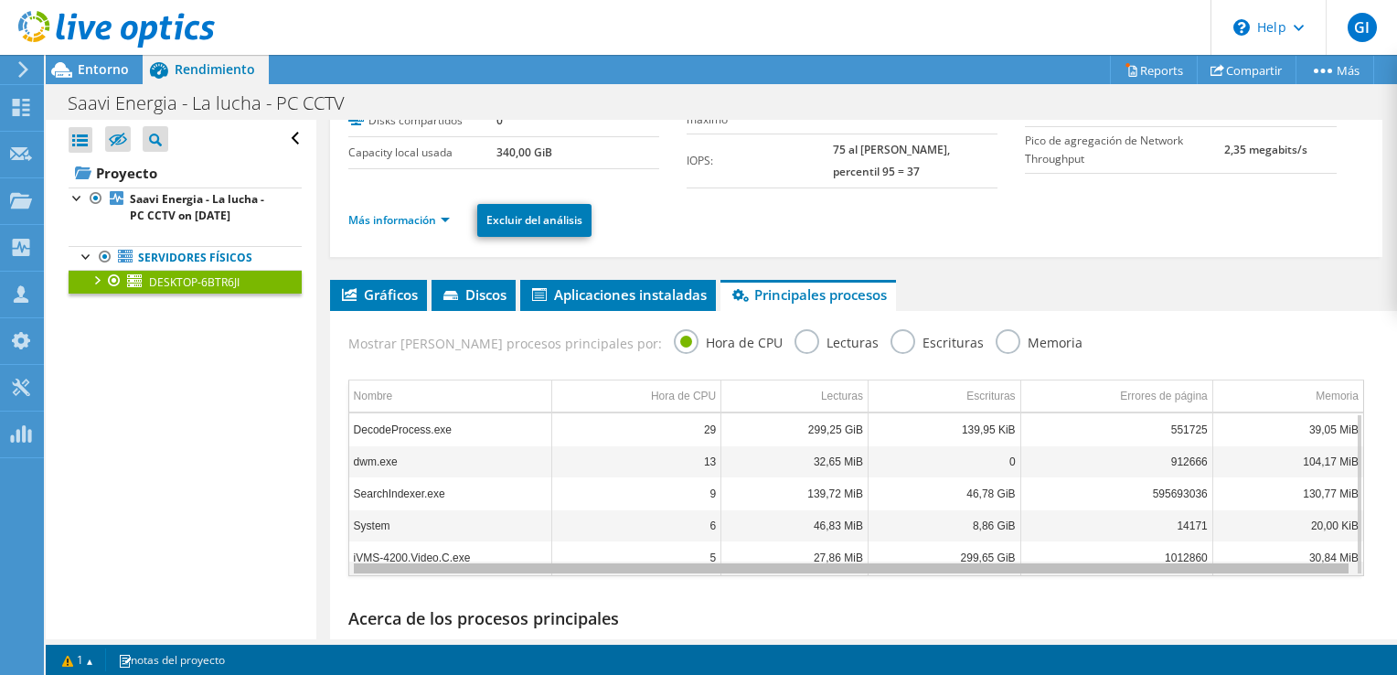
scroll to position [0, 0]
drag, startPoint x: 1108, startPoint y: 554, endPoint x: 1077, endPoint y: 556, distance: 31.1
click at [1077, 556] on body "GI Asociado de canal G Ibarra gibarra@amx.mx AMERIMEX TECNOLOGIA SA DE CV My Pr…" at bounding box center [698, 337] width 1397 height 675
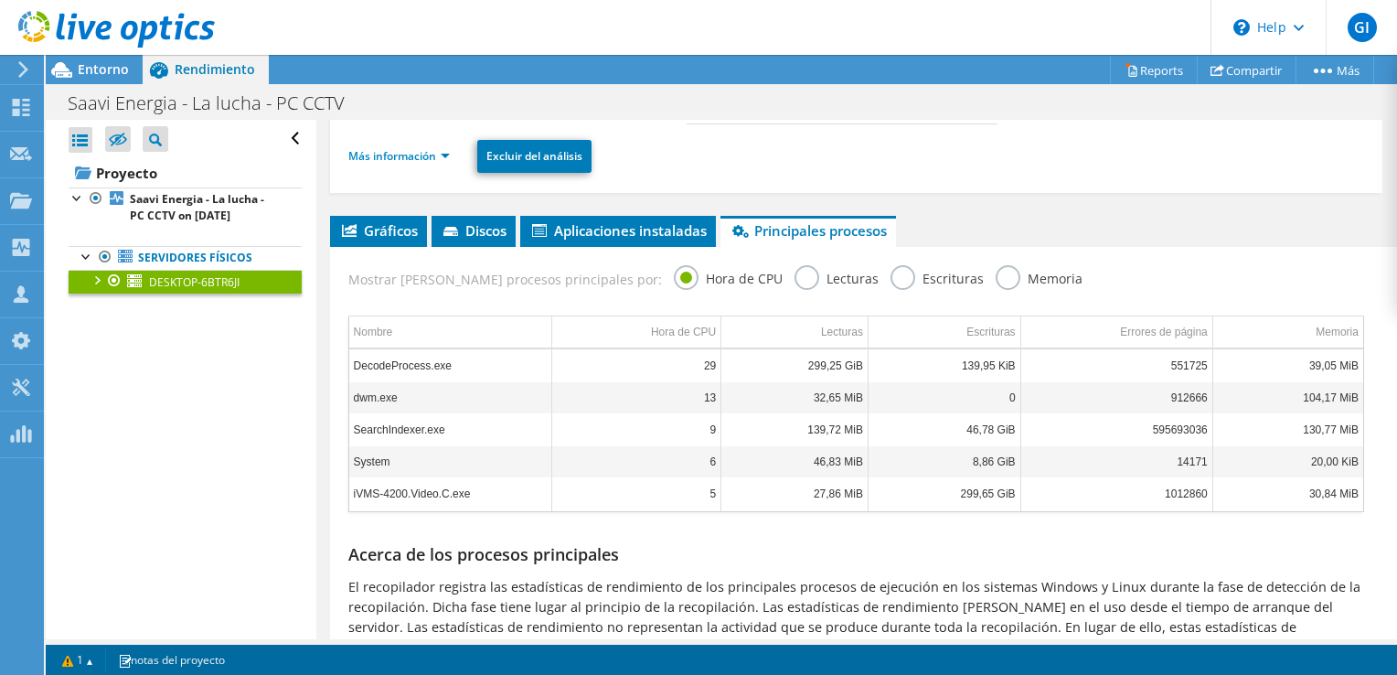
scroll to position [202, 0]
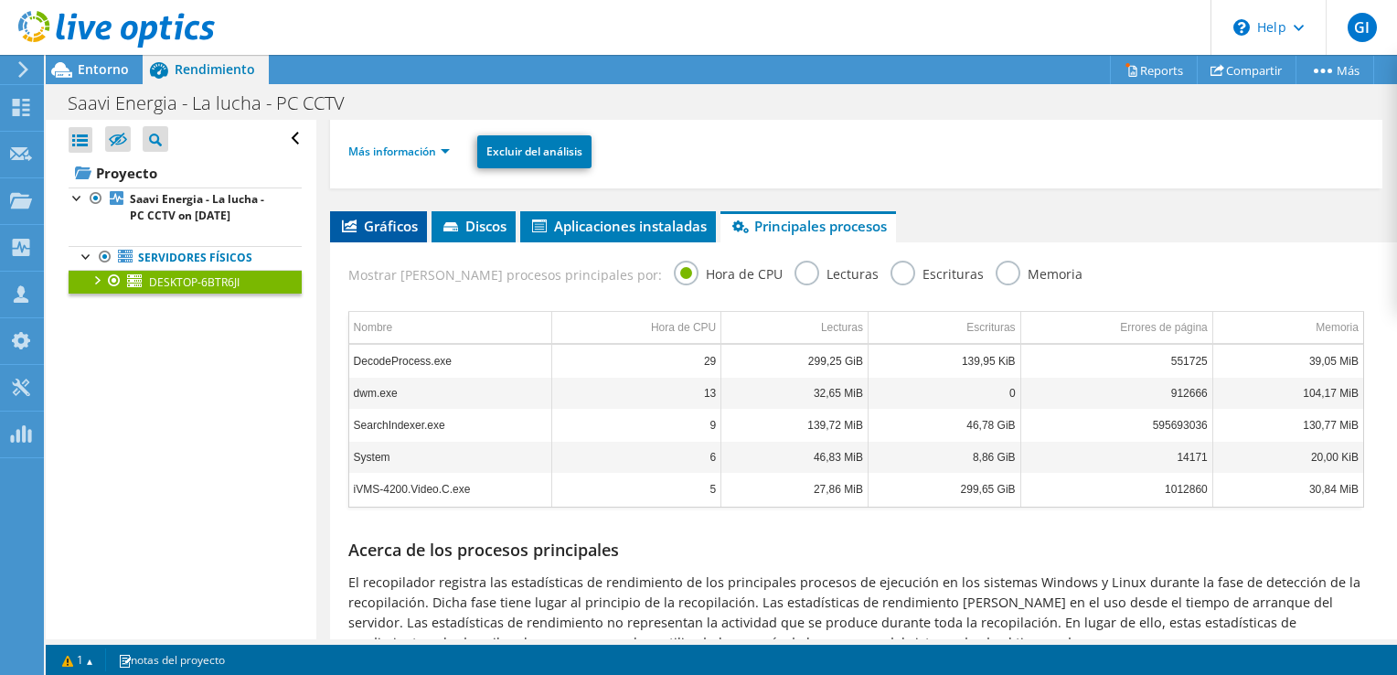
click at [413, 218] on li "Gráficos" at bounding box center [378, 226] width 97 height 31
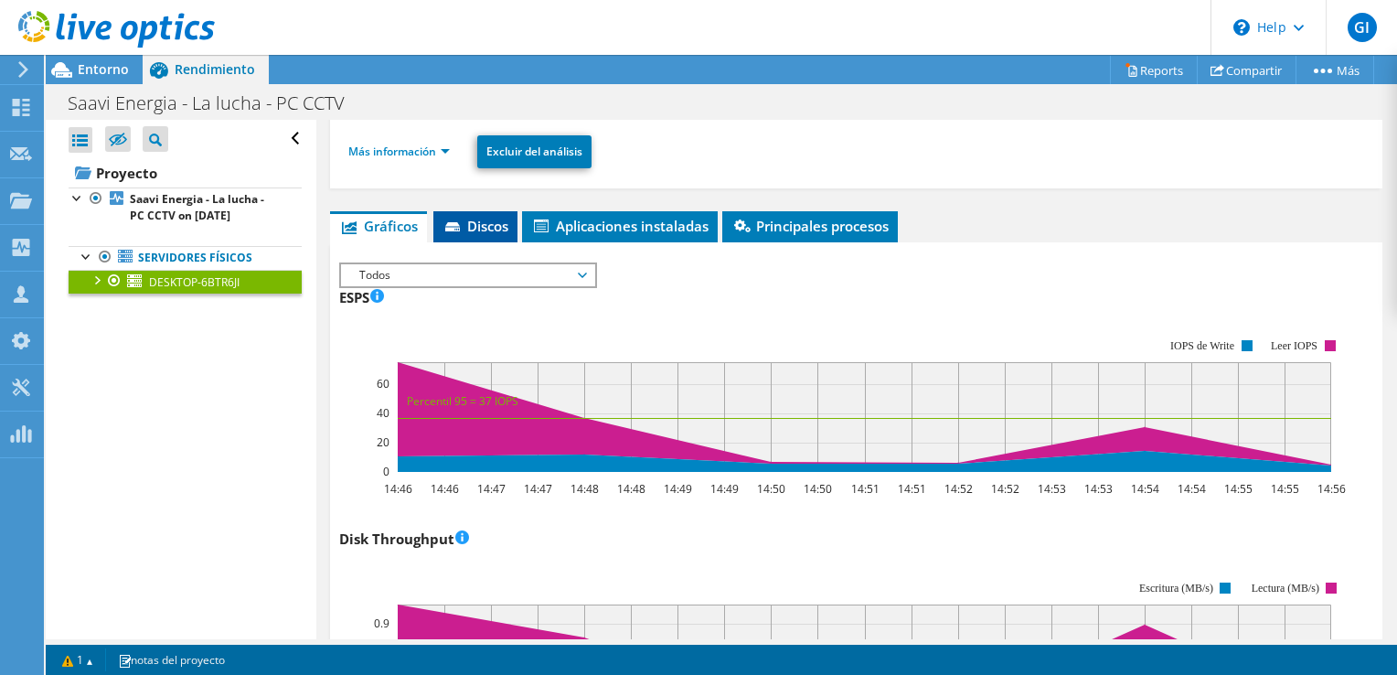
click at [492, 217] on span "Discos" at bounding box center [475, 226] width 66 height 18
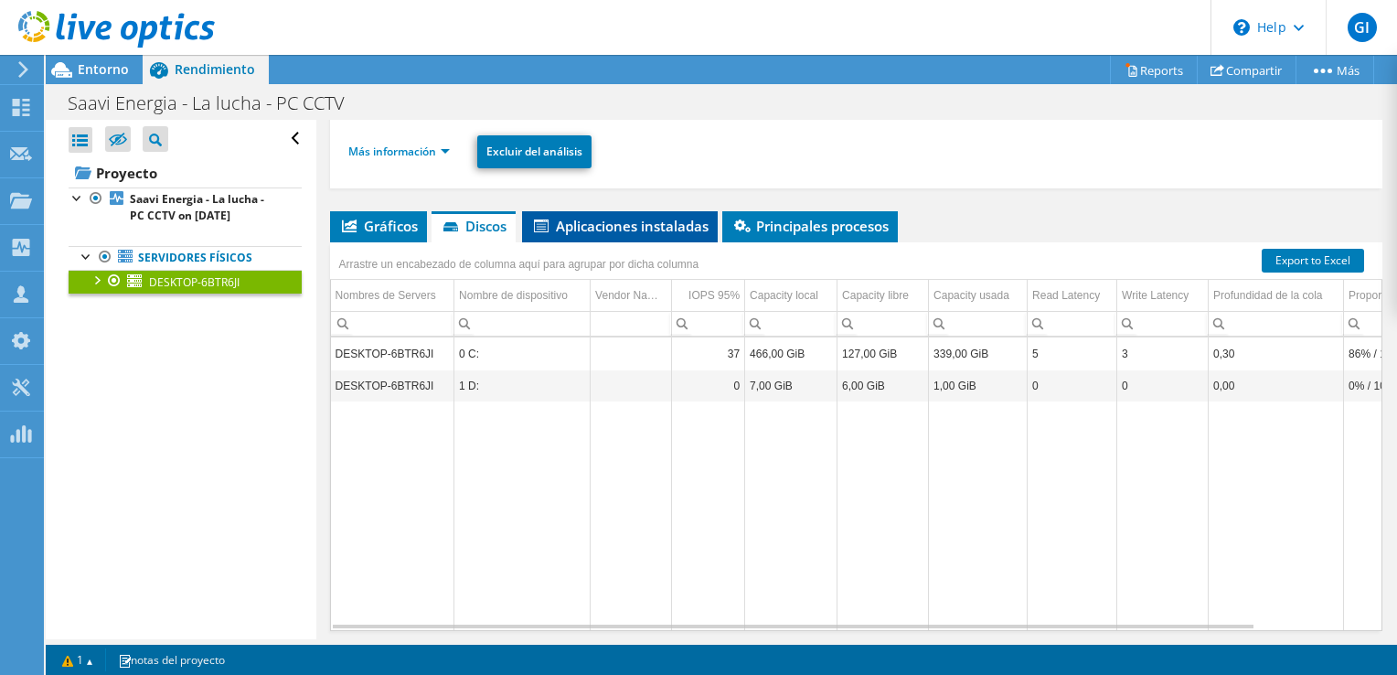
click at [607, 217] on span "Aplicaciones instaladas" at bounding box center [619, 226] width 177 height 18
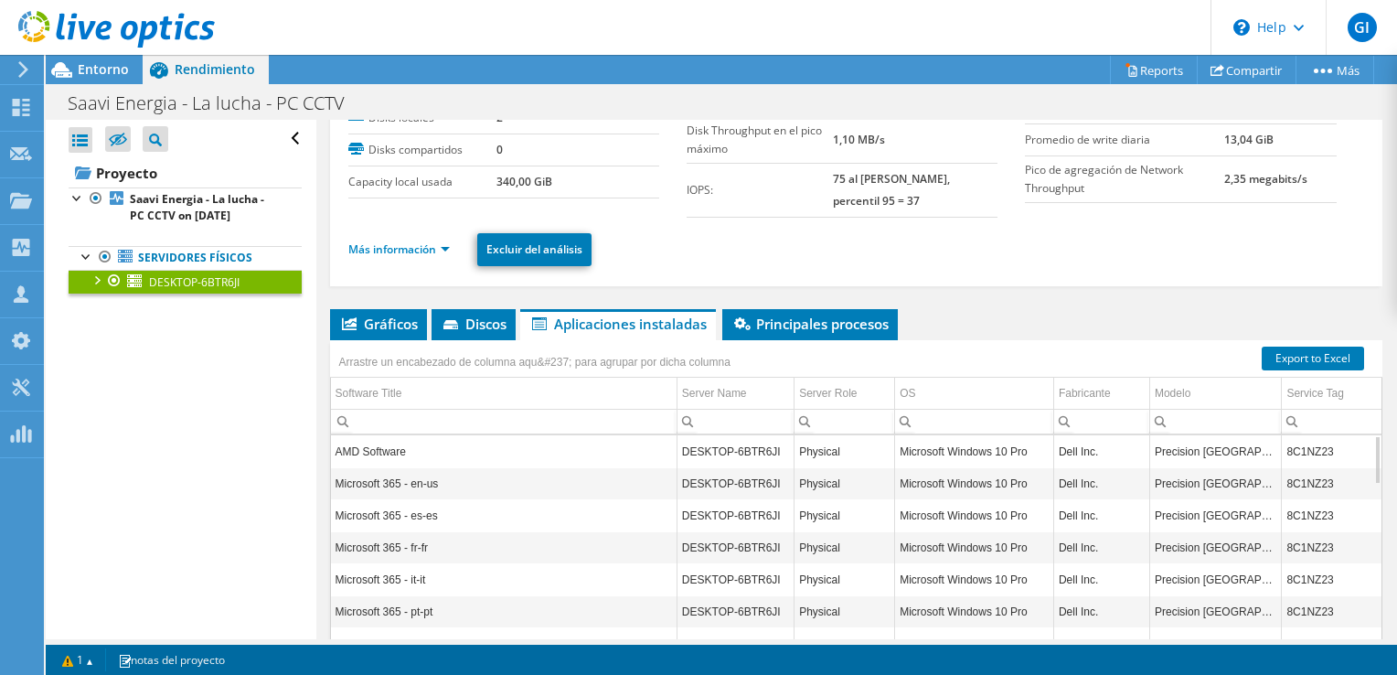
scroll to position [246, 0]
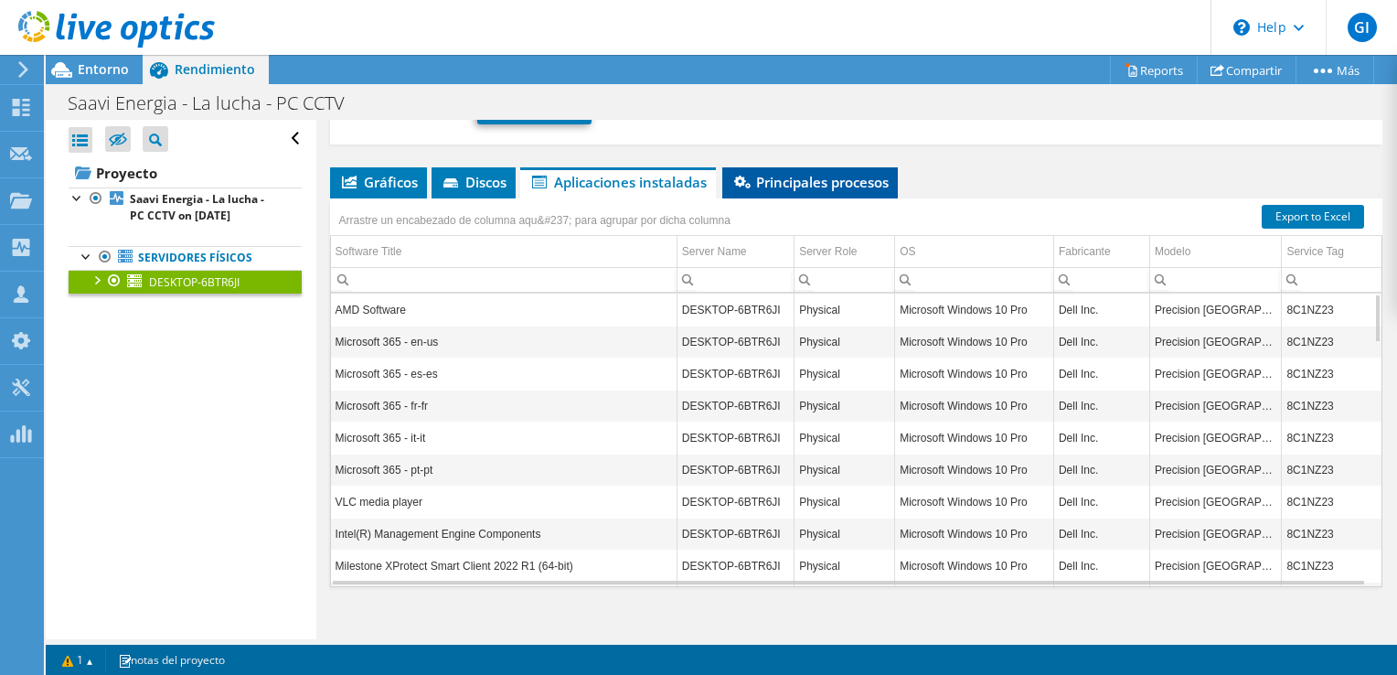
click at [869, 173] on span "Principales procesos" at bounding box center [809, 182] width 157 height 18
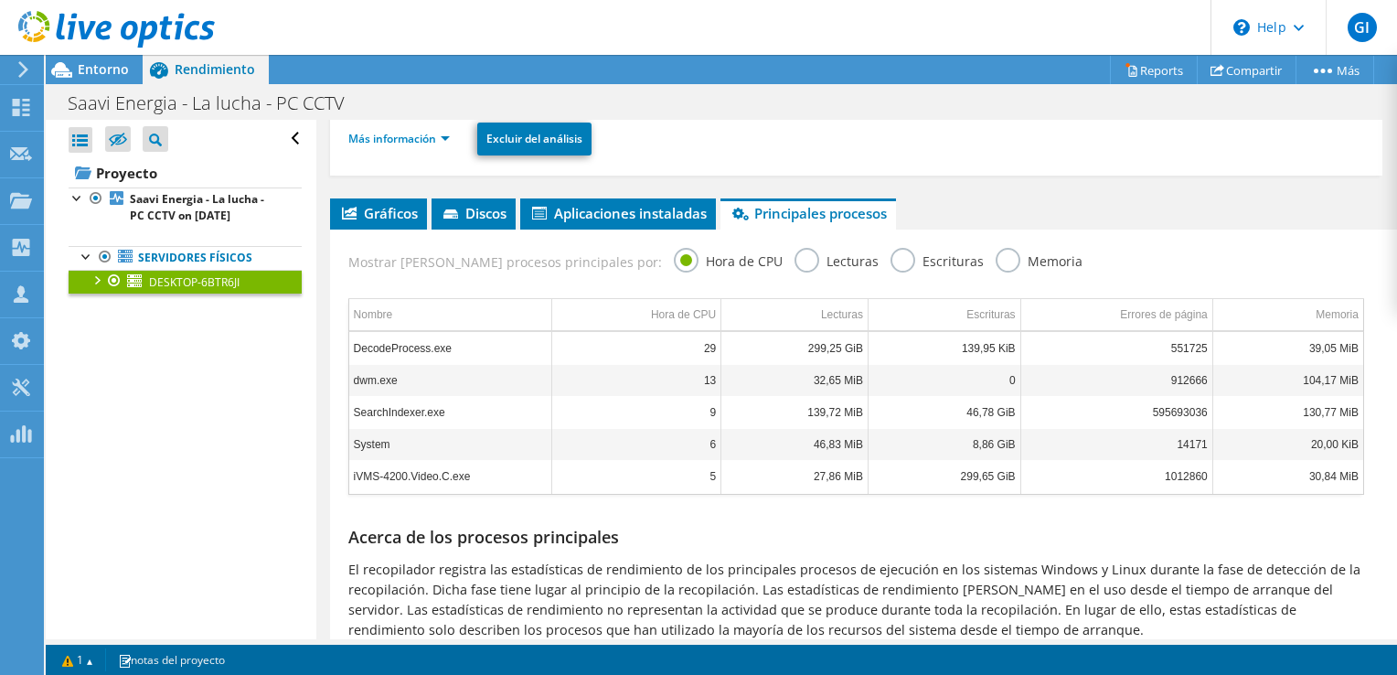
scroll to position [213, 0]
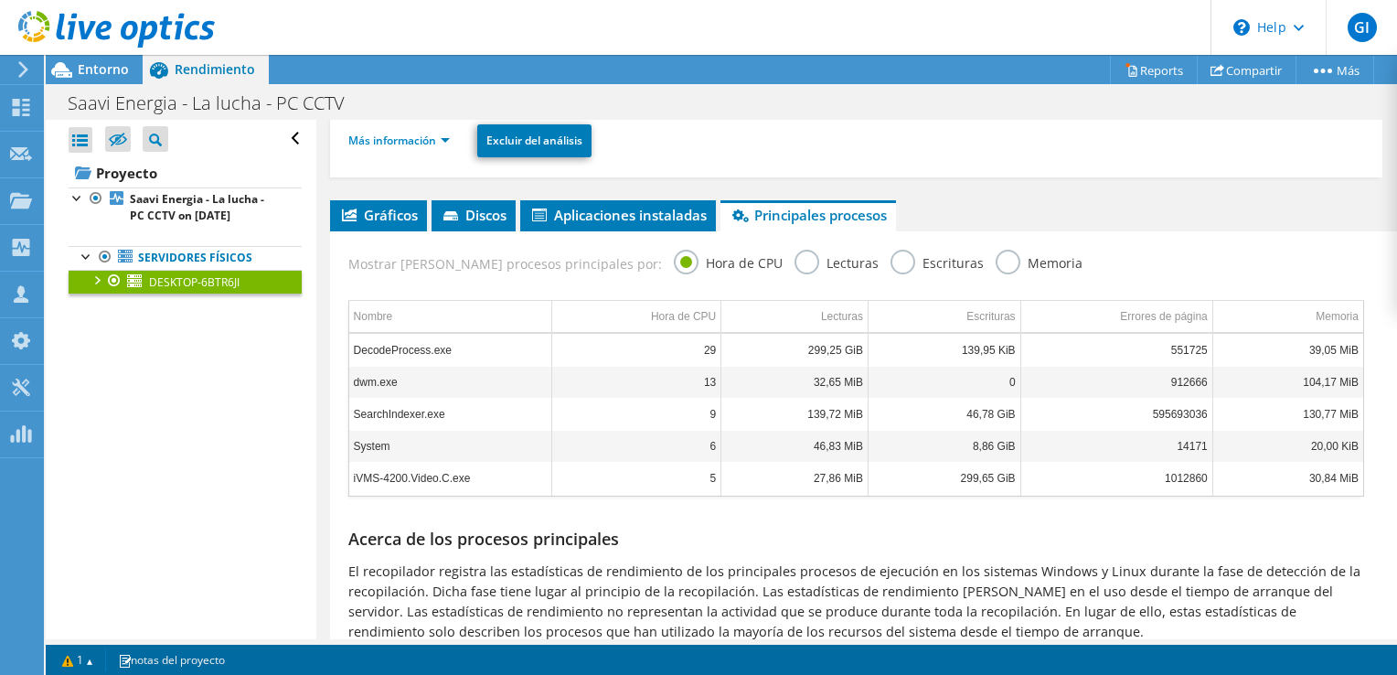
click at [794, 250] on label "Lecturas" at bounding box center [836, 261] width 84 height 23
click at [0, 0] on input "Lecturas" at bounding box center [0, 0] width 0 height 0
click at [375, 206] on span "Gráficos" at bounding box center [378, 215] width 79 height 18
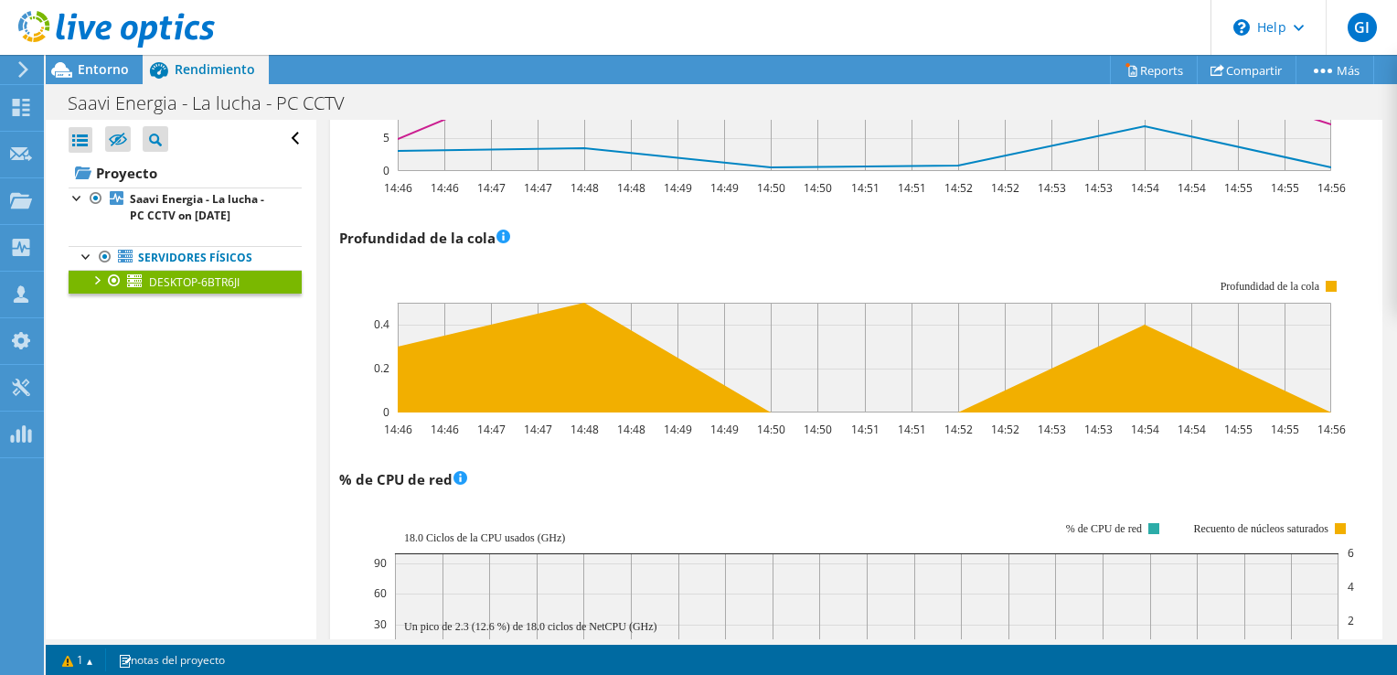
scroll to position [0, 0]
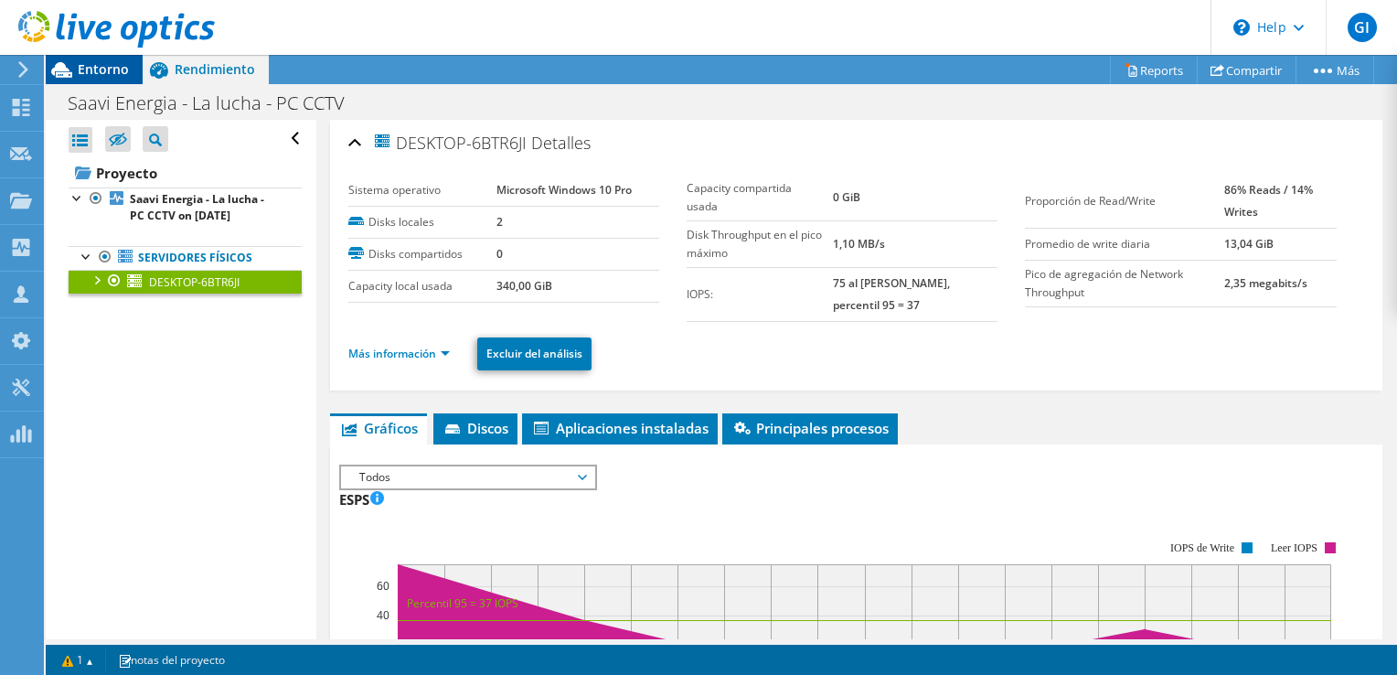
click at [112, 63] on span "Entorno" at bounding box center [103, 68] width 51 height 17
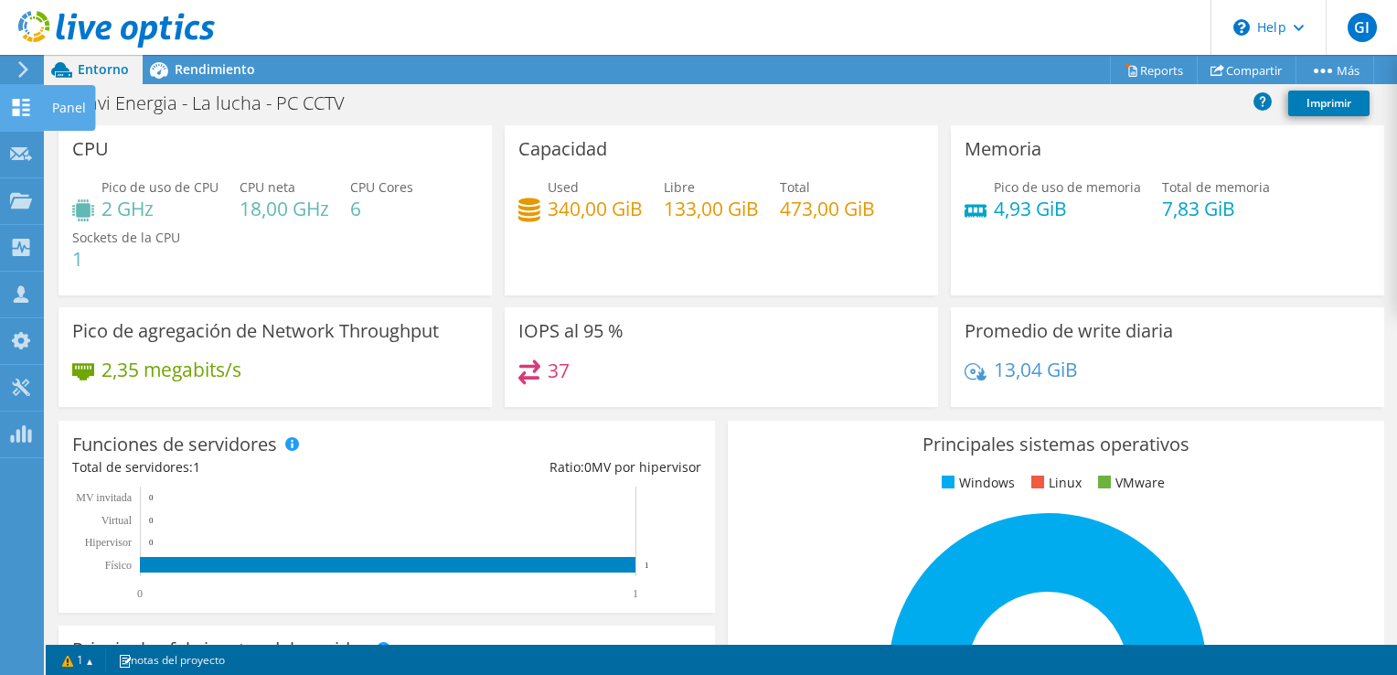
click at [31, 117] on div at bounding box center [21, 110] width 22 height 20
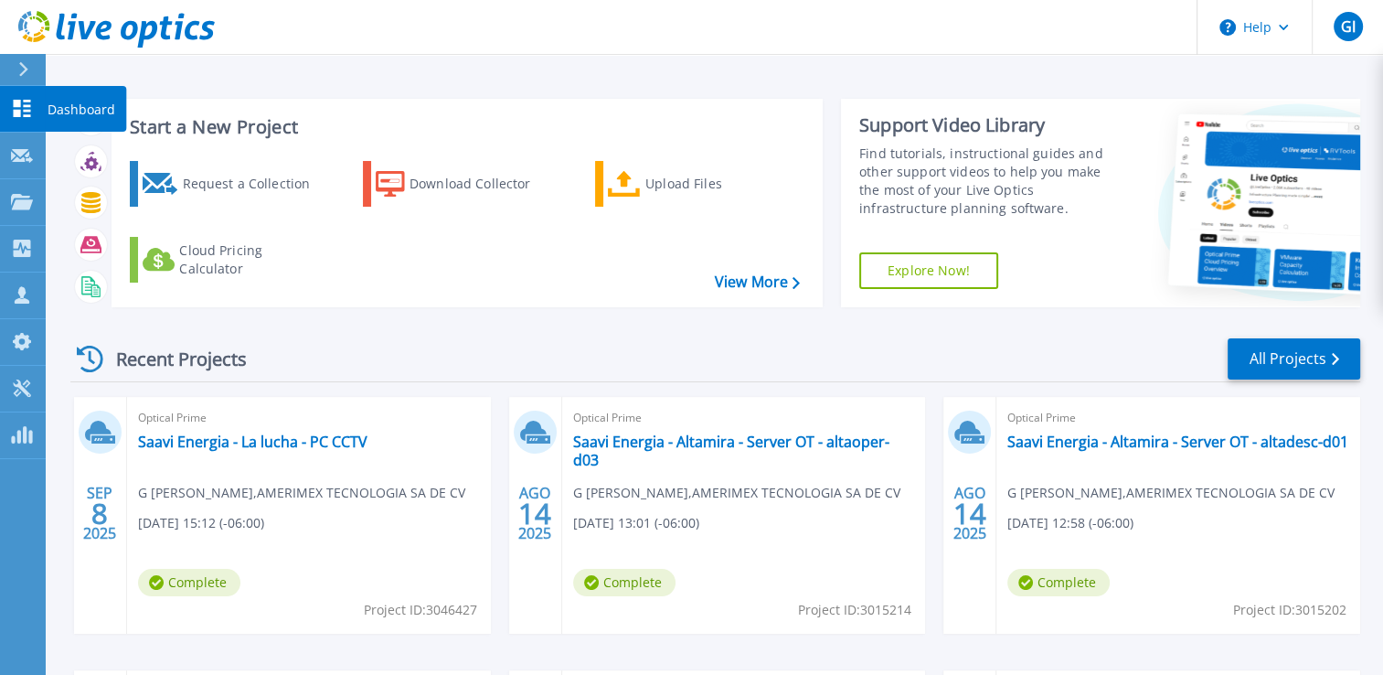
click at [22, 109] on icon at bounding box center [22, 108] width 22 height 17
